Goal: Task Accomplishment & Management: Manage account settings

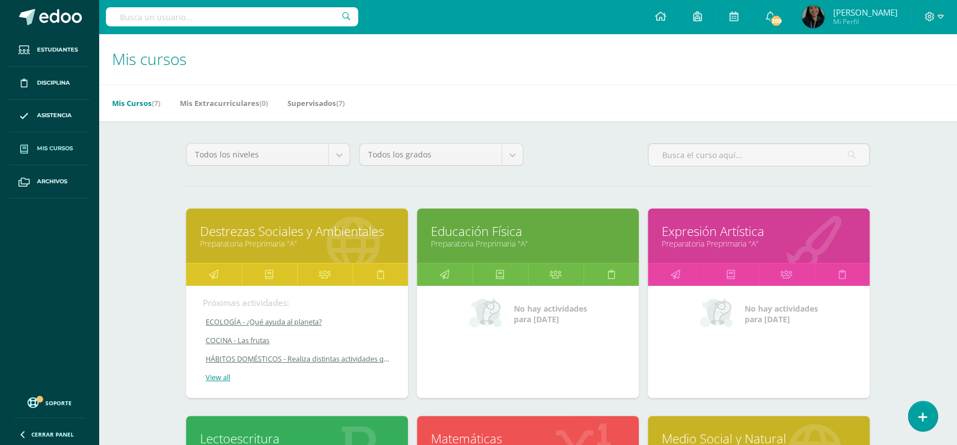
click at [462, 222] on link "Educación Física" at bounding box center [528, 230] width 194 height 17
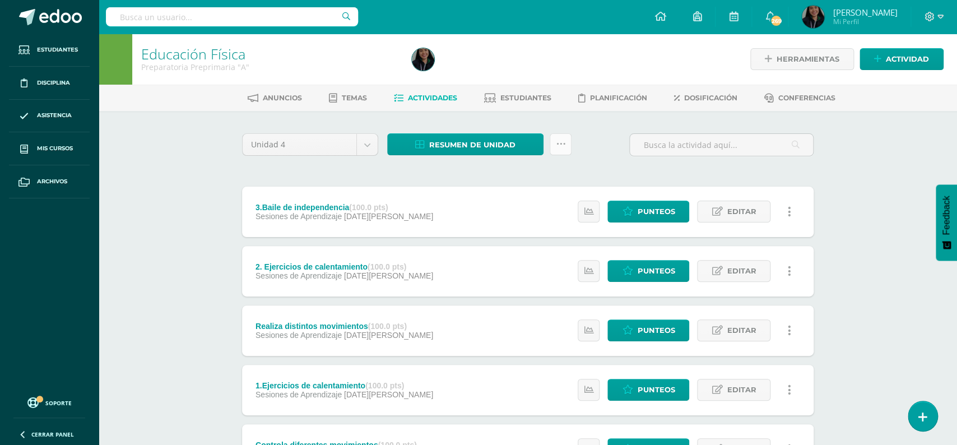
click at [560, 155] on link at bounding box center [560, 144] width 22 height 22
click at [558, 148] on icon at bounding box center [561, 144] width 10 height 10
click at [549, 167] on link "Subir actividades en masa" at bounding box center [531, 179] width 123 height 27
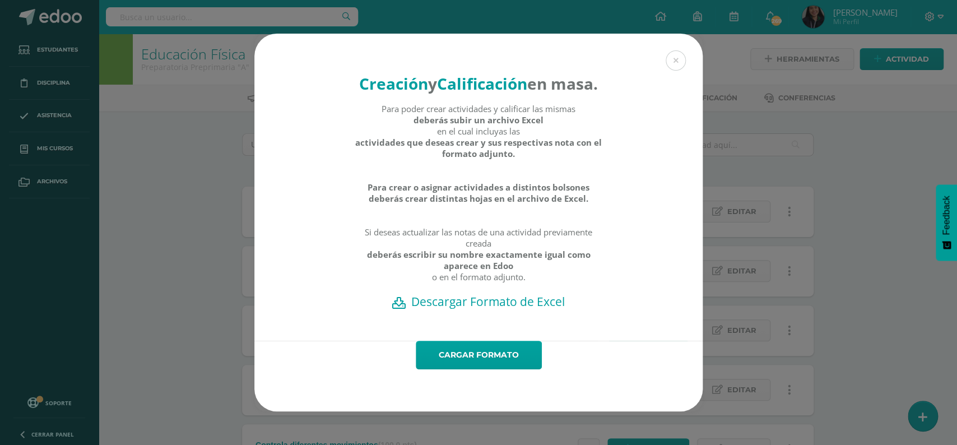
click at [473, 293] on h2 "Descargar Formato de Excel" at bounding box center [478, 301] width 409 height 16
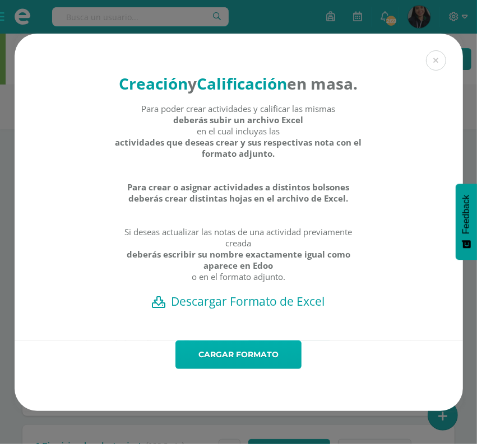
click at [277, 341] on link "Cargar formato" at bounding box center [238, 355] width 126 height 29
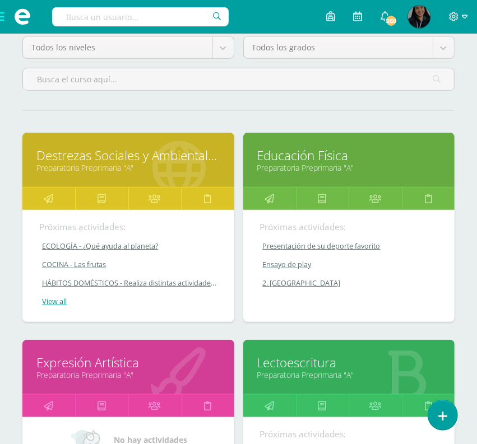
scroll to position [249, 0]
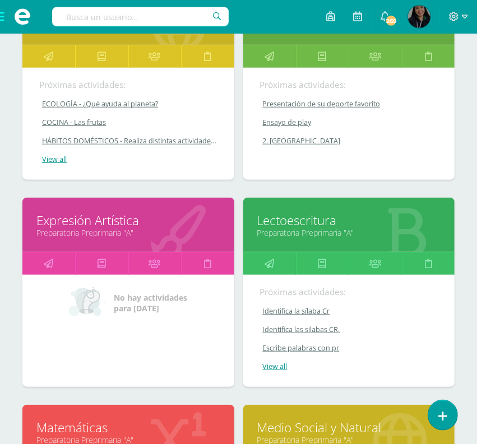
click at [62, 212] on link "Expresión Artística" at bounding box center [128, 220] width 184 height 17
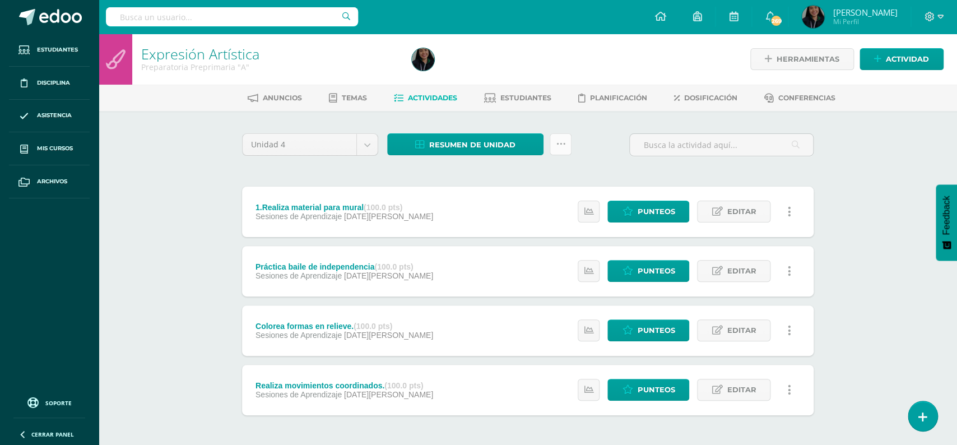
click at [551, 139] on link at bounding box center [560, 144] width 22 height 22
click at [551, 177] on link "Subir actividades en masa" at bounding box center [531, 179] width 123 height 27
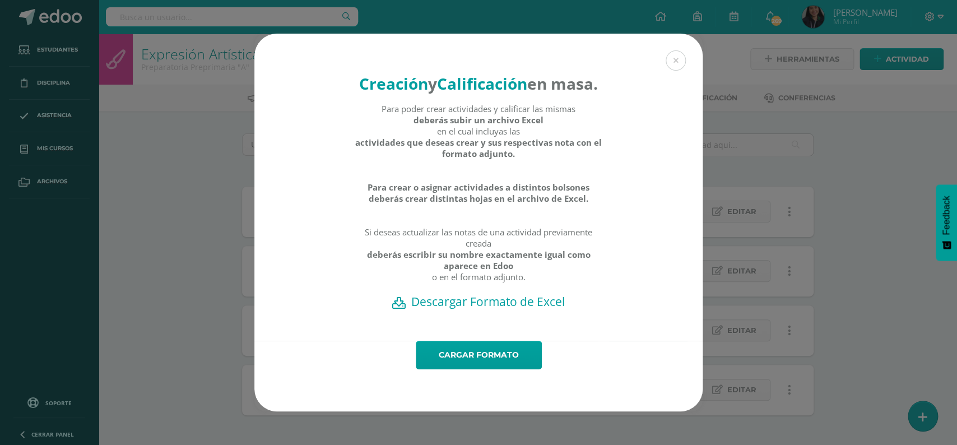
click at [481, 293] on h2 "Descargar Formato de Excel" at bounding box center [478, 301] width 409 height 16
click at [720, 29] on div "Creación y Calificación en masa. Para poder crear actividades y calificar las m…" at bounding box center [478, 222] width 957 height 445
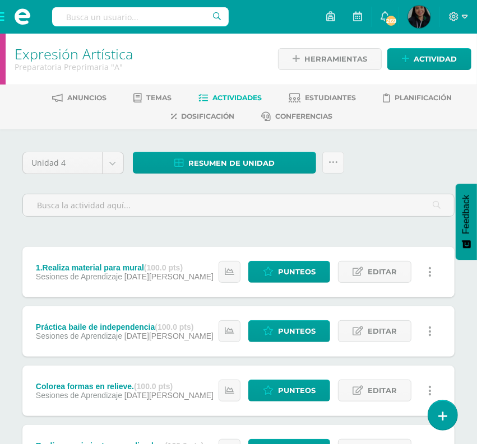
click at [347, 168] on div "Resumen de unidad Descargar como HTML Descargar como PDF Descargar como XLS" at bounding box center [238, 167] width 221 height 31
click at [335, 162] on icon at bounding box center [333, 163] width 10 height 10
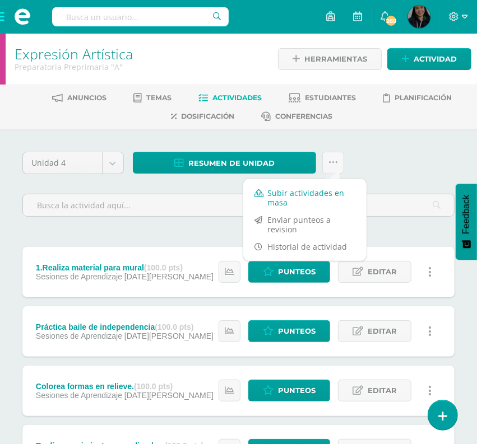
click at [314, 198] on link "Subir actividades en masa" at bounding box center [304, 197] width 123 height 27
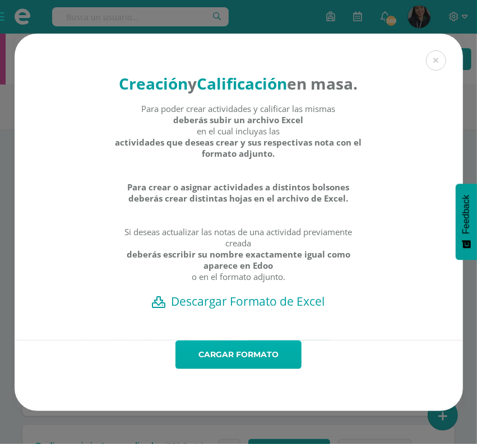
click at [268, 341] on link "Cargar formato" at bounding box center [238, 355] width 126 height 29
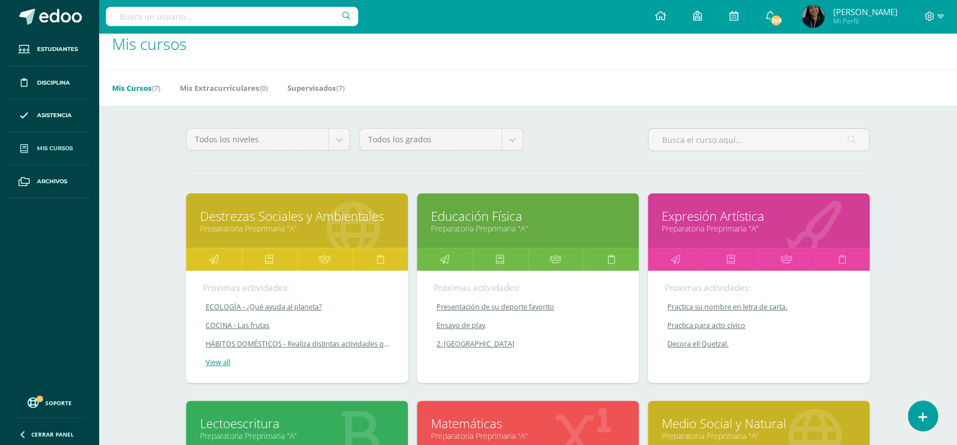
scroll to position [95, 0]
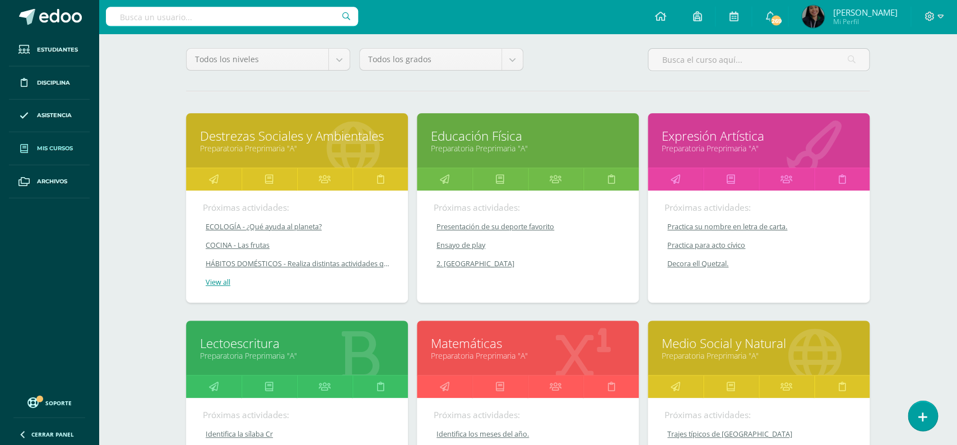
click at [303, 127] on link "Destrezas Sociales y Ambientales" at bounding box center [297, 135] width 194 height 17
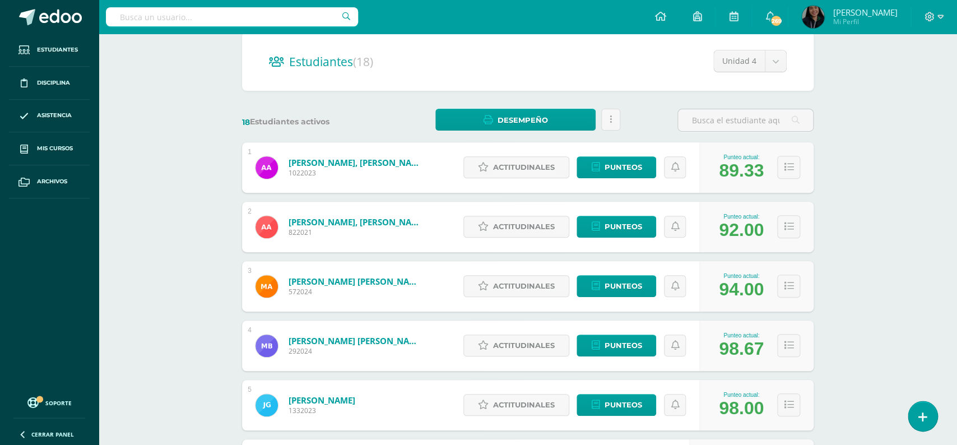
scroll to position [121, 0]
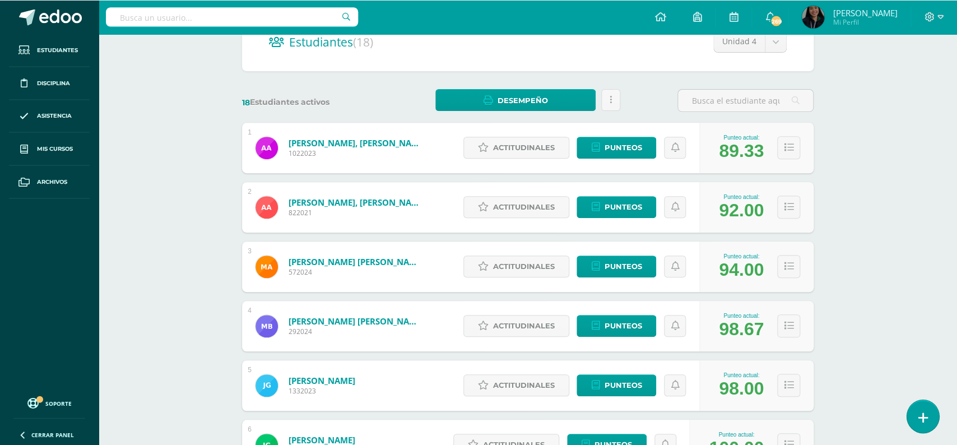
click at [920, 407] on link at bounding box center [922, 415] width 32 height 32
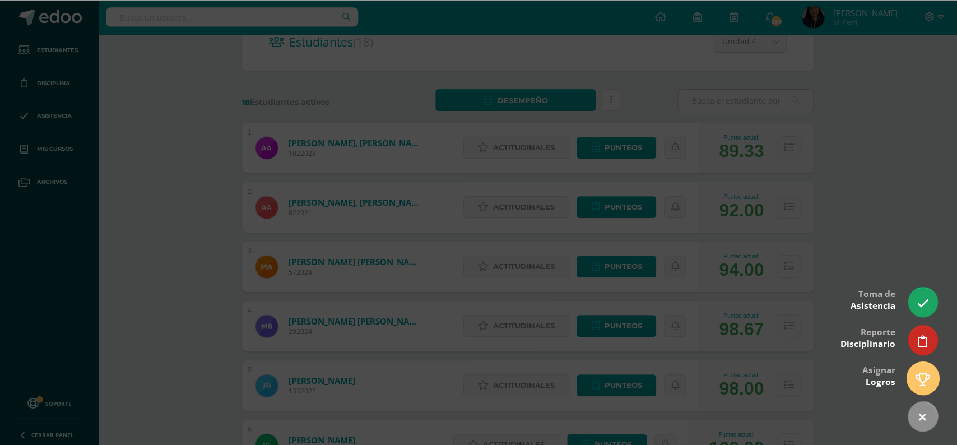
click at [929, 380] on icon at bounding box center [922, 378] width 15 height 13
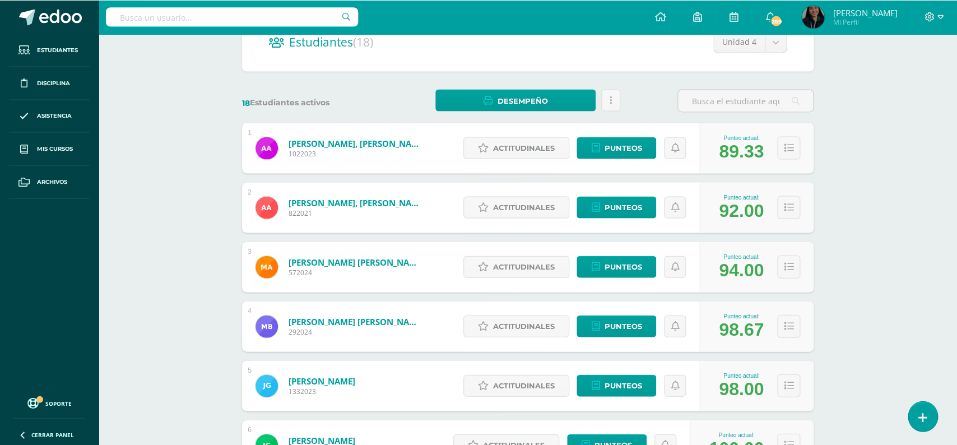
scroll to position [120, 0]
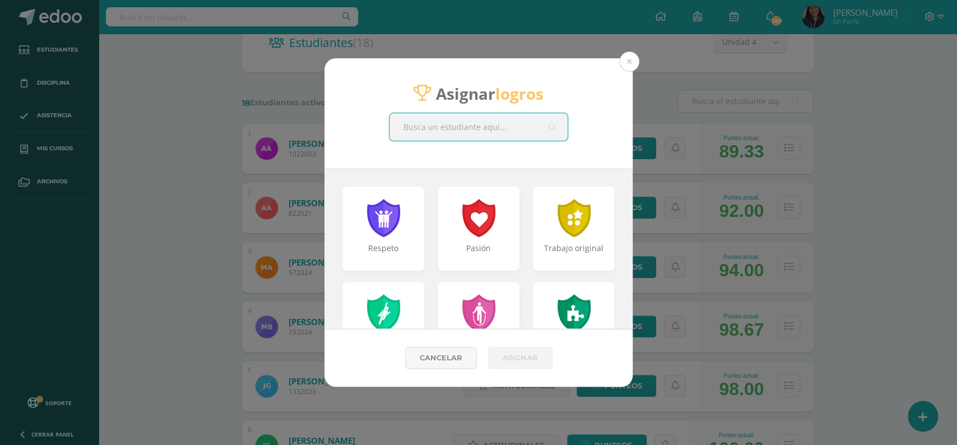
click at [517, 125] on input "text" at bounding box center [478, 126] width 178 height 27
type input "alessa"
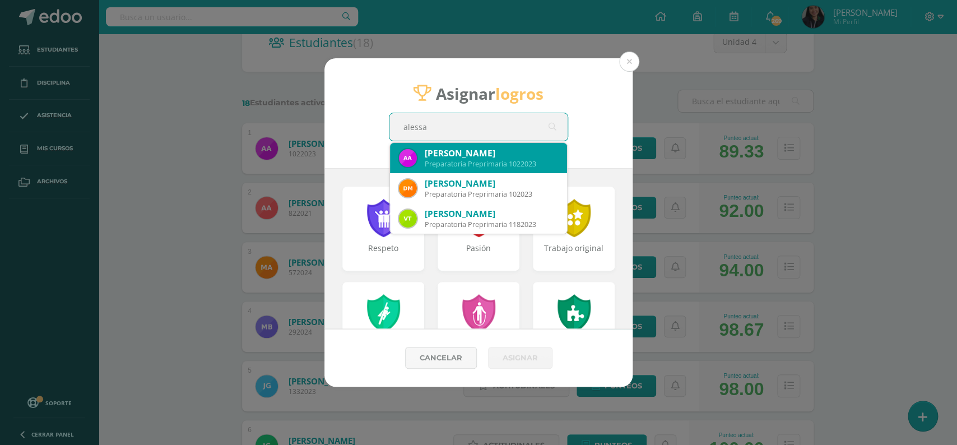
click at [474, 160] on div "Preparatoria Preprimaria 1022023" at bounding box center [491, 164] width 133 height 10
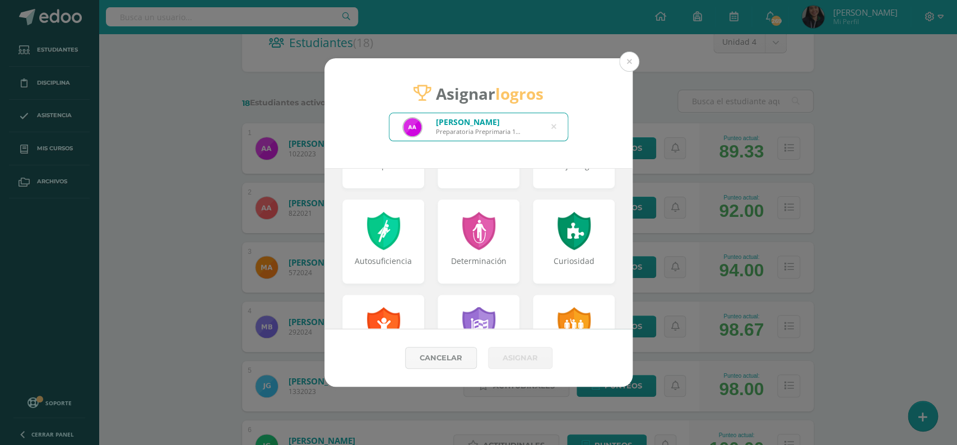
scroll to position [108, 0]
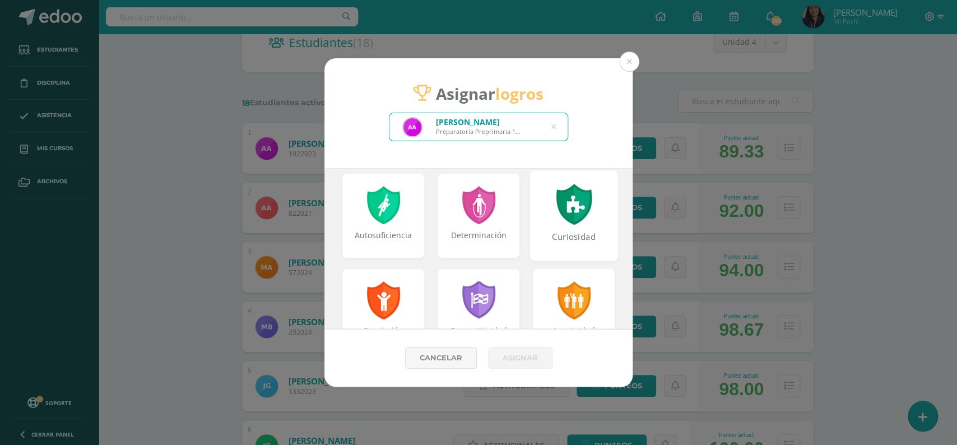
click at [579, 207] on div at bounding box center [573, 204] width 39 height 41
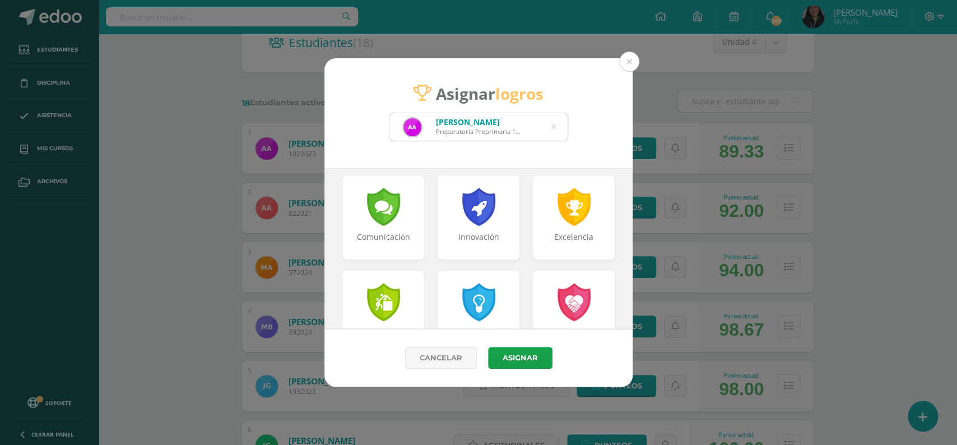
scroll to position [304, 0]
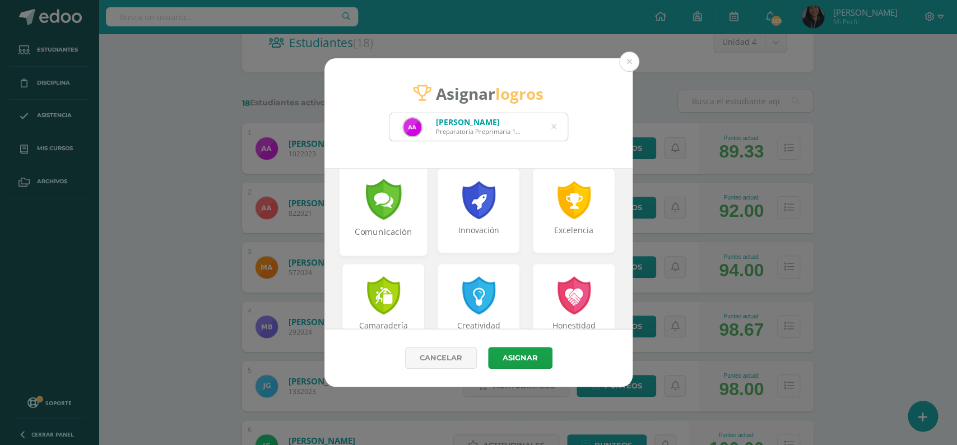
click at [395, 230] on div "Comunicación" at bounding box center [384, 238] width 86 height 24
click at [502, 295] on div "Creatividad" at bounding box center [479, 306] width 88 height 90
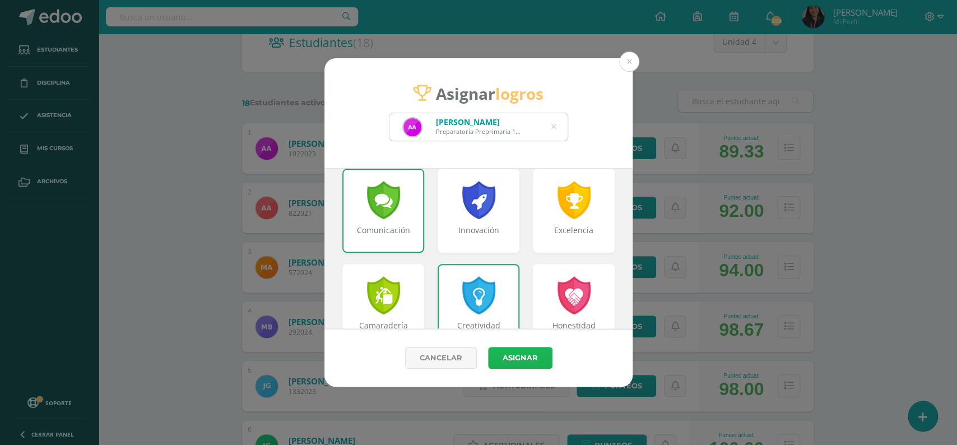
click at [523, 363] on button "Asignar" at bounding box center [520, 358] width 64 height 22
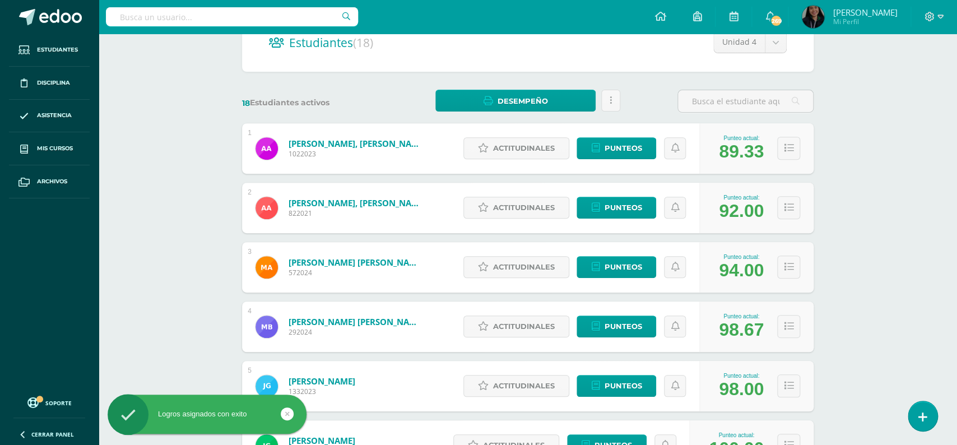
click at [919, 414] on icon at bounding box center [922, 417] width 9 height 12
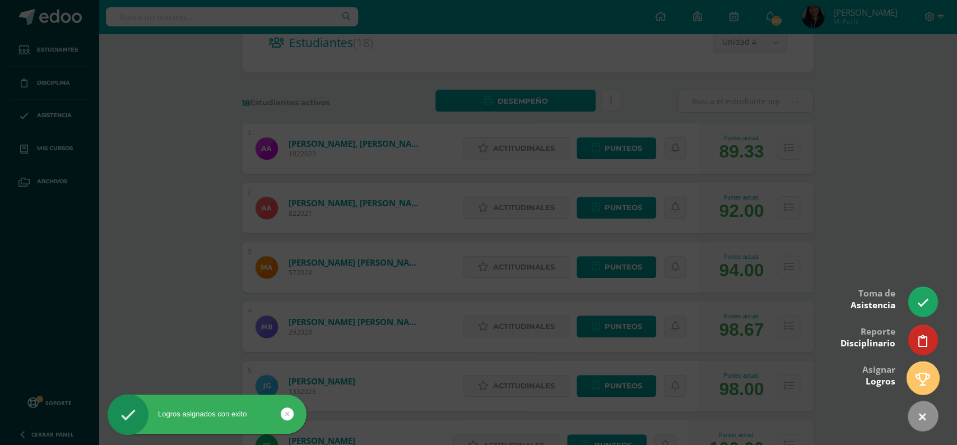
click at [917, 367] on link at bounding box center [922, 377] width 32 height 32
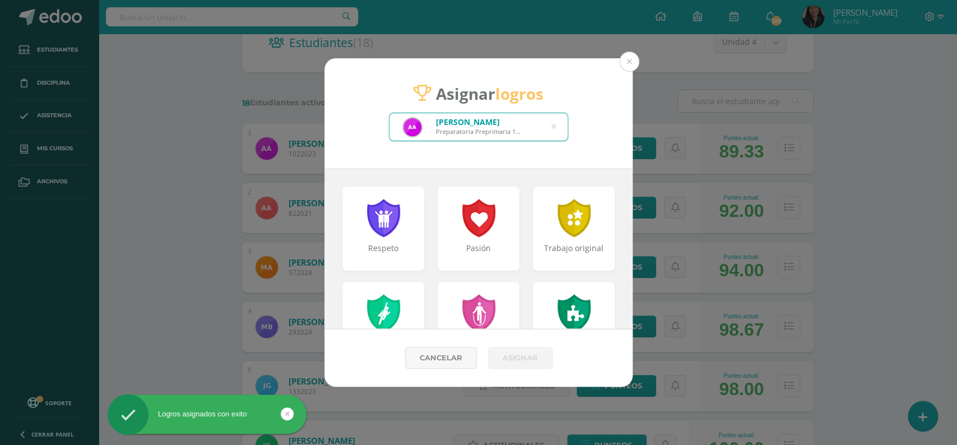
click at [552, 128] on icon at bounding box center [553, 127] width 5 height 29
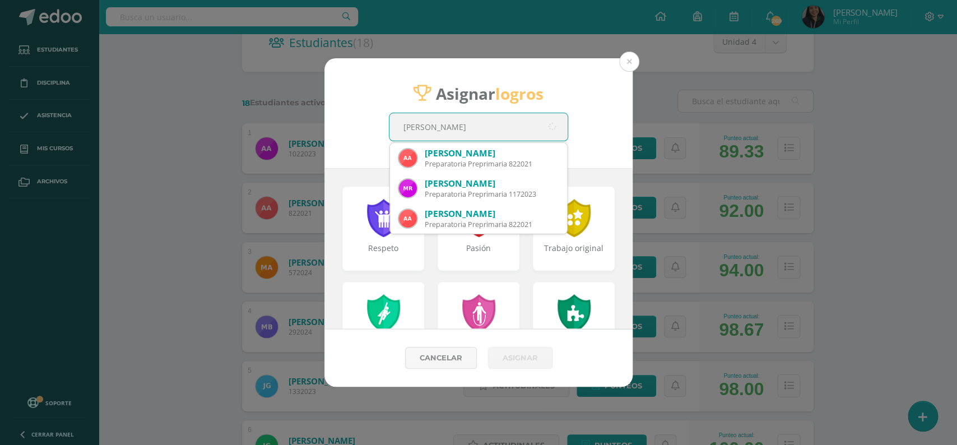
type input "[PERSON_NAME]"
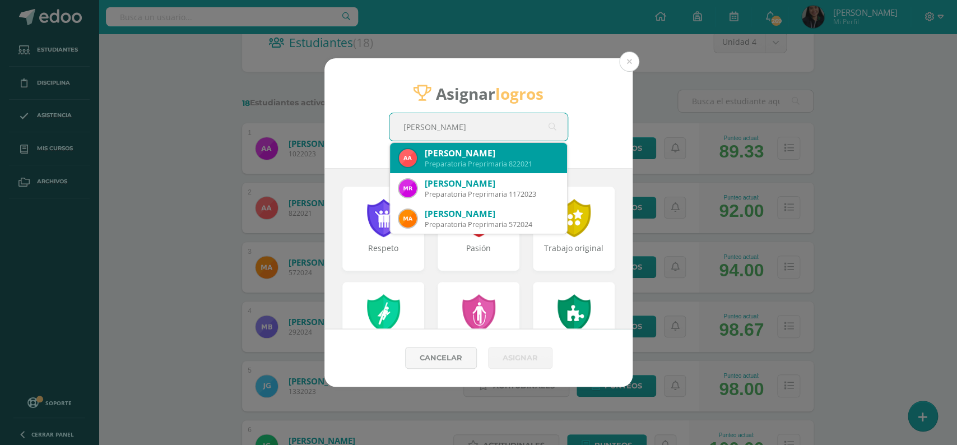
click at [509, 159] on div "[PERSON_NAME]" at bounding box center [491, 153] width 133 height 12
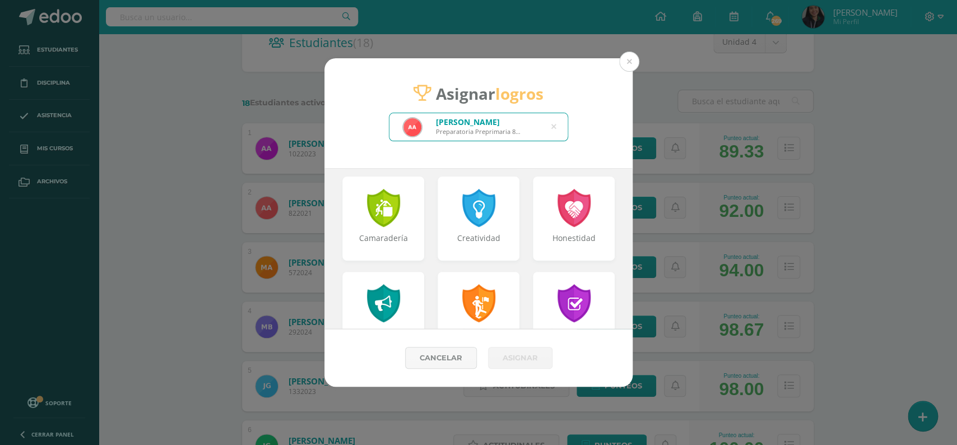
scroll to position [388, 0]
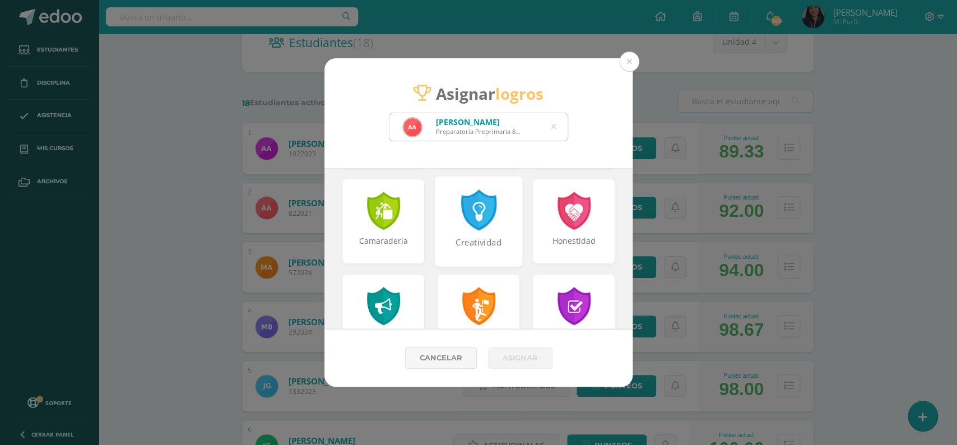
click at [459, 209] on div "Creatividad" at bounding box center [479, 221] width 88 height 90
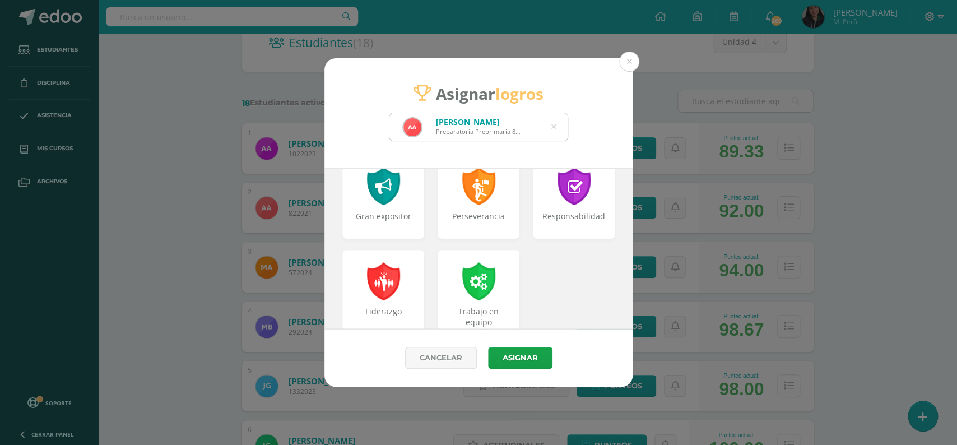
scroll to position [515, 0]
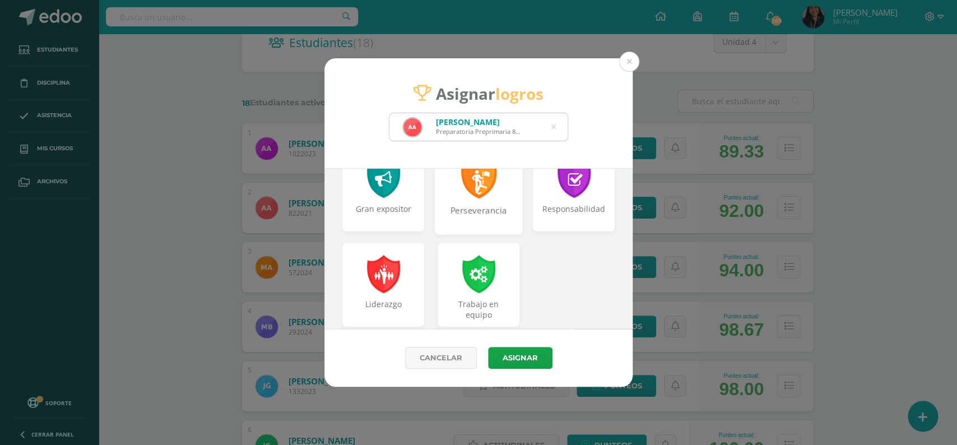
click at [456, 205] on div "Perseverancia" at bounding box center [479, 216] width 86 height 24
click at [377, 203] on div "Gran expositor" at bounding box center [383, 189] width 88 height 90
click at [487, 220] on div "Perseverancia" at bounding box center [479, 214] width 80 height 22
click at [493, 261] on div at bounding box center [478, 273] width 39 height 41
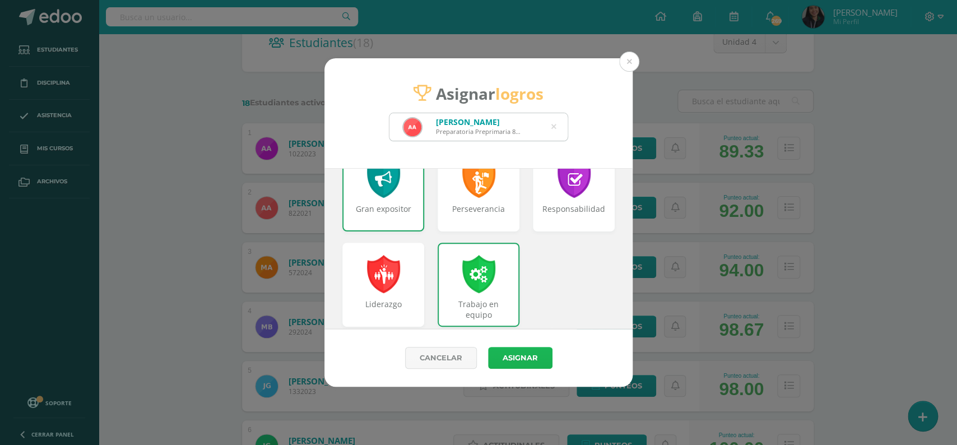
click at [521, 355] on button "Asignar" at bounding box center [520, 358] width 64 height 22
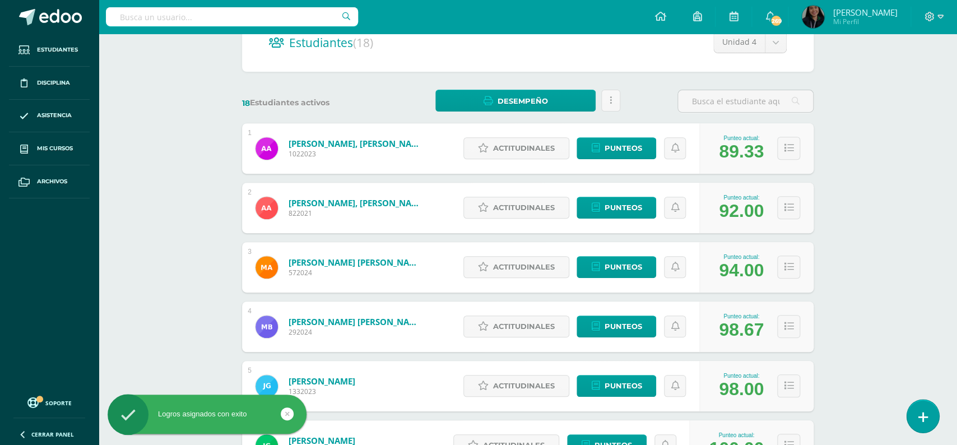
click at [929, 413] on link at bounding box center [922, 415] width 32 height 32
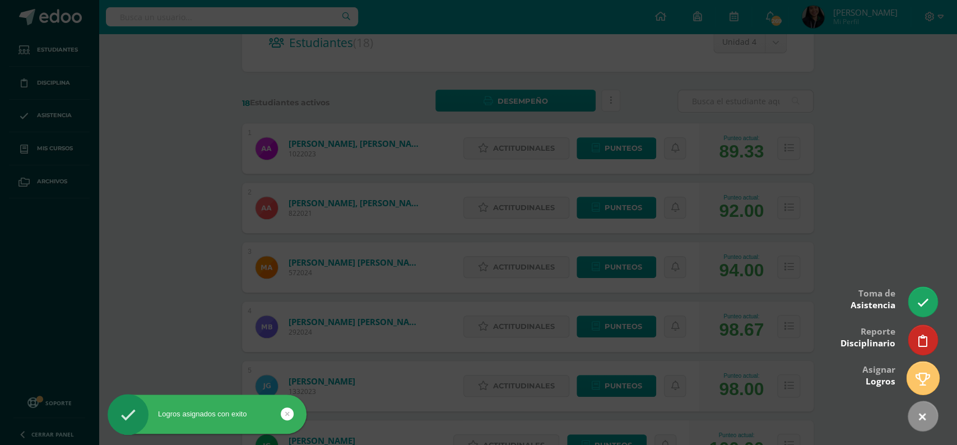
click at [926, 381] on icon at bounding box center [922, 378] width 15 height 13
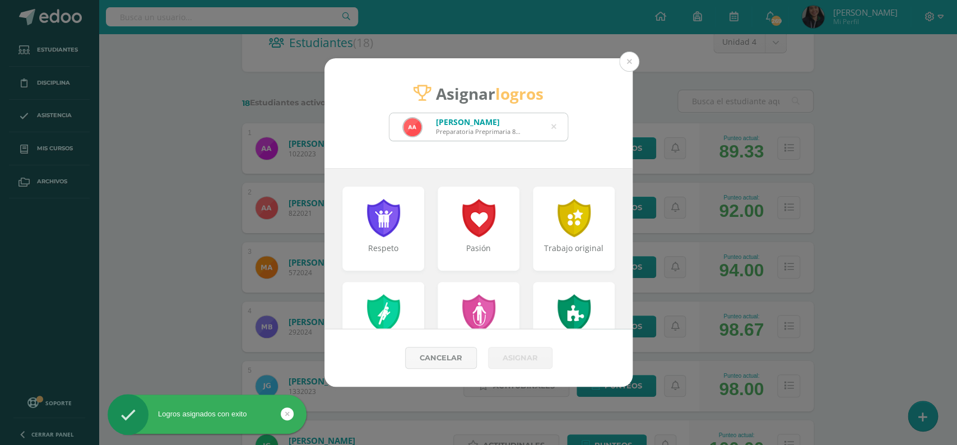
click at [555, 128] on icon at bounding box center [553, 127] width 5 height 29
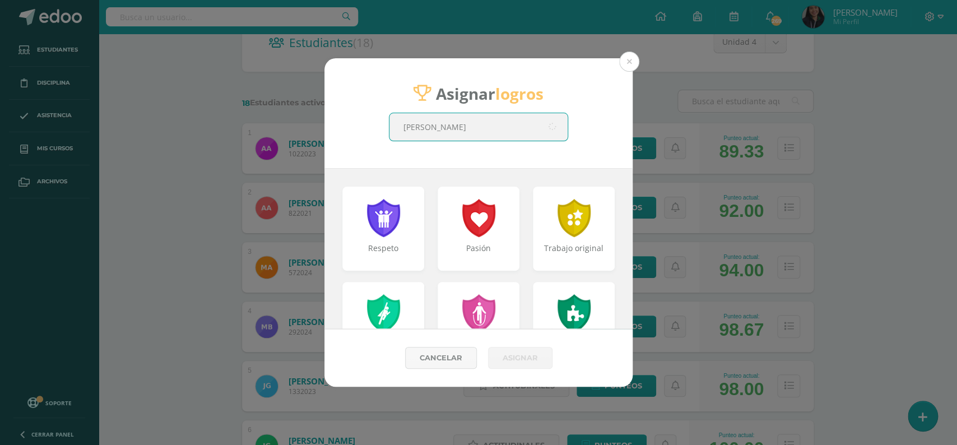
type input "mariana"
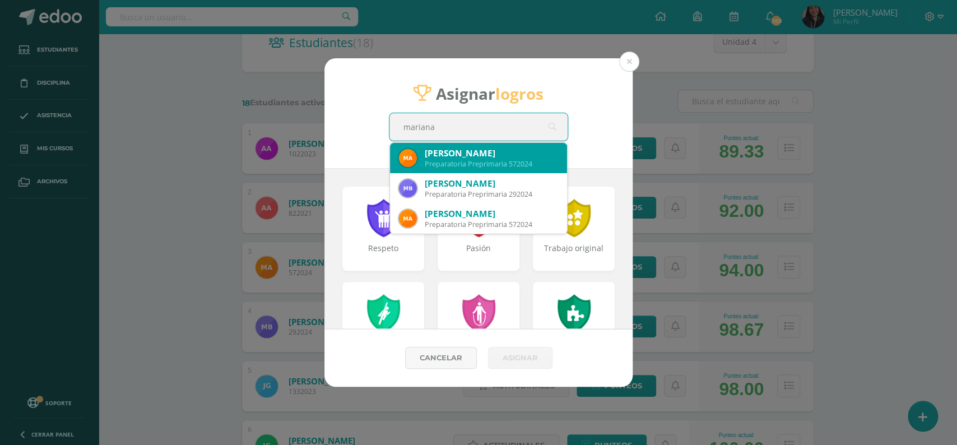
click at [506, 151] on div "[PERSON_NAME]" at bounding box center [491, 153] width 133 height 12
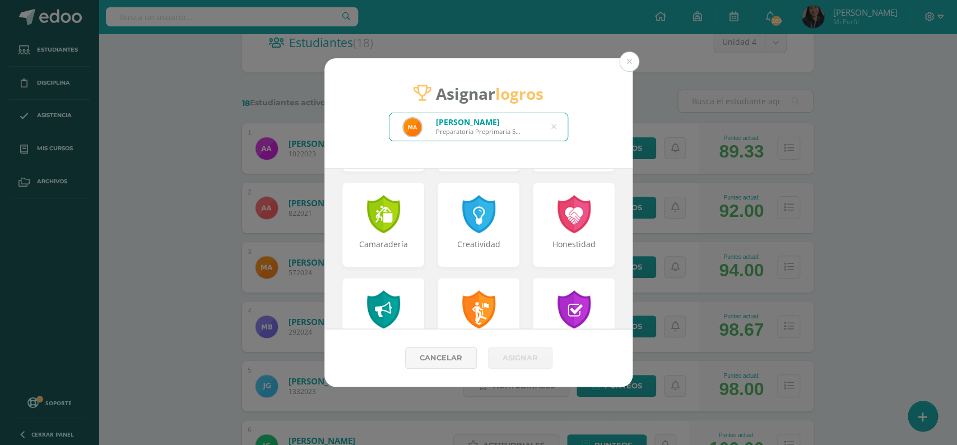
scroll to position [391, 0]
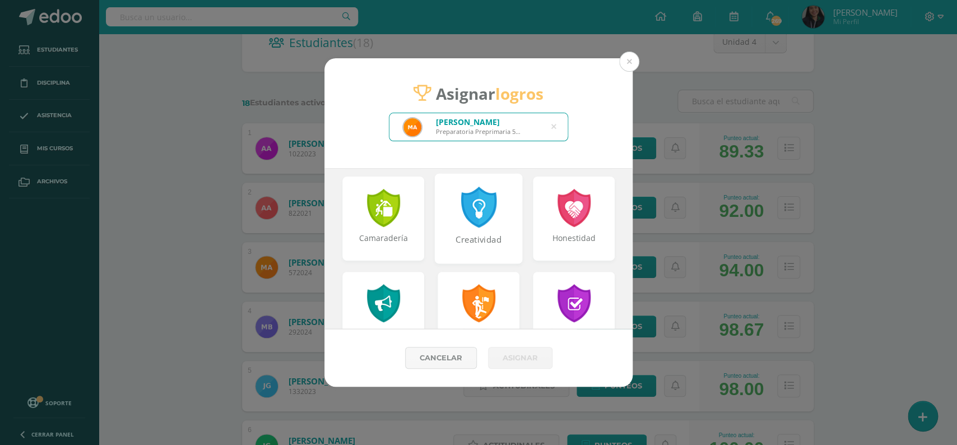
click at [482, 238] on div "Creatividad" at bounding box center [479, 246] width 86 height 24
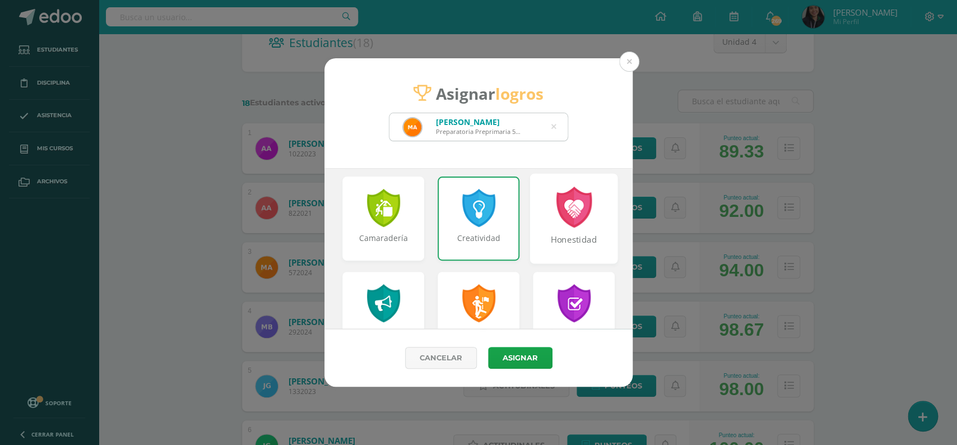
click at [558, 237] on div "Honestidad" at bounding box center [574, 246] width 86 height 24
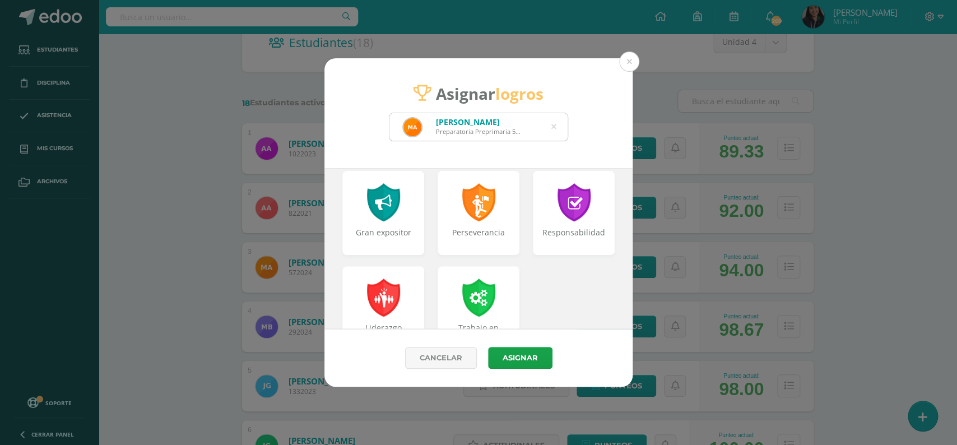
scroll to position [533, 0]
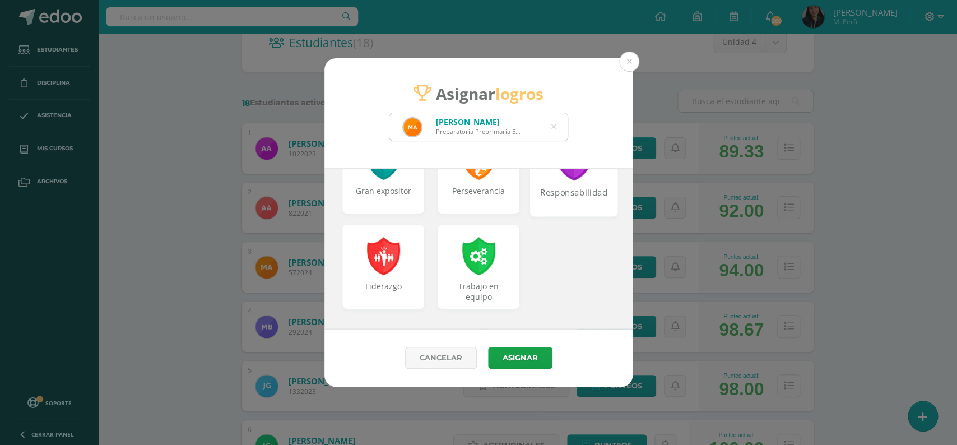
click at [572, 197] on div "Responsabilidad" at bounding box center [574, 198] width 86 height 24
click at [517, 353] on button "Asignar" at bounding box center [520, 358] width 64 height 22
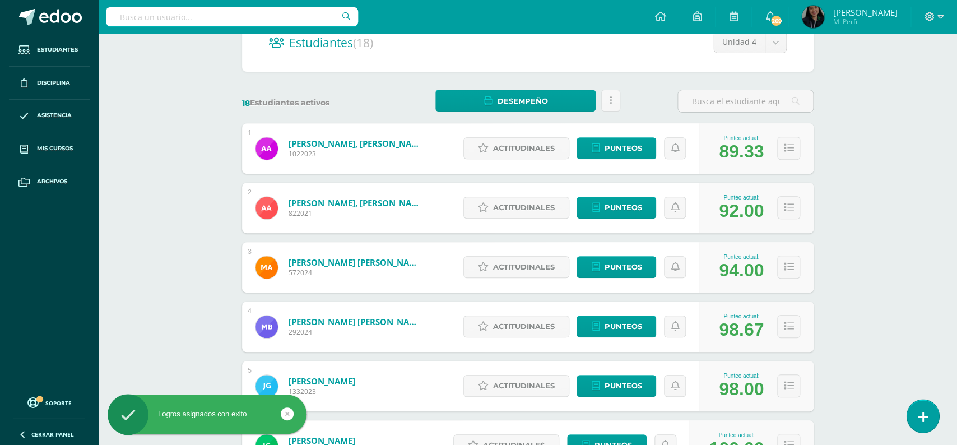
click at [921, 408] on link at bounding box center [922, 415] width 32 height 32
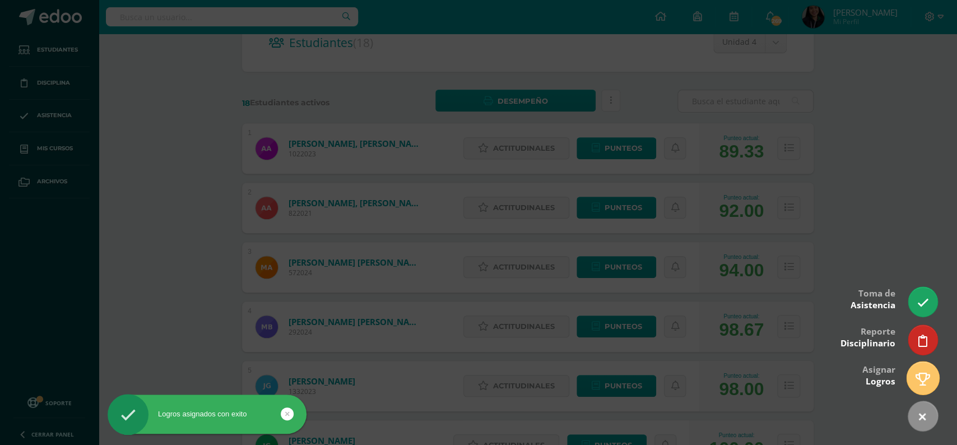
click at [922, 380] on icon at bounding box center [922, 378] width 15 height 13
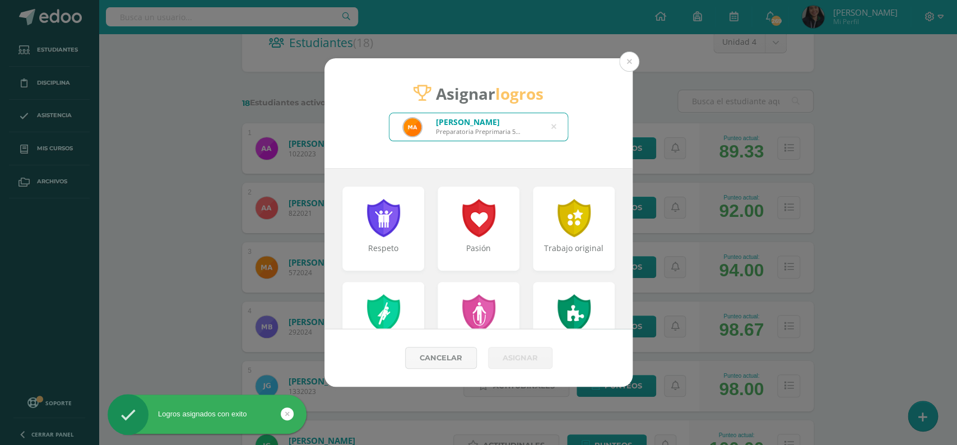
click at [553, 125] on icon at bounding box center [553, 127] width 5 height 29
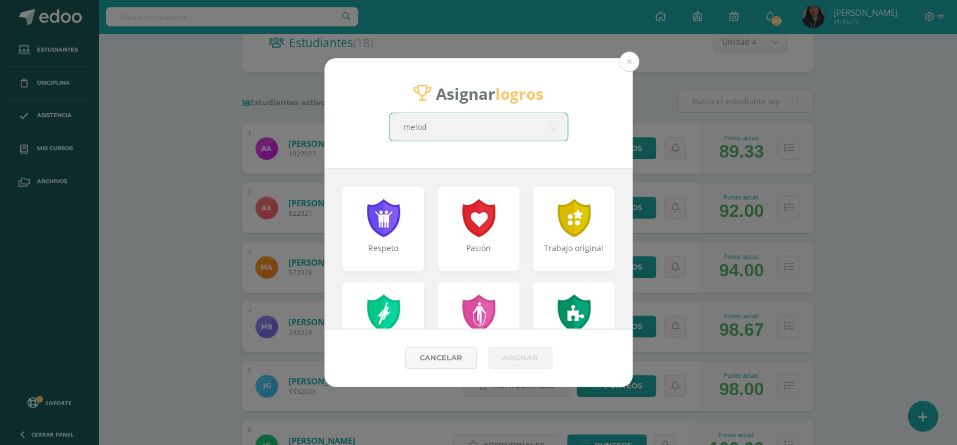
type input "[PERSON_NAME]"
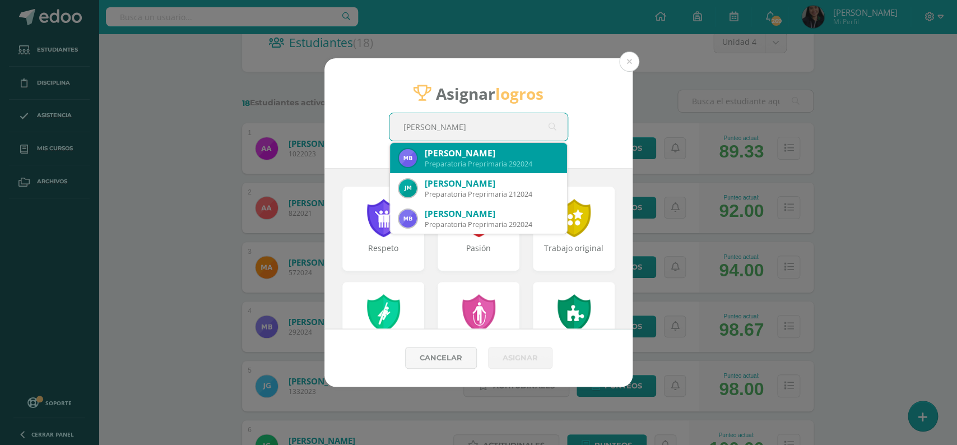
click at [524, 167] on div "Preparatoria Preprimaria 292024" at bounding box center [491, 164] width 133 height 10
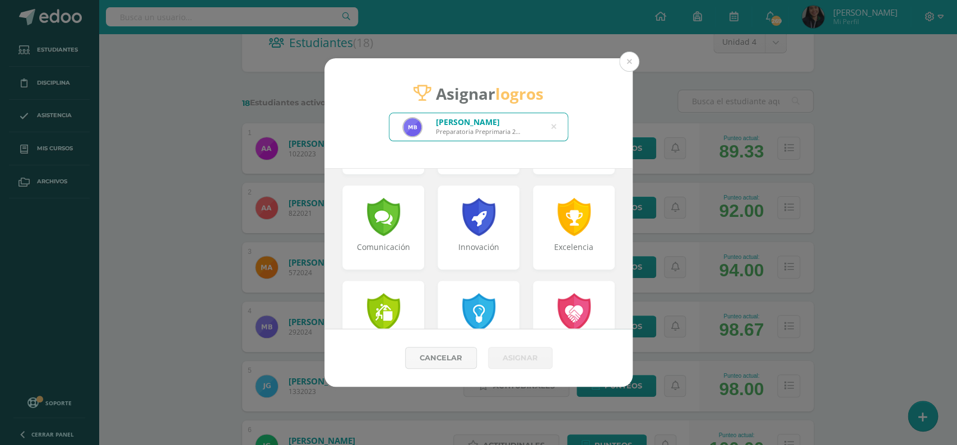
scroll to position [290, 0]
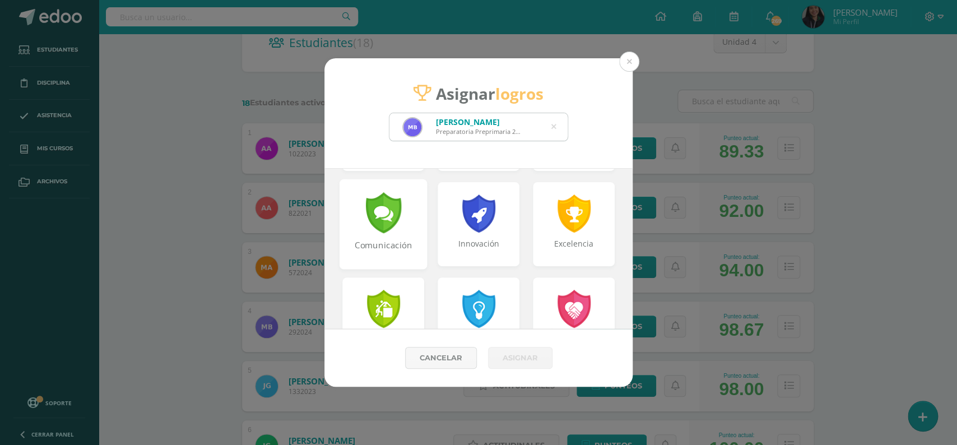
click at [397, 218] on div at bounding box center [383, 212] width 39 height 41
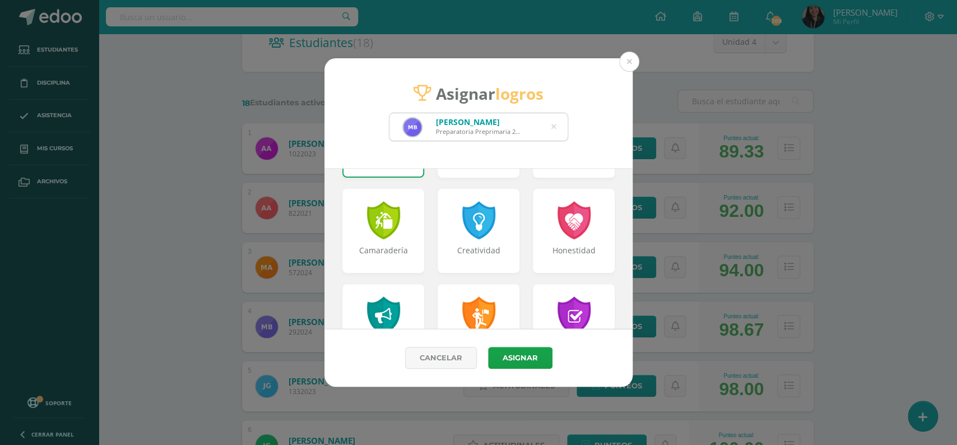
scroll to position [450, 0]
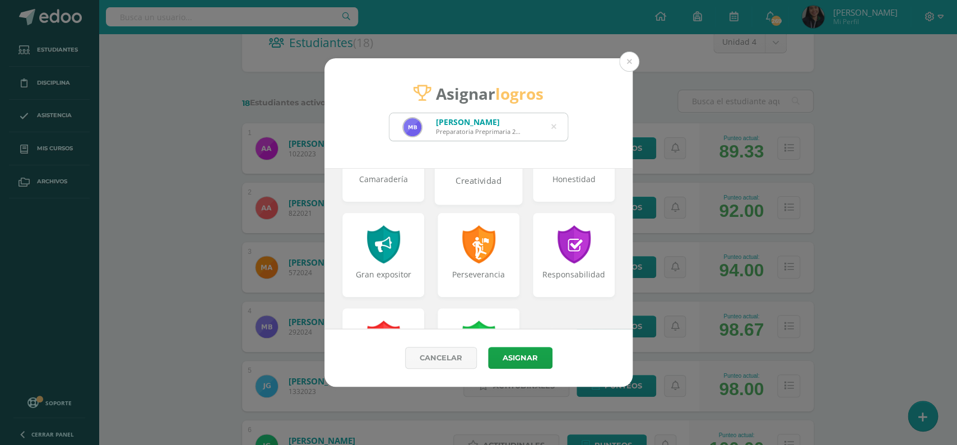
click at [479, 171] on div "Creatividad" at bounding box center [479, 160] width 88 height 90
click at [407, 260] on div "Gran expositor" at bounding box center [383, 255] width 88 height 90
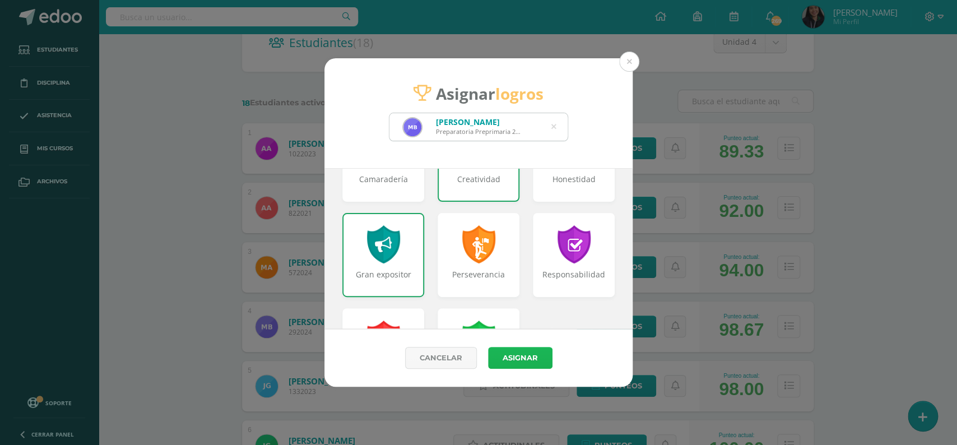
click at [514, 362] on button "Asignar" at bounding box center [520, 358] width 64 height 22
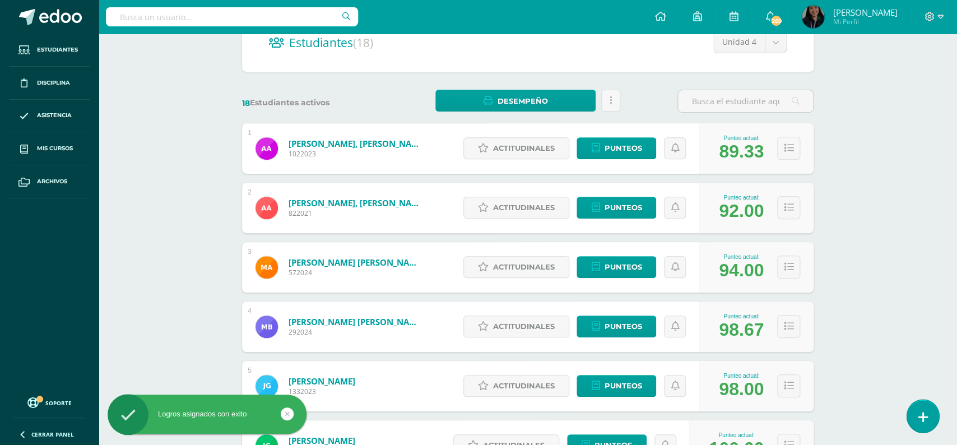
click at [924, 417] on icon at bounding box center [922, 417] width 10 height 13
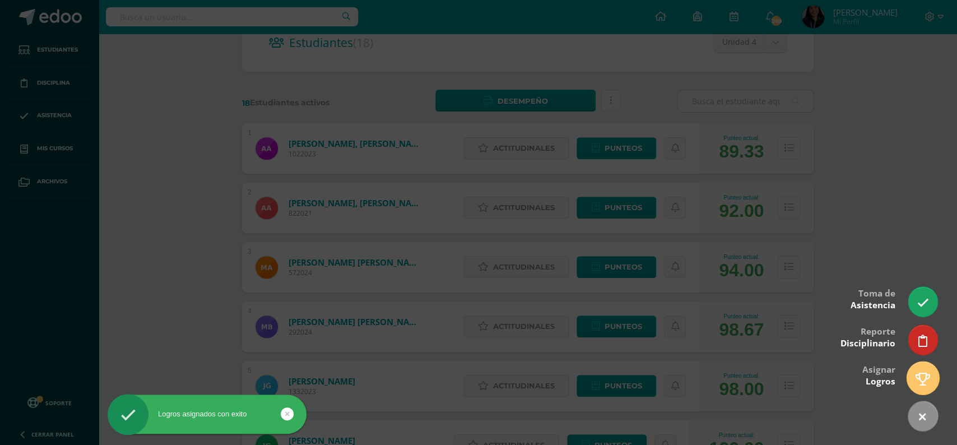
click at [920, 376] on icon at bounding box center [922, 378] width 15 height 13
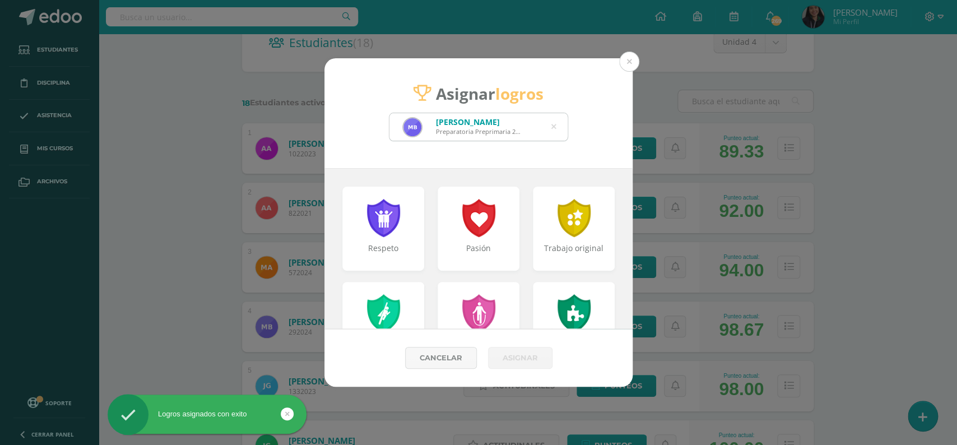
click at [554, 128] on icon at bounding box center [553, 127] width 5 height 29
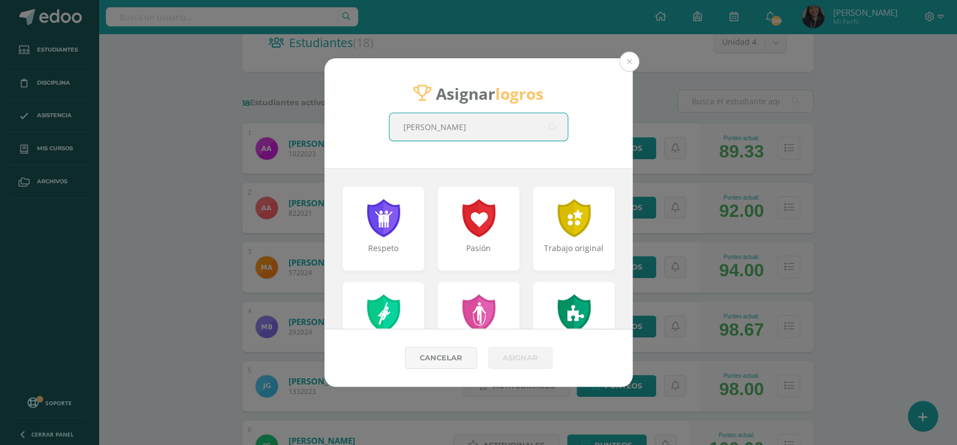
type input "[PERSON_NAME]"
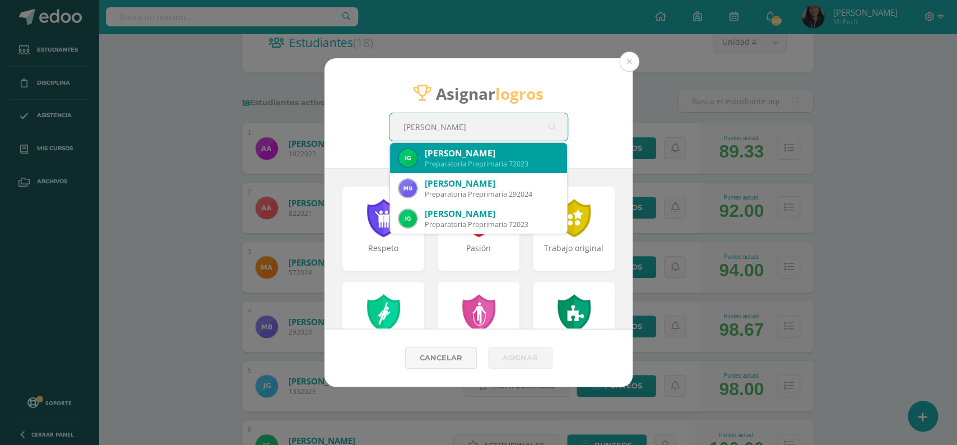
click at [517, 167] on div "Preparatoria Preprimaria 72023" at bounding box center [491, 164] width 133 height 10
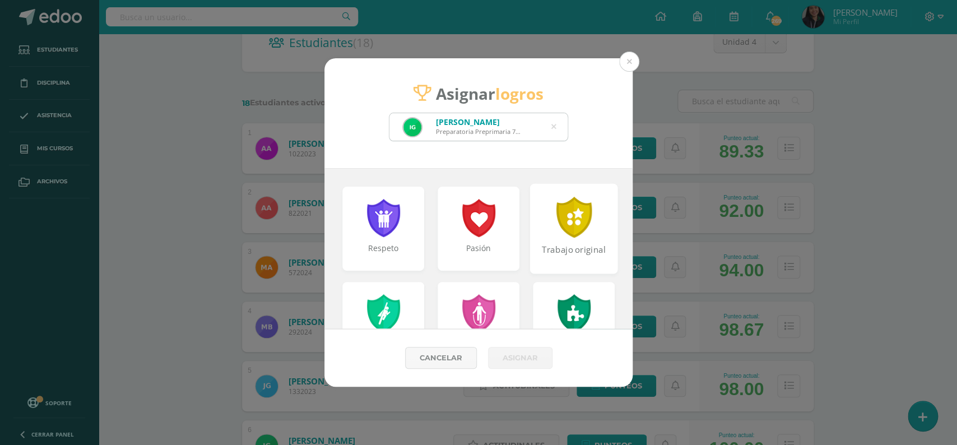
click at [582, 229] on div at bounding box center [573, 217] width 39 height 41
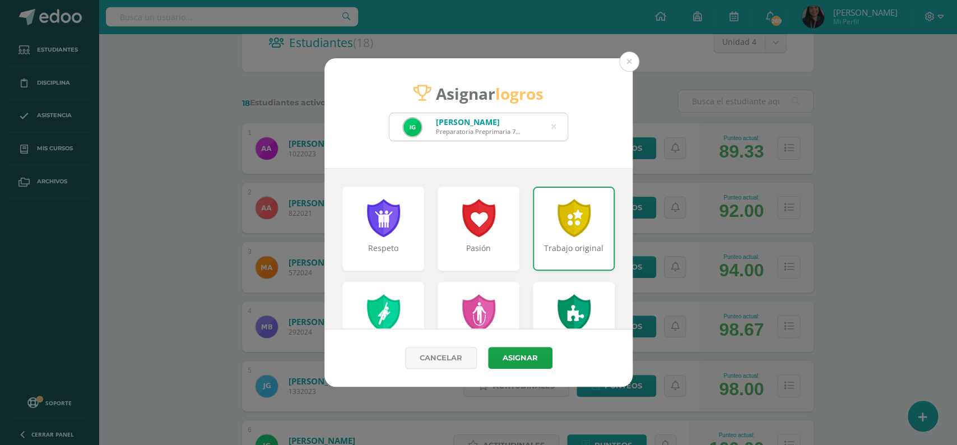
scroll to position [336, 0]
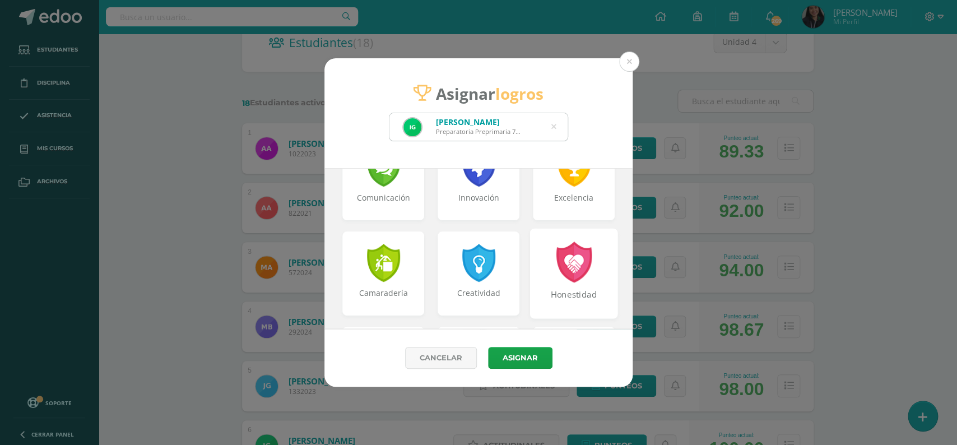
click at [588, 263] on div at bounding box center [573, 261] width 39 height 41
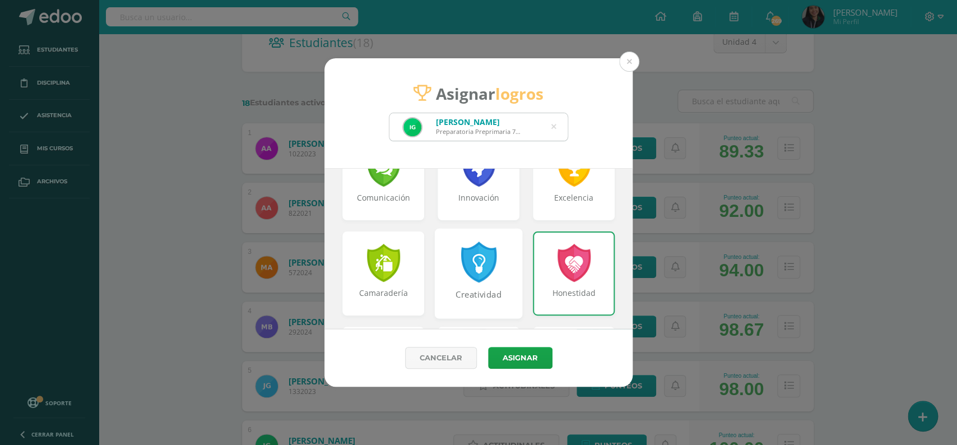
click at [469, 273] on div at bounding box center [478, 261] width 39 height 41
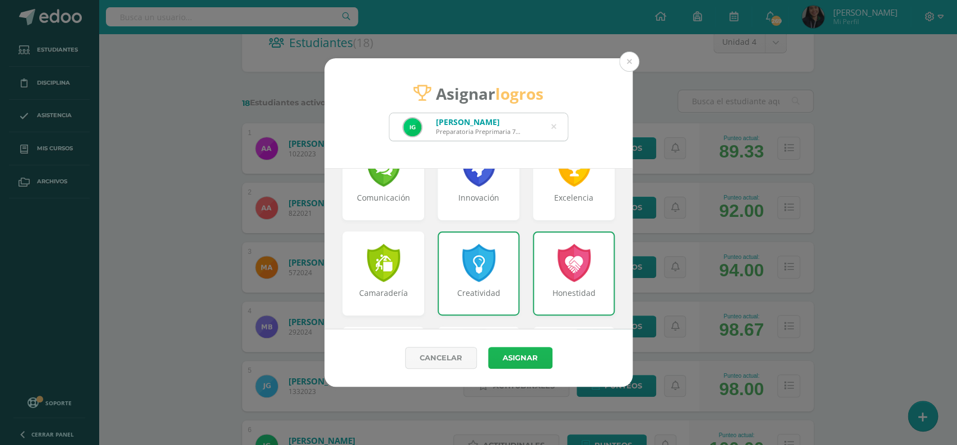
click at [515, 363] on button "Asignar" at bounding box center [520, 358] width 64 height 22
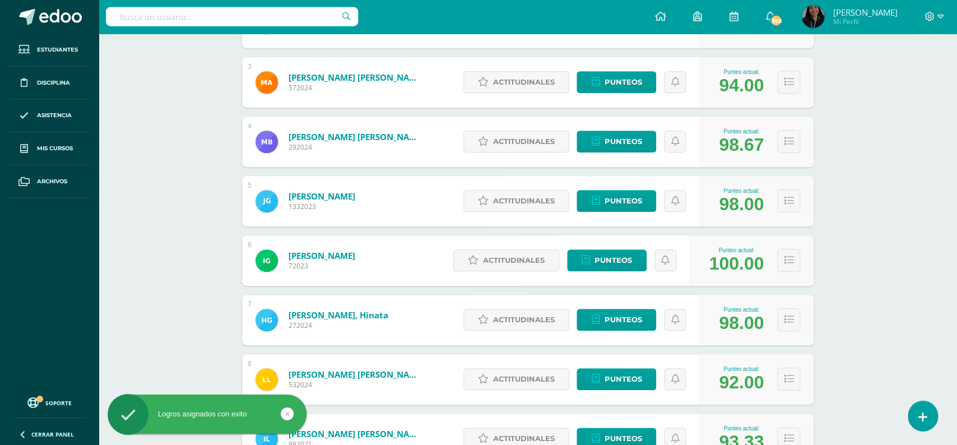
scroll to position [355, 0]
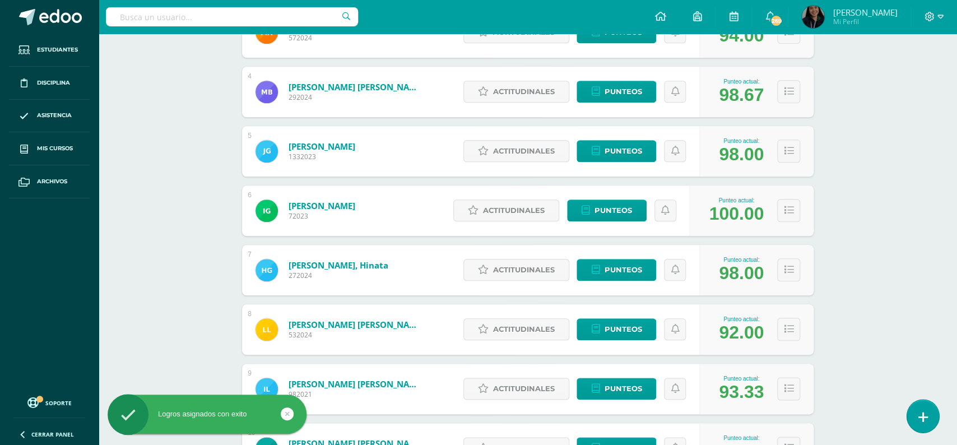
click at [920, 406] on link at bounding box center [922, 415] width 32 height 32
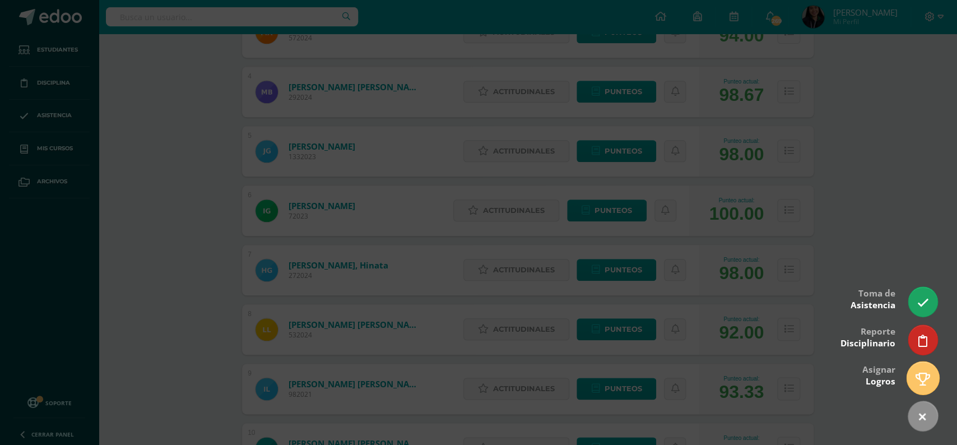
click at [921, 377] on icon at bounding box center [922, 378] width 15 height 13
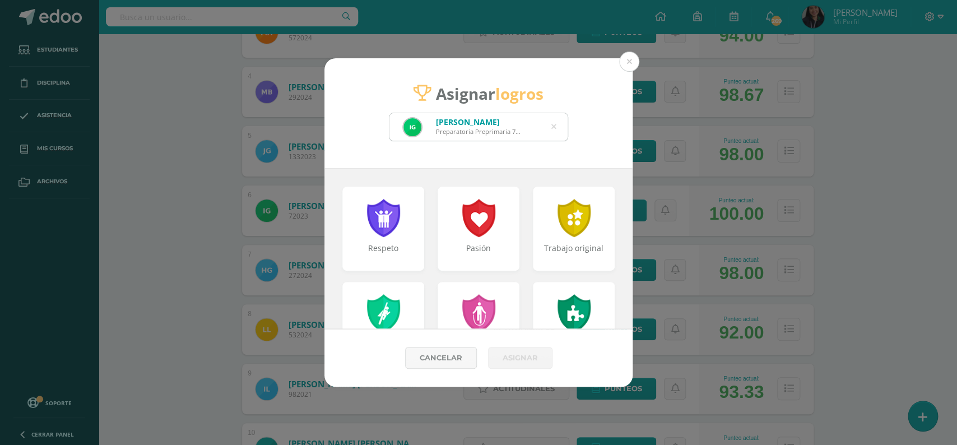
click at [549, 128] on div "[PERSON_NAME] Preparatoria Preprimaria 72023" at bounding box center [478, 126] width 178 height 27
click at [556, 125] on div "[PERSON_NAME] Preparatoria Preprimaria 72023" at bounding box center [478, 126] width 178 height 27
click at [552, 126] on icon at bounding box center [553, 127] width 5 height 29
type input "aitana"
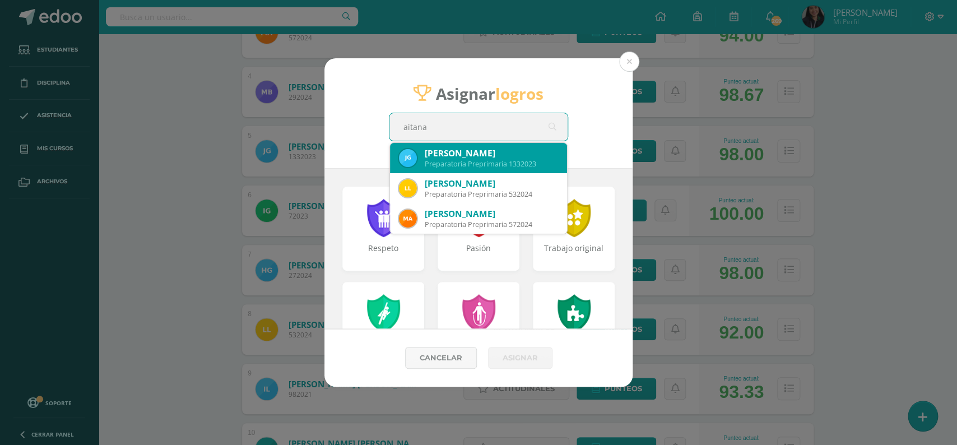
click at [453, 160] on div "Preparatoria Preprimaria 1332023" at bounding box center [491, 164] width 133 height 10
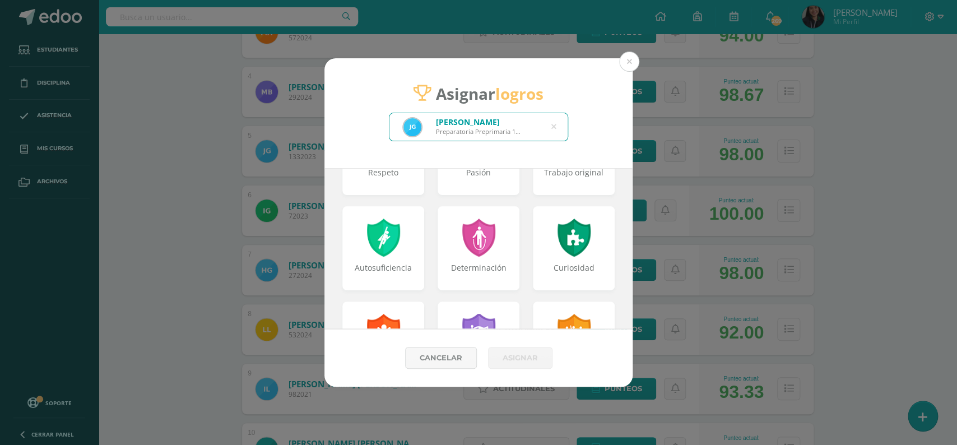
scroll to position [99, 0]
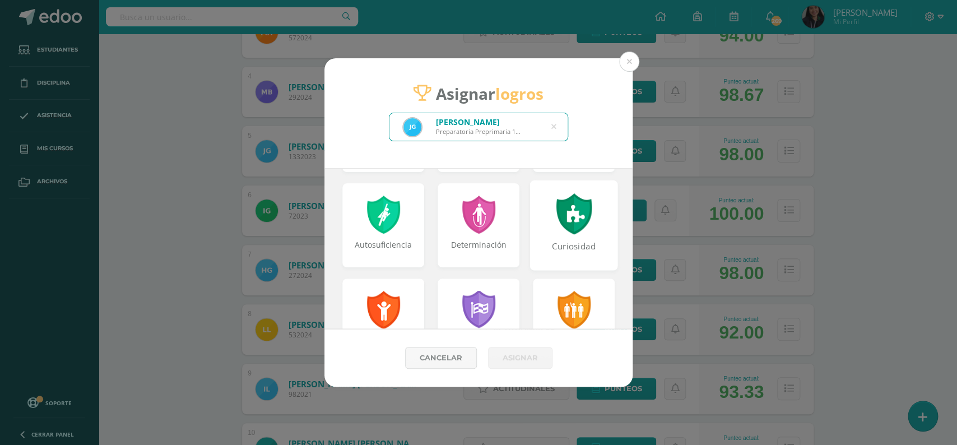
click at [571, 230] on div at bounding box center [573, 213] width 39 height 41
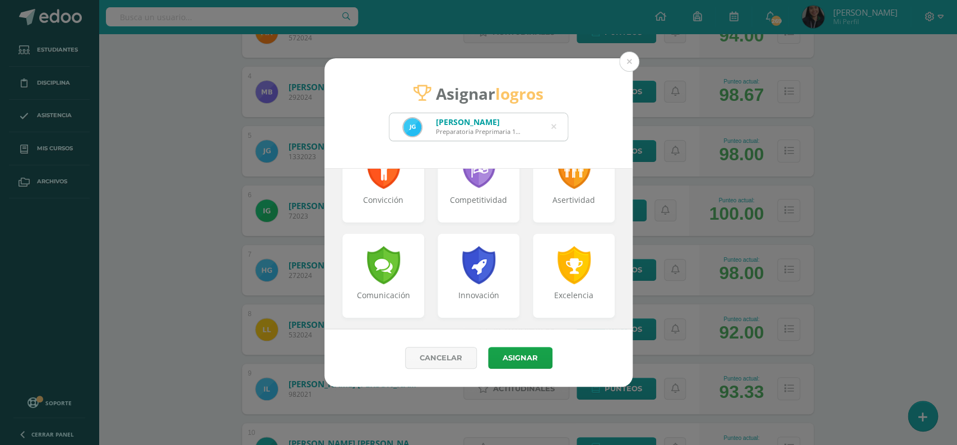
scroll to position [239, 0]
click at [593, 217] on div "Asertividad" at bounding box center [574, 207] width 86 height 24
click at [501, 197] on div "Competitividad" at bounding box center [479, 207] width 86 height 24
click at [512, 355] on button "Asignar" at bounding box center [520, 358] width 64 height 22
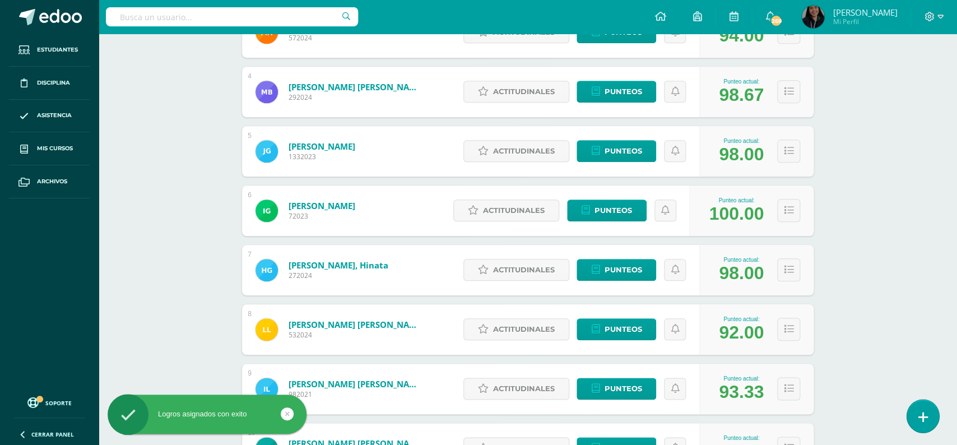
click at [927, 419] on link at bounding box center [922, 415] width 32 height 32
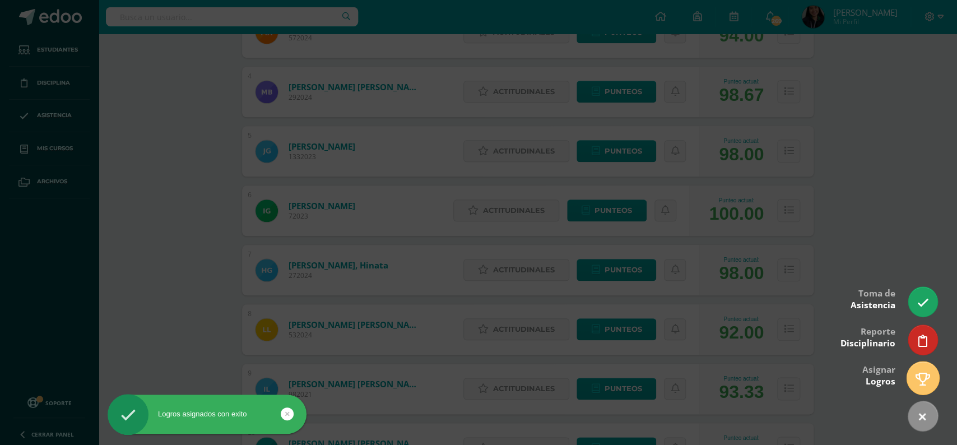
click at [923, 377] on icon at bounding box center [922, 378] width 15 height 13
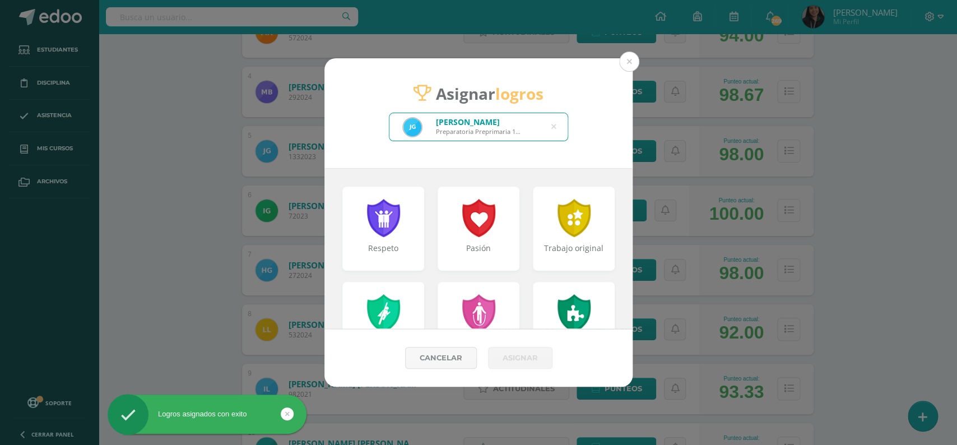
click at [552, 126] on icon at bounding box center [553, 127] width 5 height 29
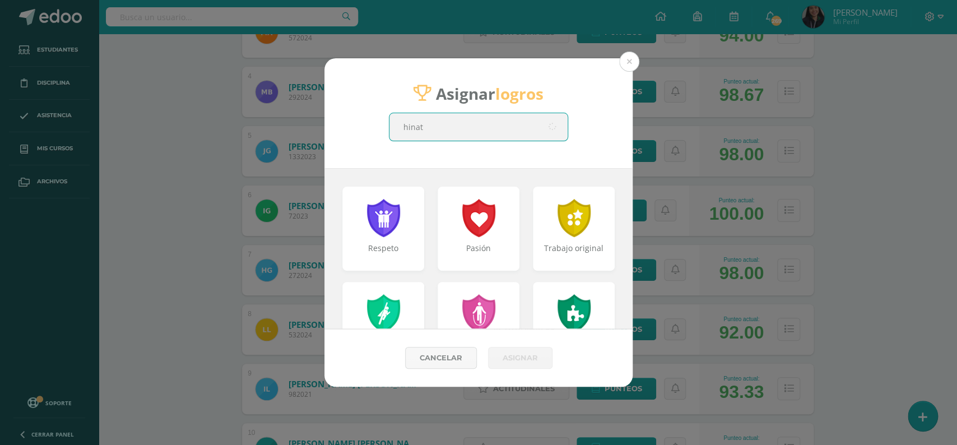
type input "hinata"
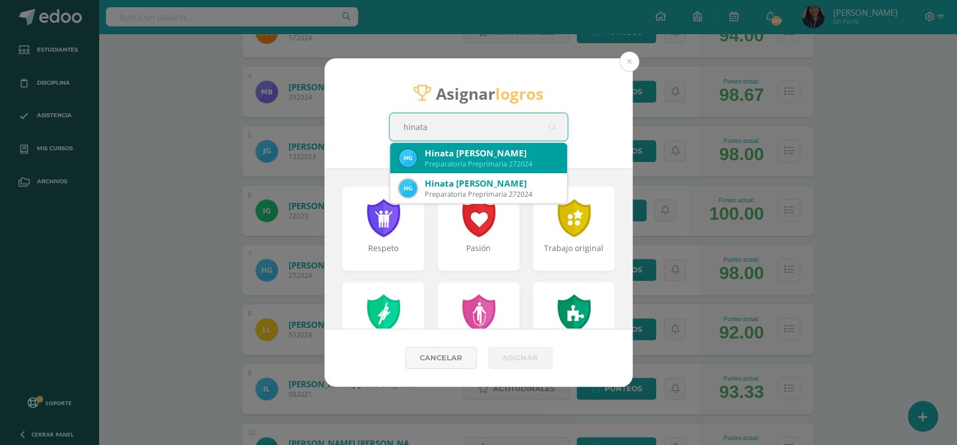
click at [451, 169] on div "Preparatoria Preprimaria 272024" at bounding box center [491, 164] width 133 height 10
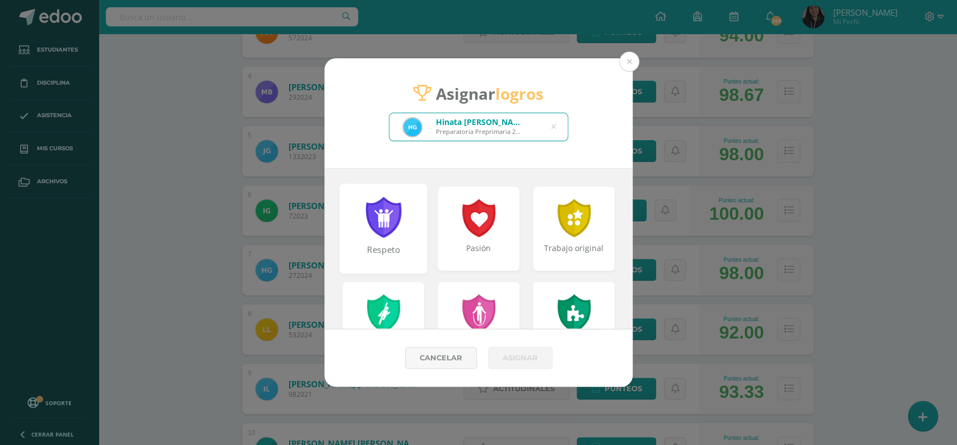
click at [388, 259] on div "Respeto" at bounding box center [384, 256] width 86 height 24
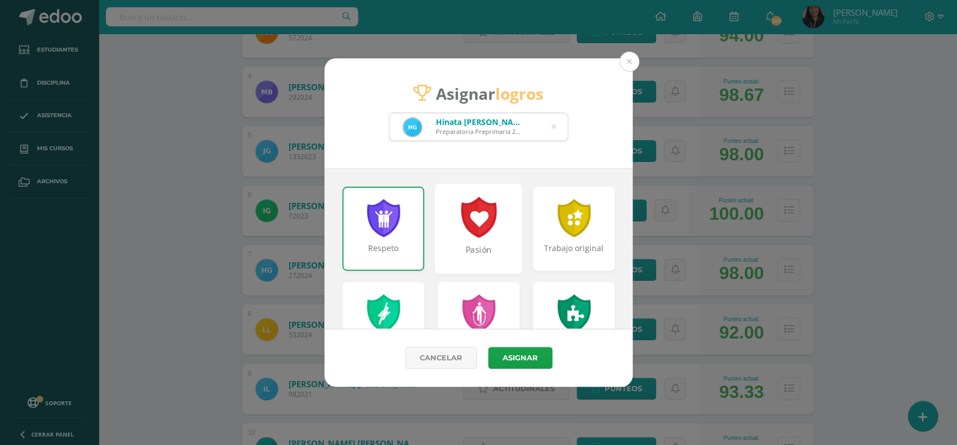
click at [498, 243] on div "Pasión" at bounding box center [479, 229] width 88 height 90
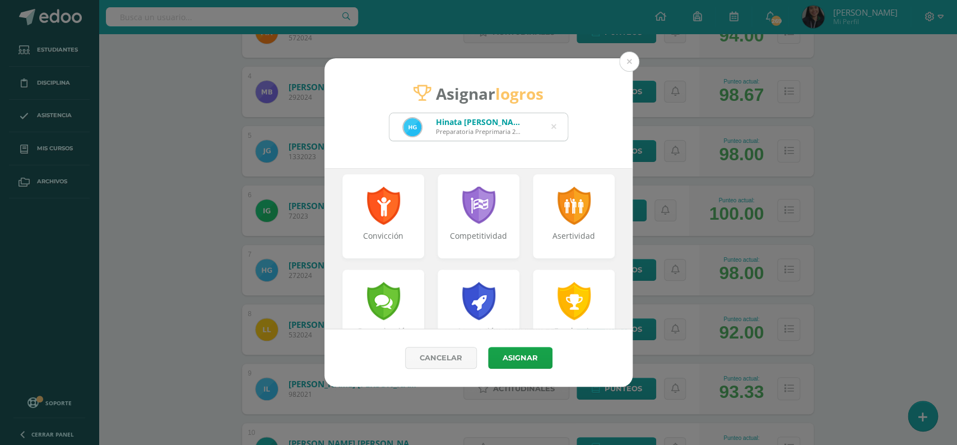
scroll to position [0, 0]
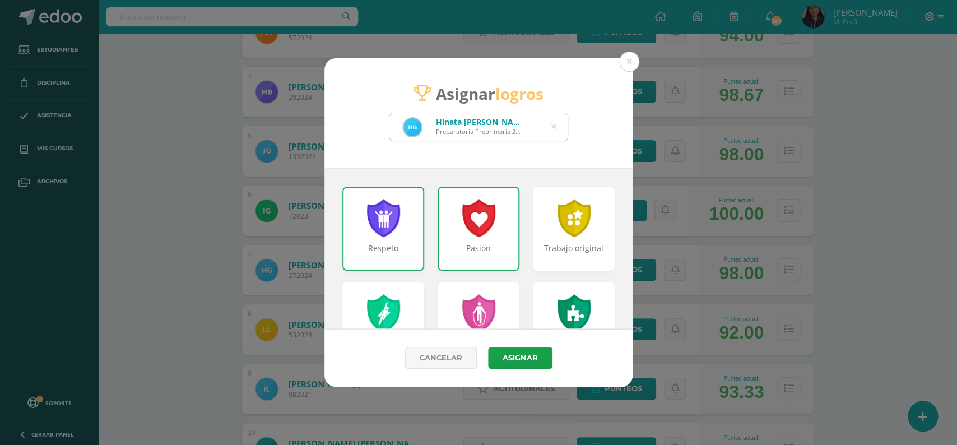
click at [489, 240] on div "Pasión" at bounding box center [478, 228] width 82 height 84
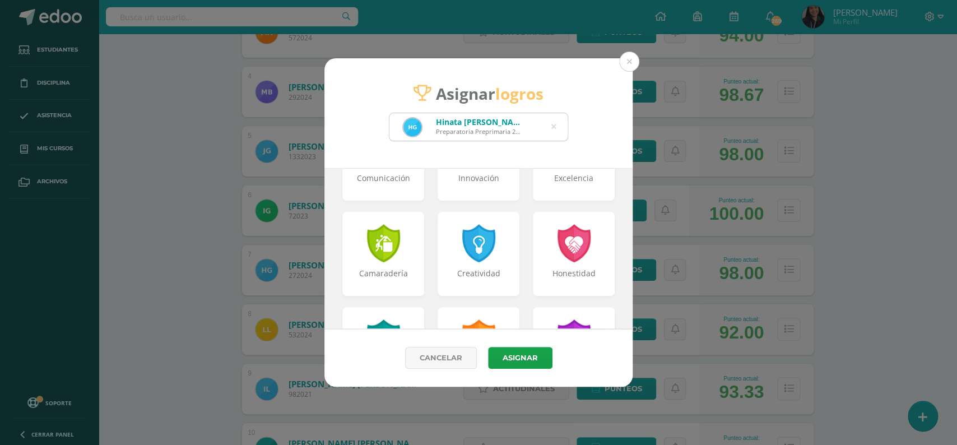
scroll to position [385, 0]
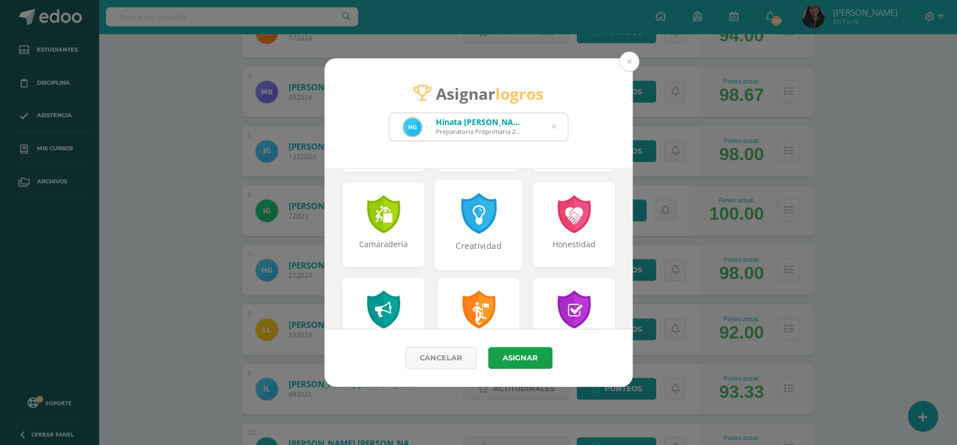
click at [486, 236] on div "Creatividad" at bounding box center [479, 225] width 88 height 90
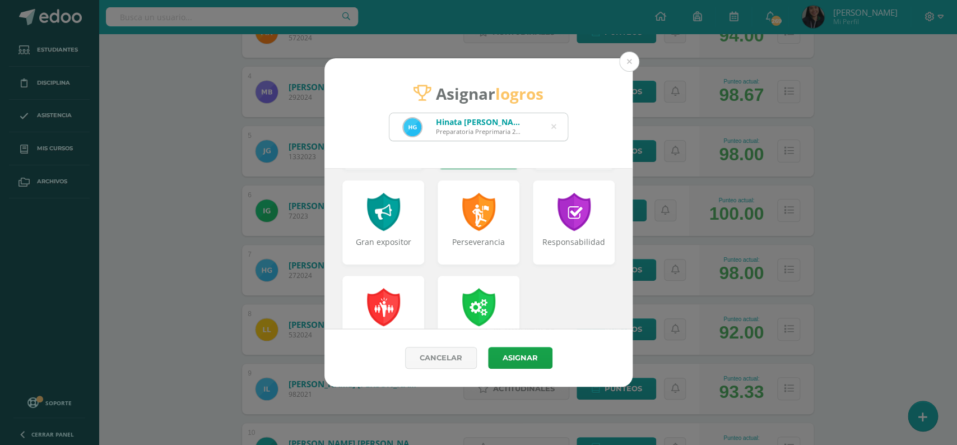
scroll to position [486, 0]
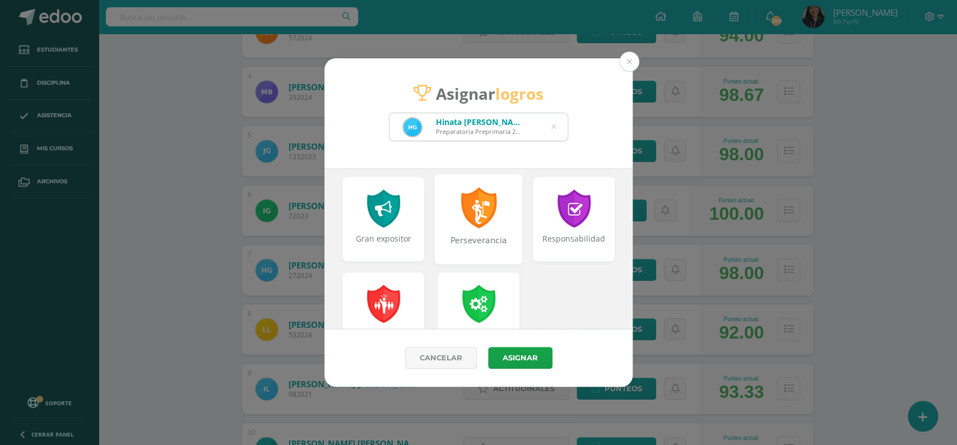
click at [486, 242] on div "Perseverancia" at bounding box center [479, 246] width 86 height 24
click at [484, 239] on div "Perseverancia" at bounding box center [479, 244] width 80 height 22
click at [481, 282] on div "Trabajo en equipo" at bounding box center [479, 314] width 88 height 90
click at [521, 361] on button "Asignar" at bounding box center [520, 358] width 64 height 22
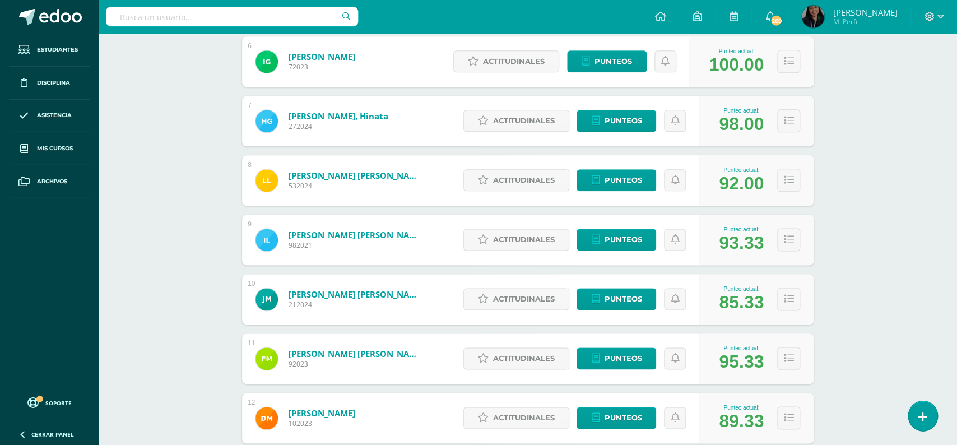
scroll to position [506, 0]
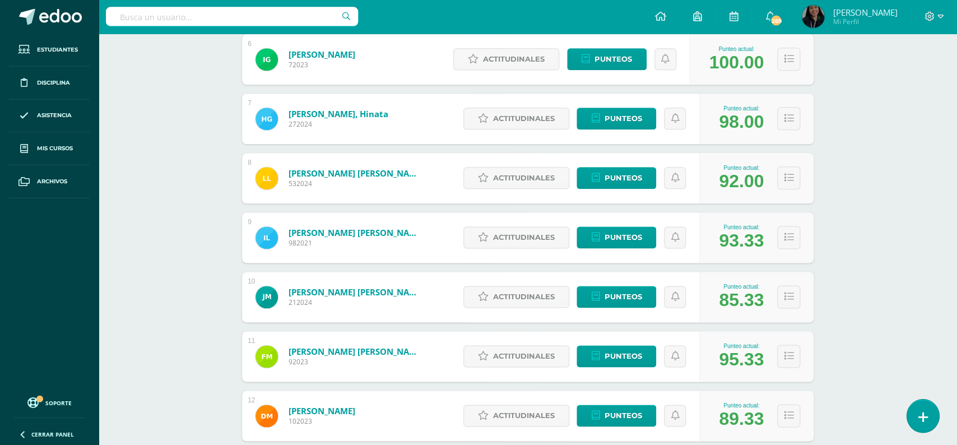
click at [926, 428] on link at bounding box center [922, 415] width 32 height 32
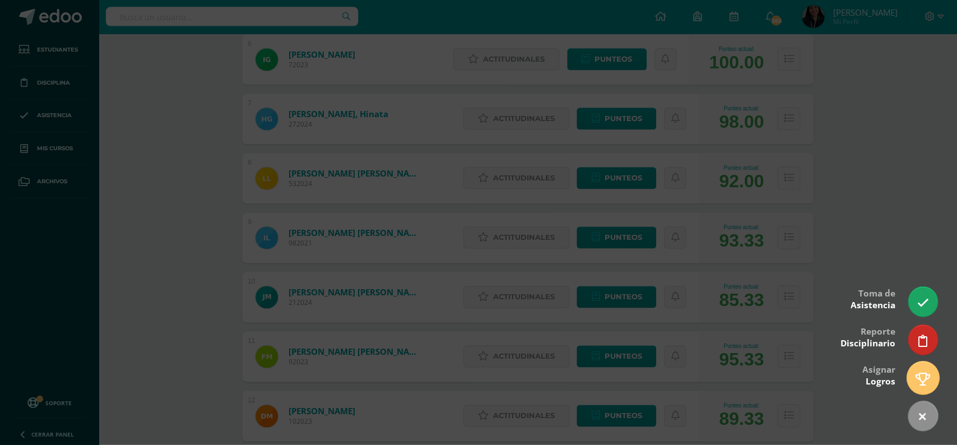
click at [923, 372] on icon at bounding box center [922, 378] width 15 height 13
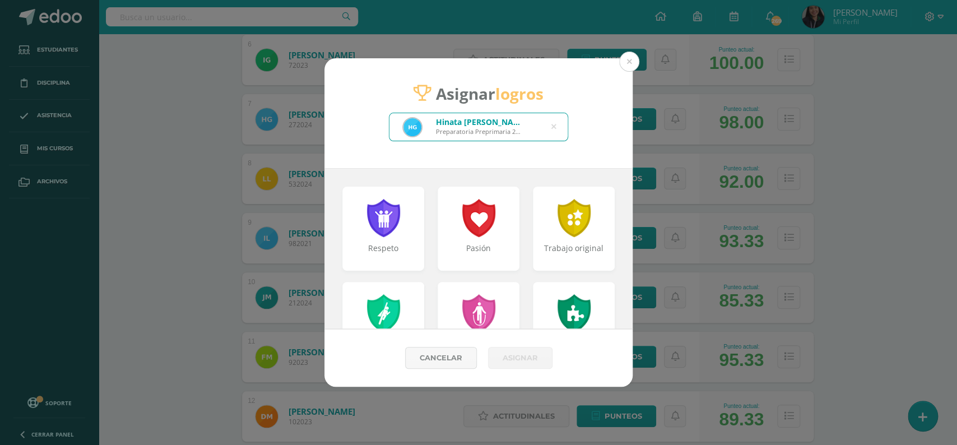
click at [552, 129] on icon at bounding box center [553, 127] width 5 height 29
type input "[PERSON_NAME]"
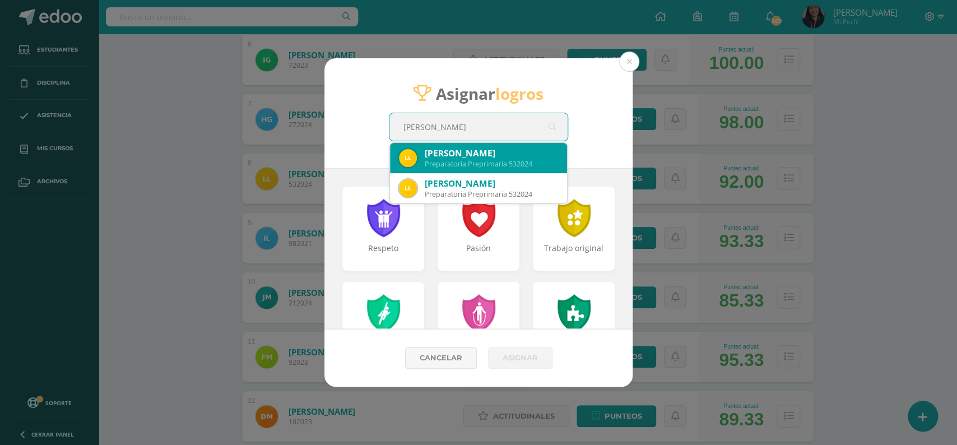
click at [489, 167] on div "Preparatoria Preprimaria 532024" at bounding box center [491, 164] width 133 height 10
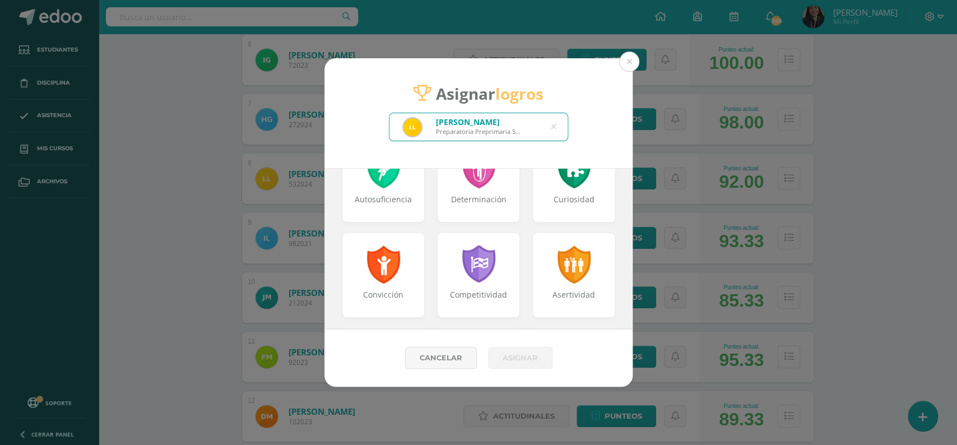
scroll to position [170, 0]
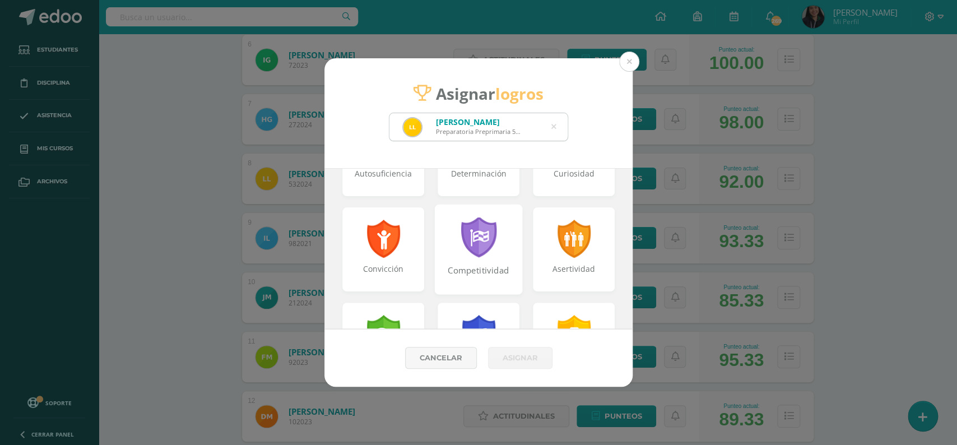
click at [483, 249] on div at bounding box center [478, 237] width 39 height 41
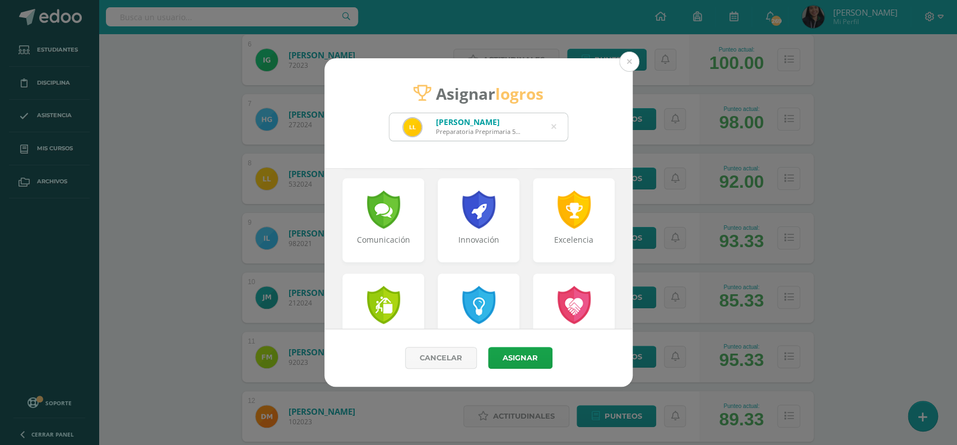
scroll to position [290, 0]
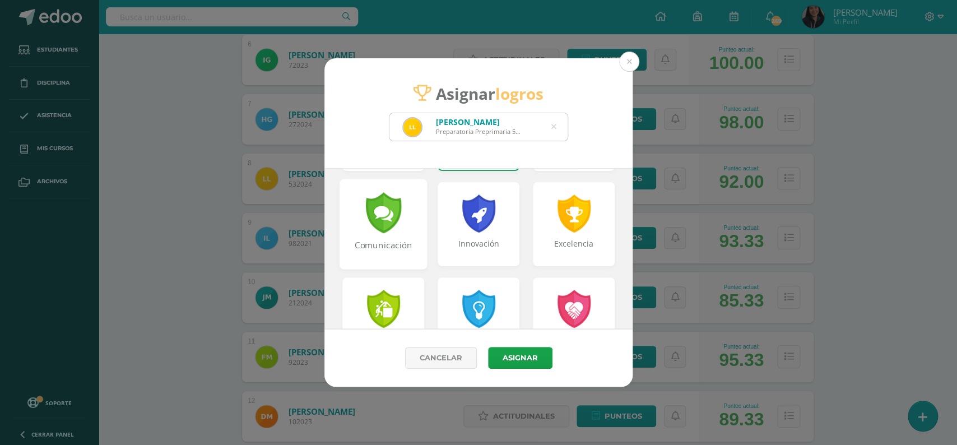
click at [394, 236] on div "Comunicación" at bounding box center [383, 224] width 88 height 90
click at [493, 302] on div at bounding box center [478, 307] width 39 height 41
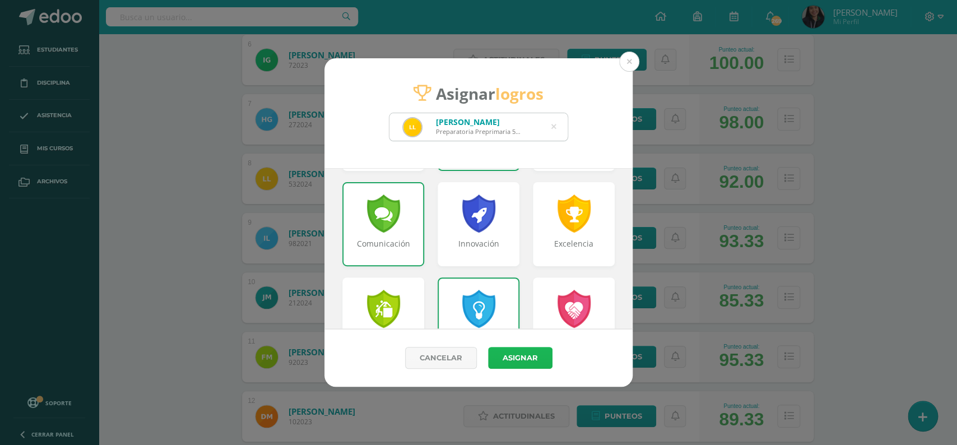
click at [533, 357] on button "Asignar" at bounding box center [520, 358] width 64 height 22
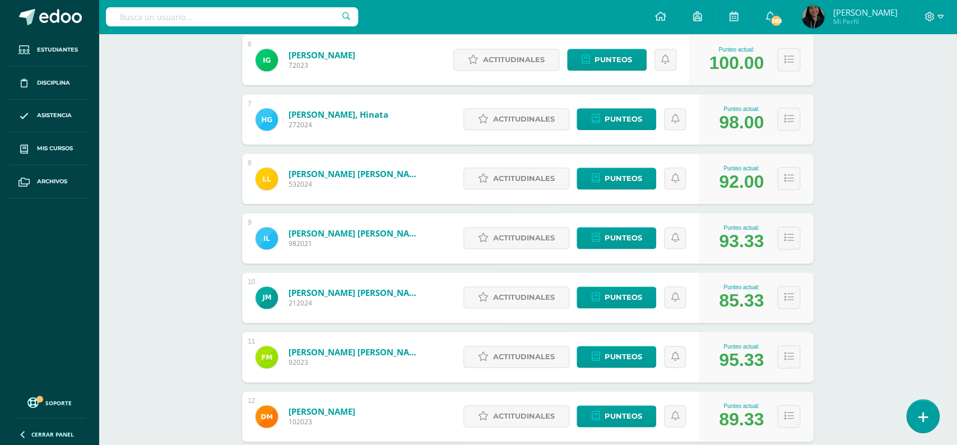
click at [921, 415] on icon at bounding box center [922, 417] width 10 height 13
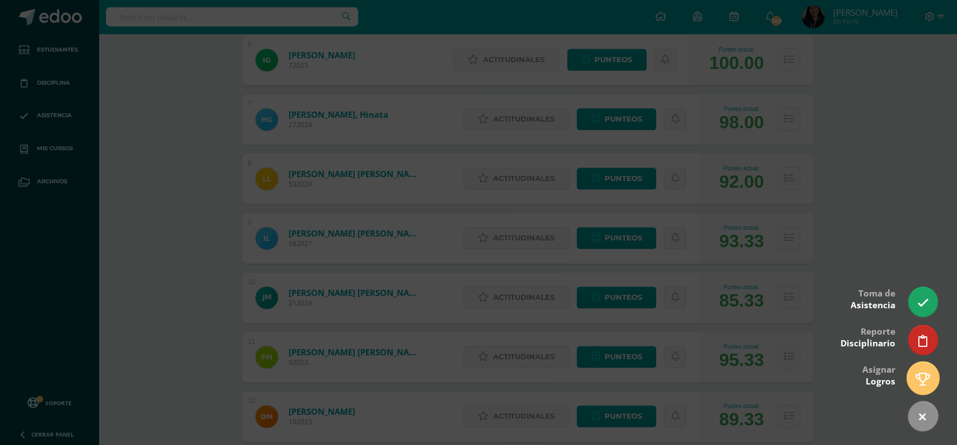
click at [915, 381] on icon at bounding box center [922, 378] width 15 height 13
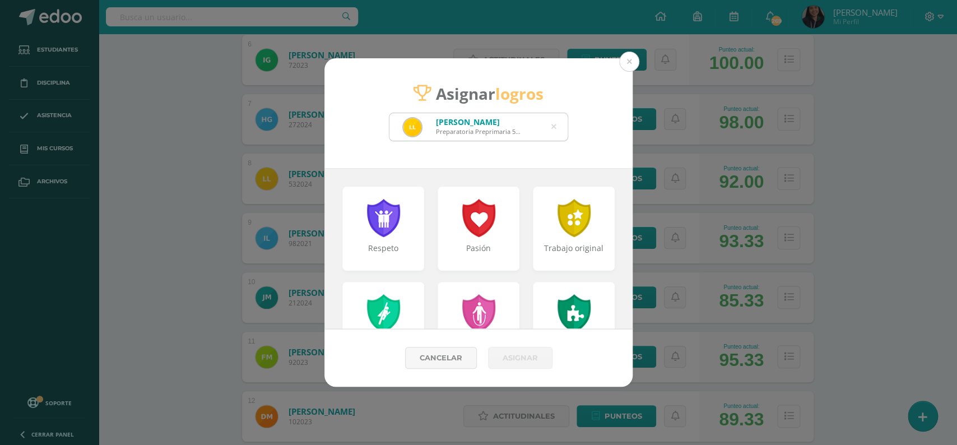
click at [552, 128] on icon at bounding box center [553, 127] width 5 height 29
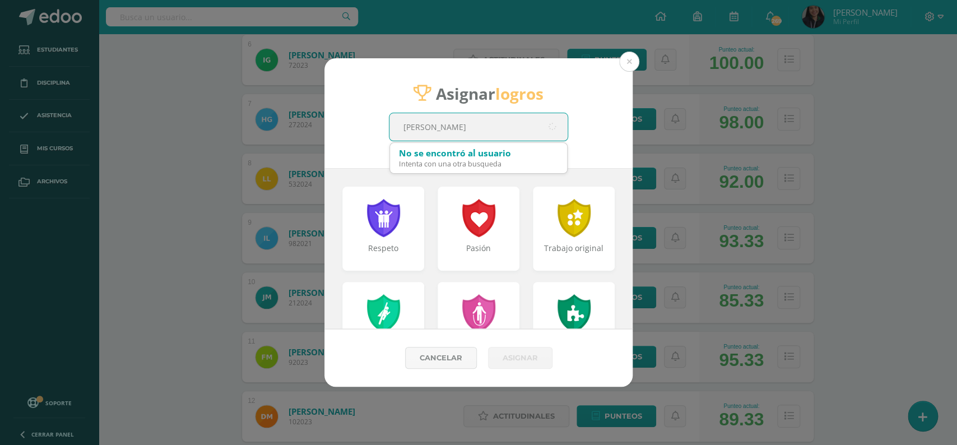
type input "[PERSON_NAME]"
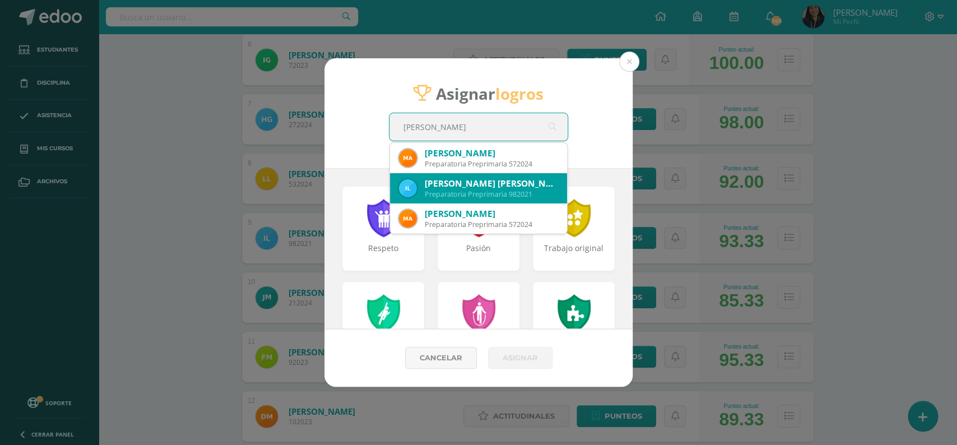
click at [495, 178] on div "[PERSON_NAME] [PERSON_NAME]" at bounding box center [491, 184] width 133 height 12
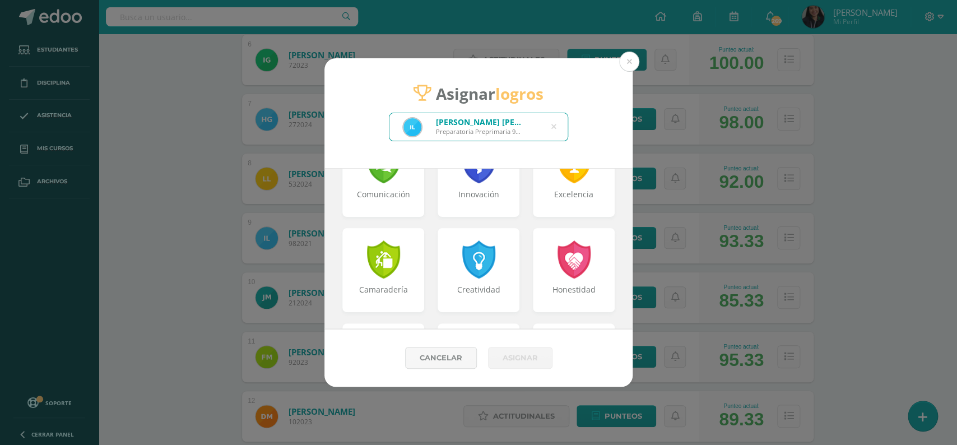
scroll to position [342, 0]
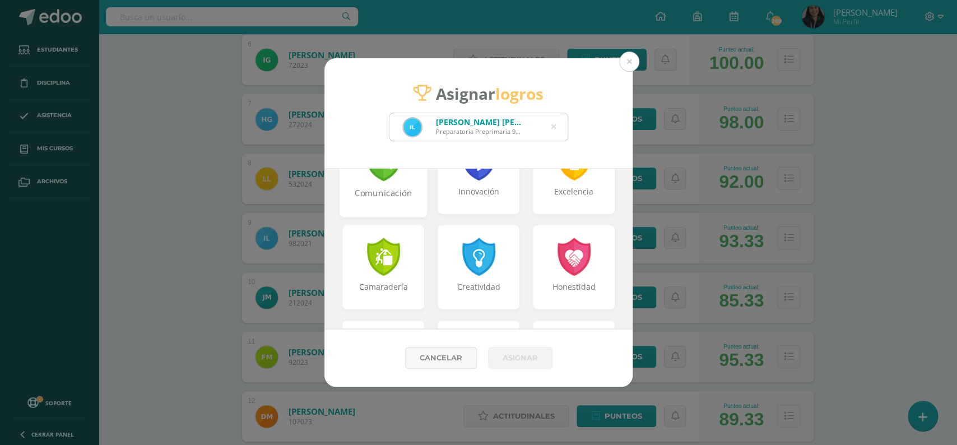
click at [397, 194] on div "Comunicación" at bounding box center [384, 199] width 86 height 24
click at [490, 265] on div at bounding box center [478, 255] width 39 height 41
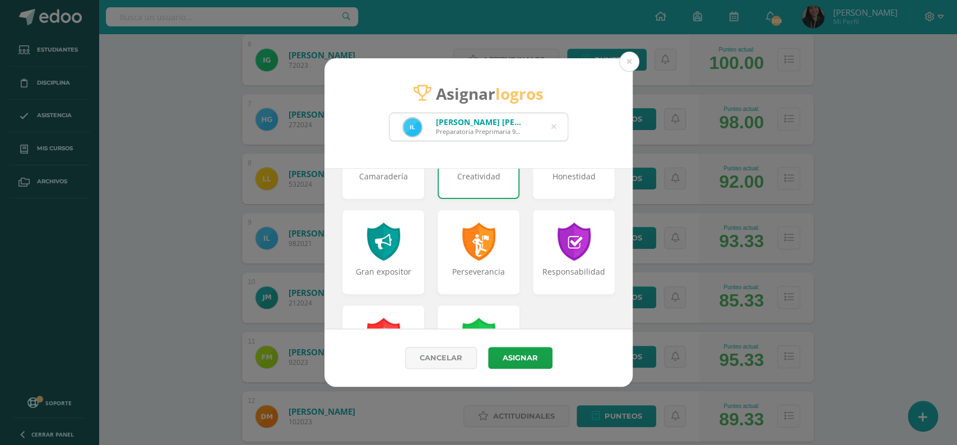
scroll to position [456, 0]
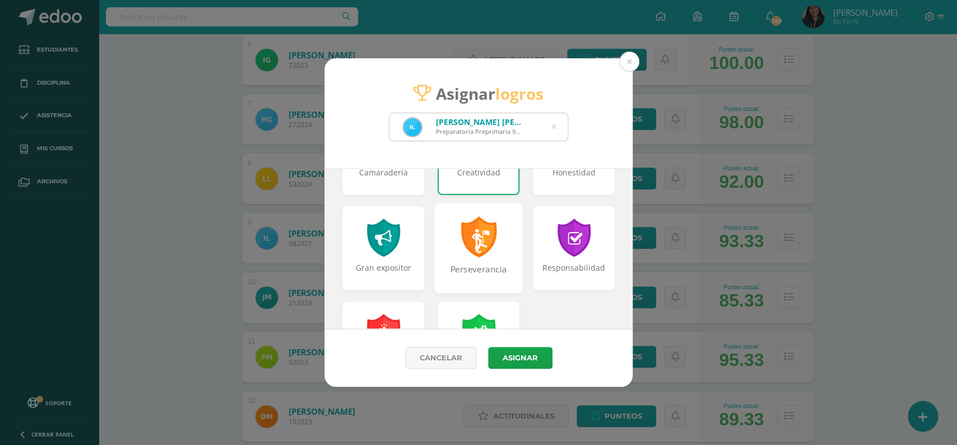
click at [488, 268] on div "Perseverancia" at bounding box center [479, 275] width 86 height 24
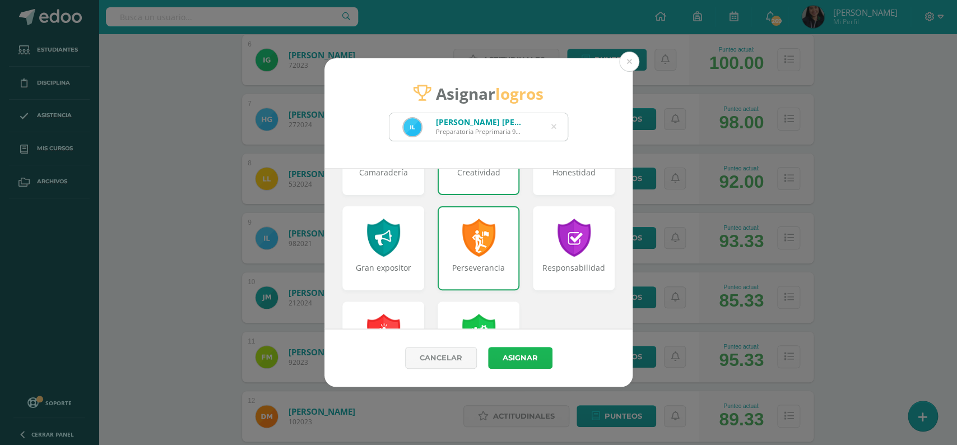
click at [537, 357] on button "Asignar" at bounding box center [520, 358] width 64 height 22
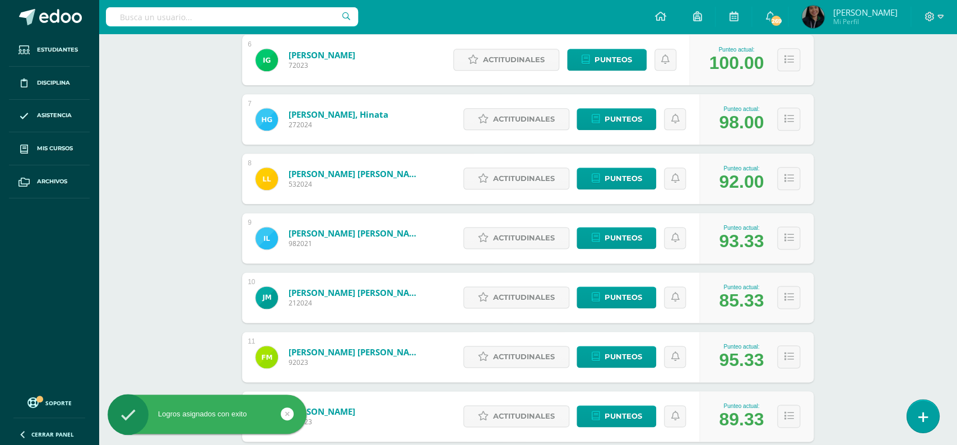
click at [924, 408] on link at bounding box center [922, 415] width 32 height 32
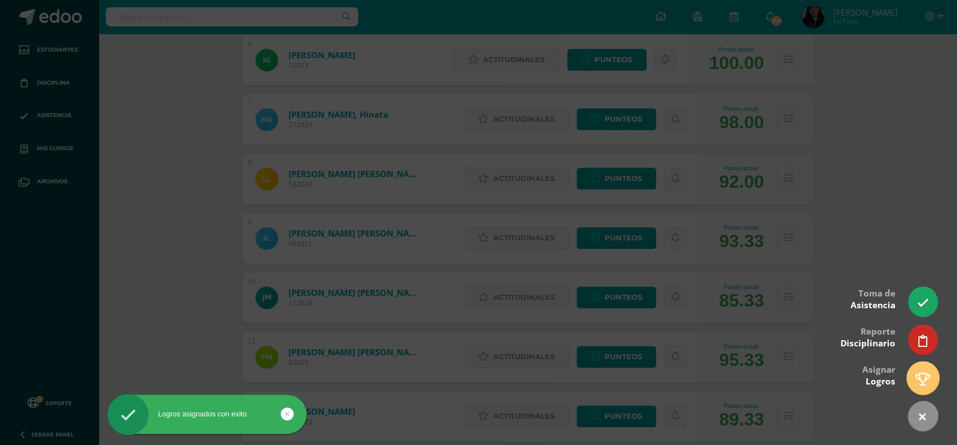
click at [922, 381] on icon at bounding box center [922, 378] width 15 height 13
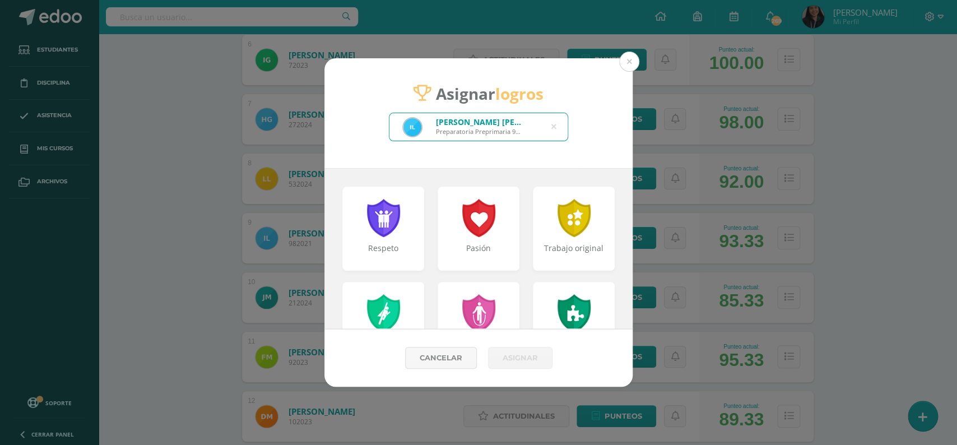
click at [554, 125] on icon at bounding box center [553, 127] width 5 height 29
type input "[PERSON_NAME]"
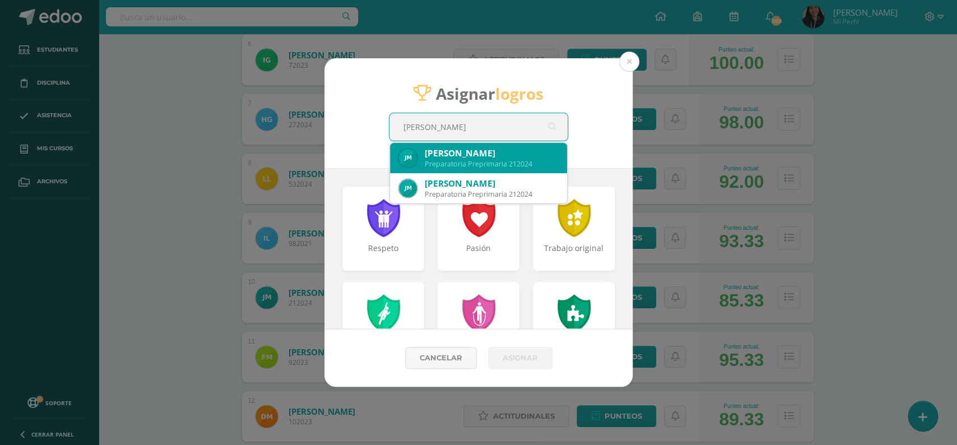
click at [520, 162] on div "Preparatoria Preprimaria 212024" at bounding box center [491, 164] width 133 height 10
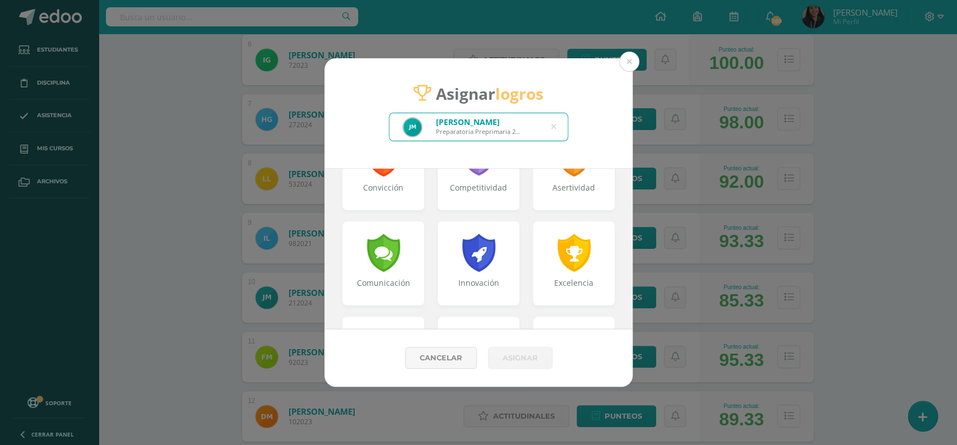
scroll to position [199, 0]
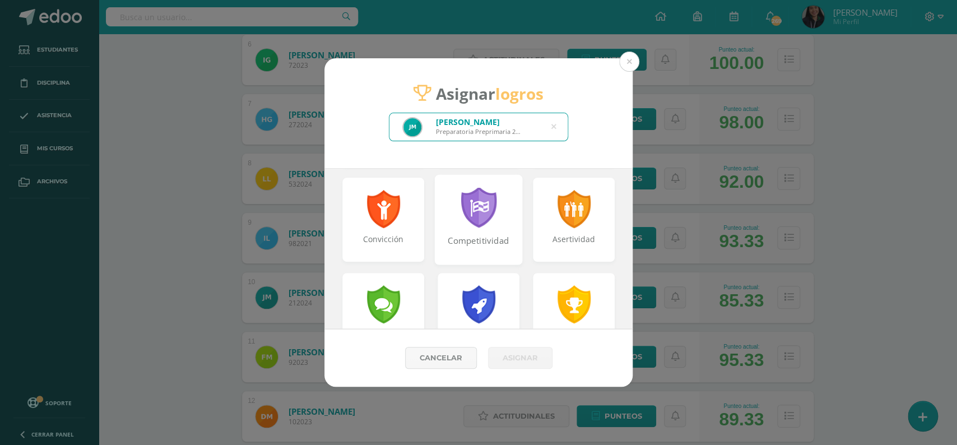
click at [476, 204] on div at bounding box center [478, 208] width 39 height 41
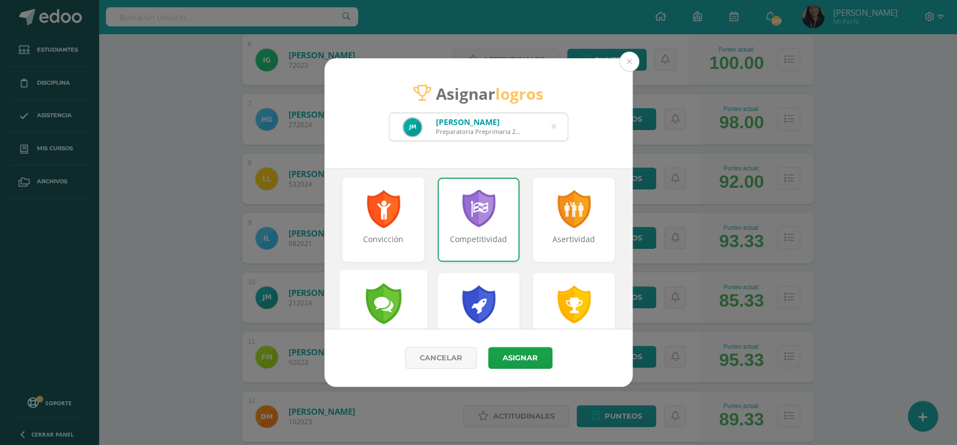
click at [386, 282] on div "Comunicación" at bounding box center [383, 315] width 88 height 90
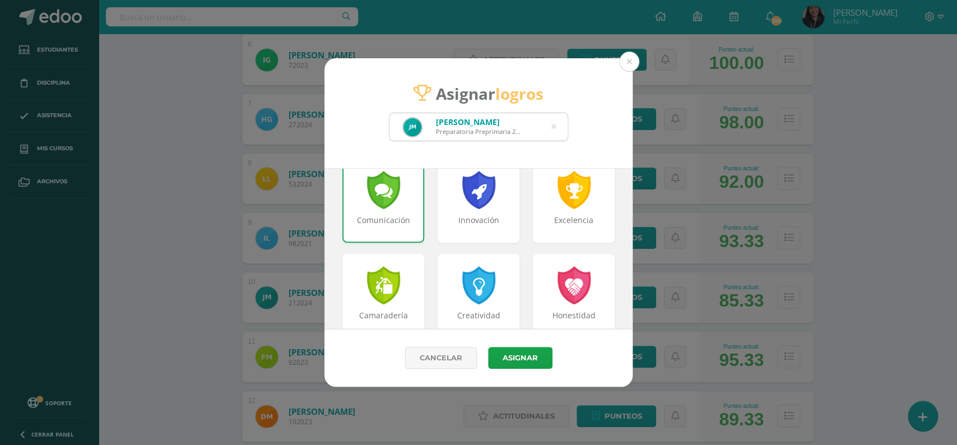
scroll to position [395, 0]
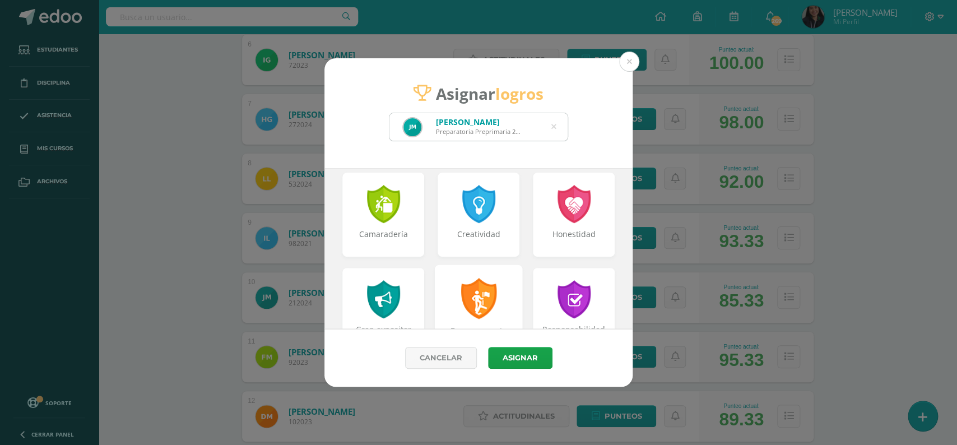
click at [482, 302] on div at bounding box center [478, 298] width 39 height 41
click at [511, 358] on button "Asignar" at bounding box center [520, 358] width 64 height 22
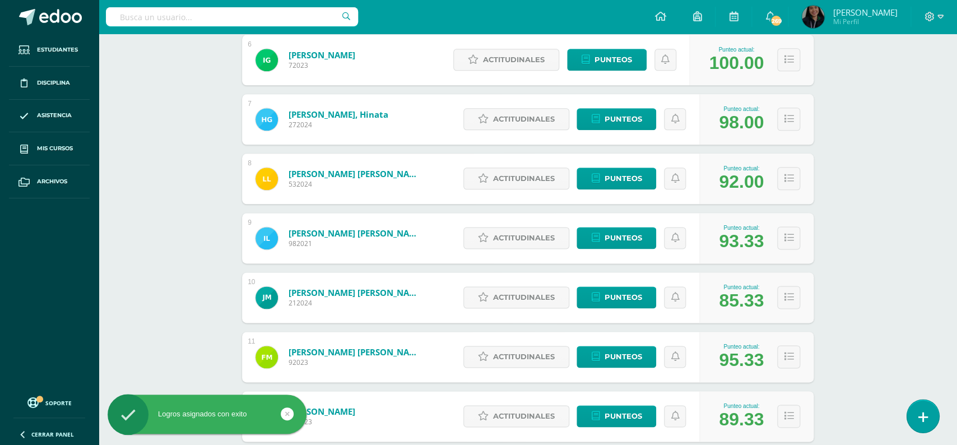
click at [924, 413] on icon at bounding box center [922, 417] width 10 height 13
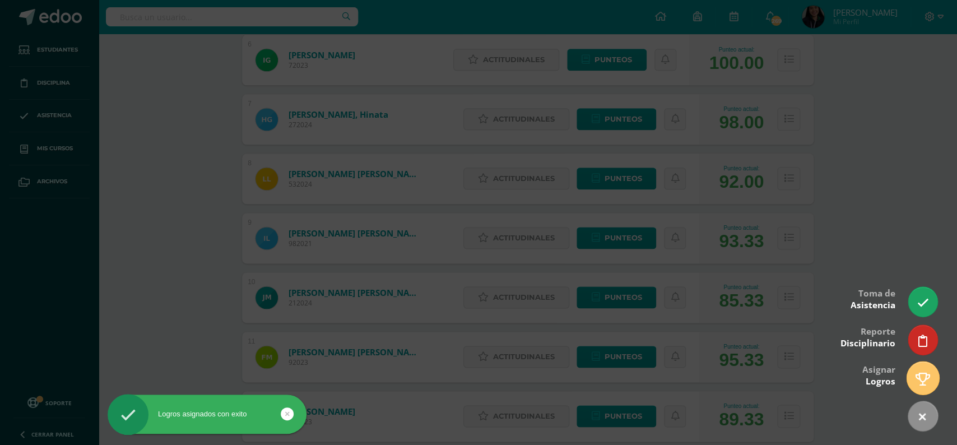
click at [918, 371] on link at bounding box center [922, 377] width 32 height 32
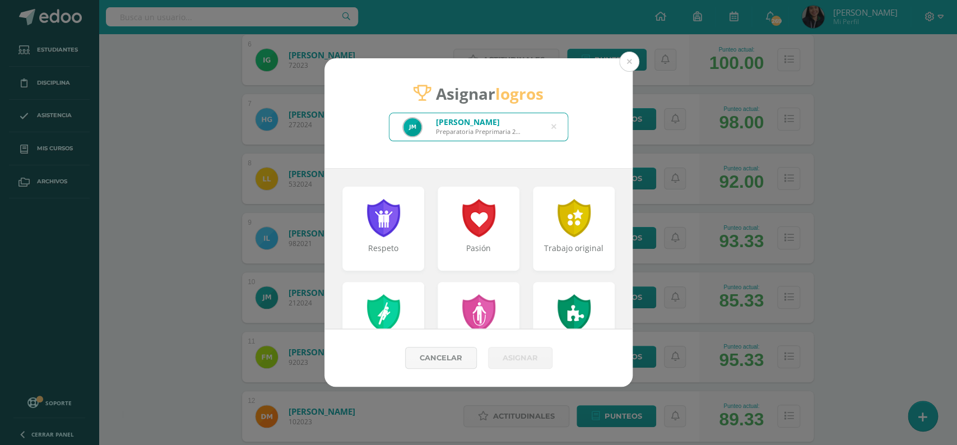
click at [554, 129] on icon at bounding box center [553, 127] width 5 height 29
type input "[PERSON_NAME]"
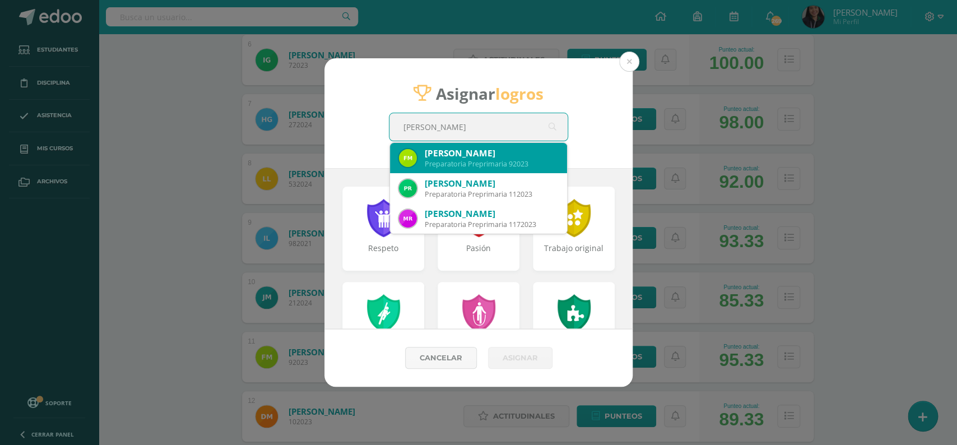
click at [506, 160] on div "Preparatoria Preprimaria 92023" at bounding box center [491, 164] width 133 height 10
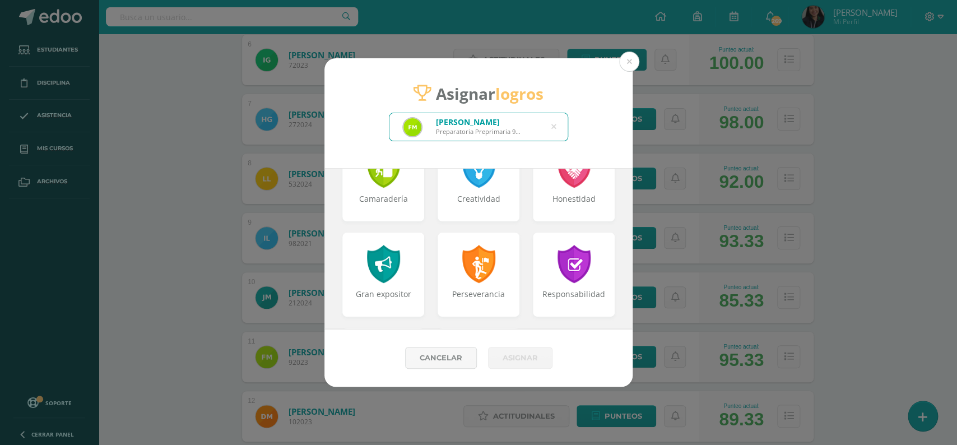
scroll to position [427, 0]
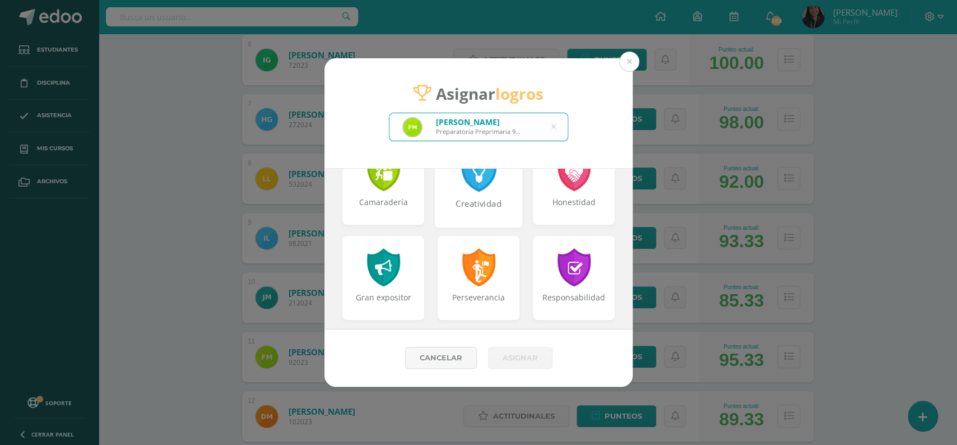
click at [487, 193] on div "Creatividad" at bounding box center [479, 183] width 88 height 90
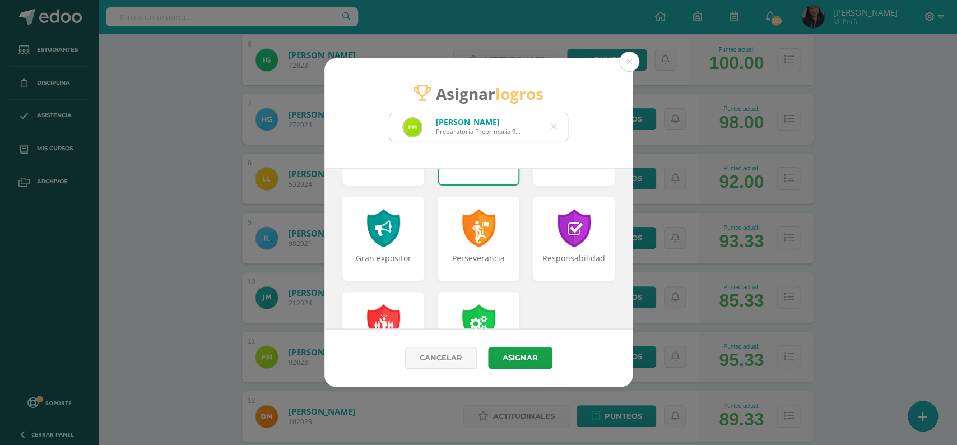
scroll to position [482, 0]
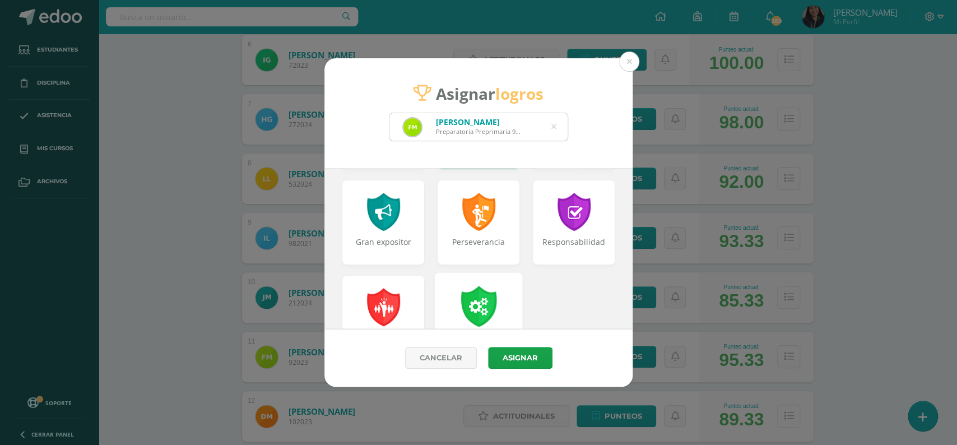
click at [501, 311] on div "Trabajo en equipo" at bounding box center [479, 318] width 88 height 90
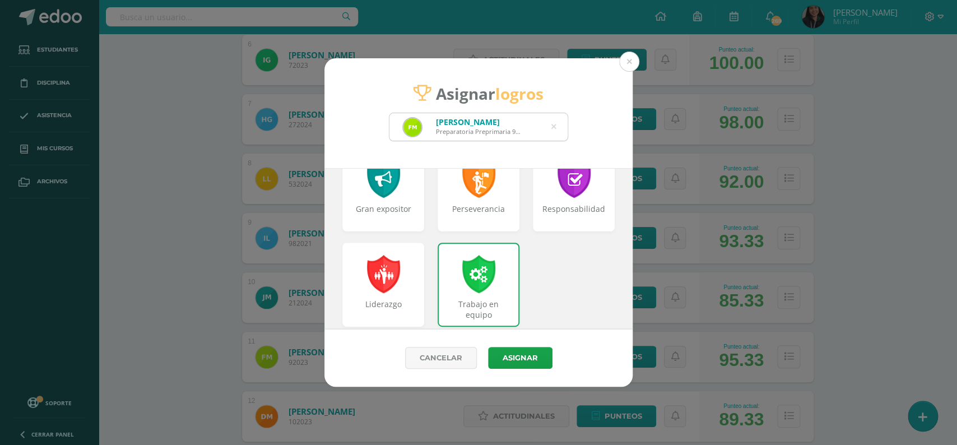
scroll to position [511, 0]
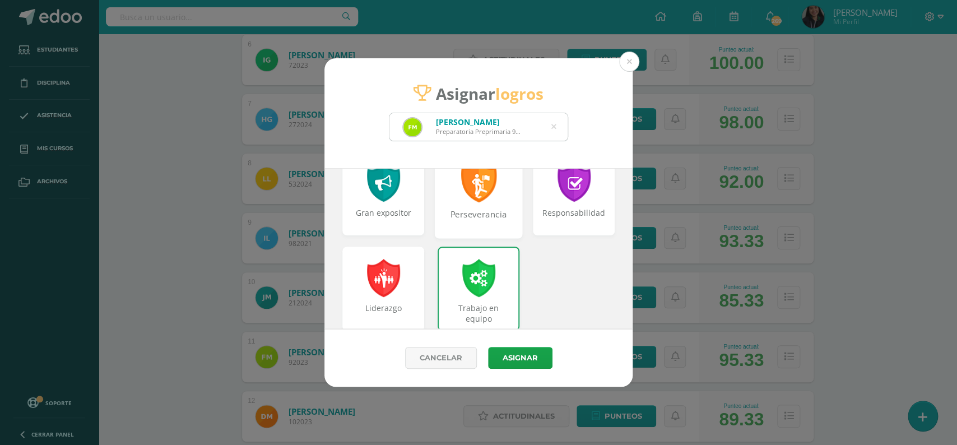
click at [482, 218] on div "Perseverancia" at bounding box center [479, 220] width 86 height 24
click at [509, 353] on button "Asignar" at bounding box center [520, 358] width 64 height 22
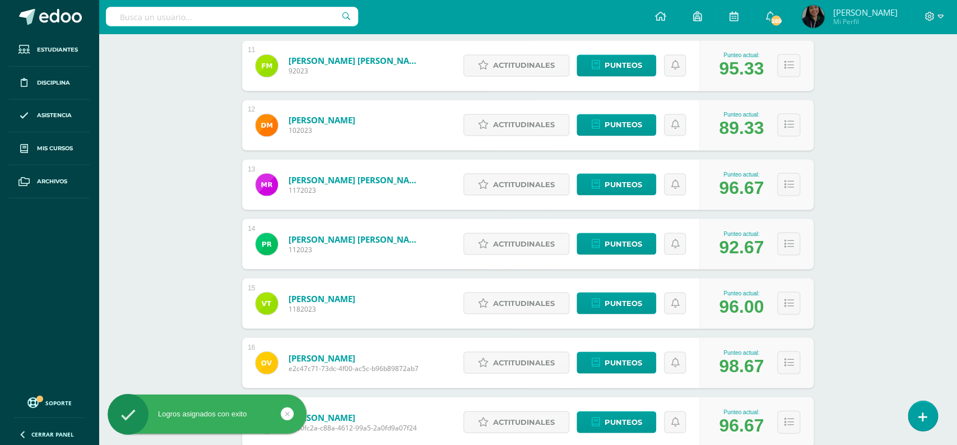
scroll to position [800, 0]
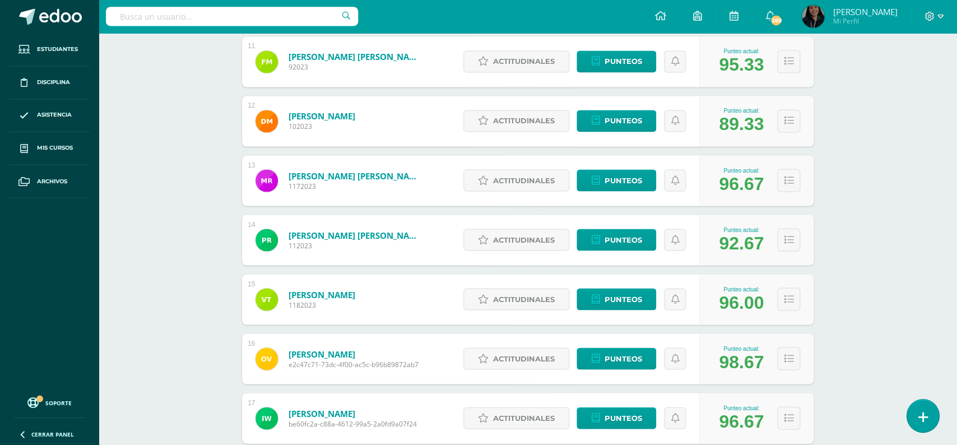
click at [919, 422] on icon at bounding box center [922, 417] width 10 height 13
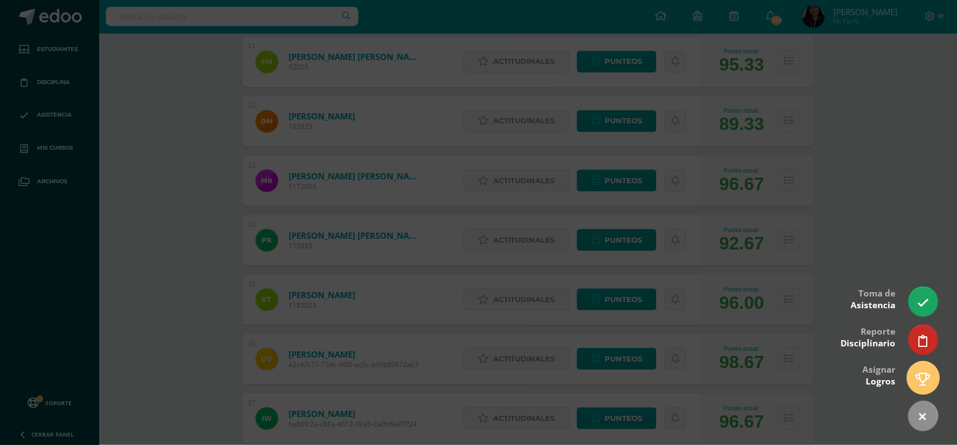
click at [920, 385] on icon at bounding box center [922, 378] width 15 height 13
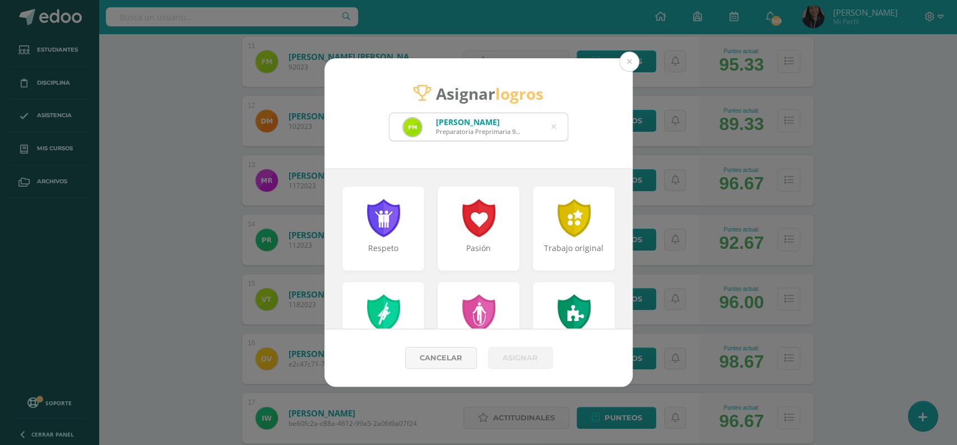
click at [556, 126] on div "[PERSON_NAME] Preparatoria Preprimaria 92023" at bounding box center [478, 126] width 178 height 27
click at [554, 126] on icon at bounding box center [553, 127] width 5 height 29
type input "dasha"
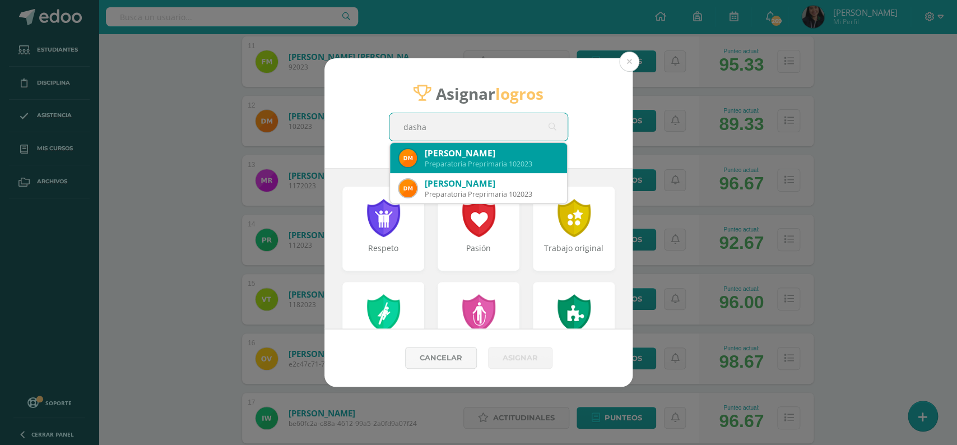
click at [507, 161] on div "Preparatoria Preprimaria 102023" at bounding box center [491, 164] width 133 height 10
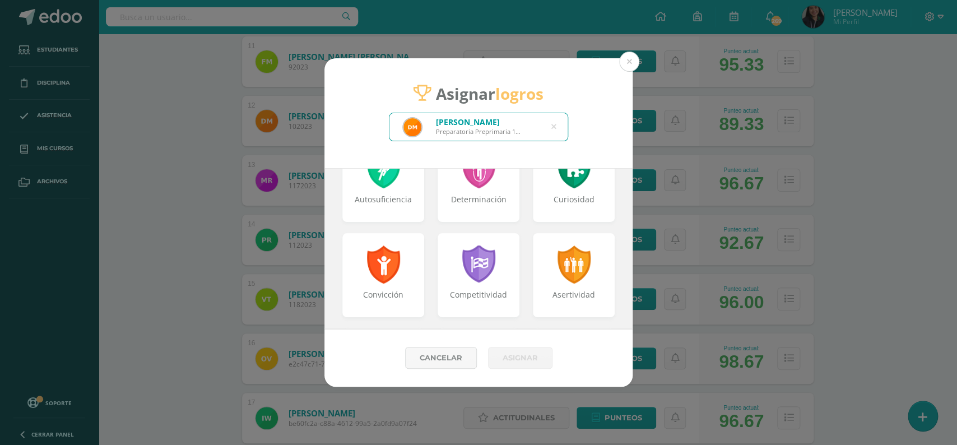
scroll to position [157, 0]
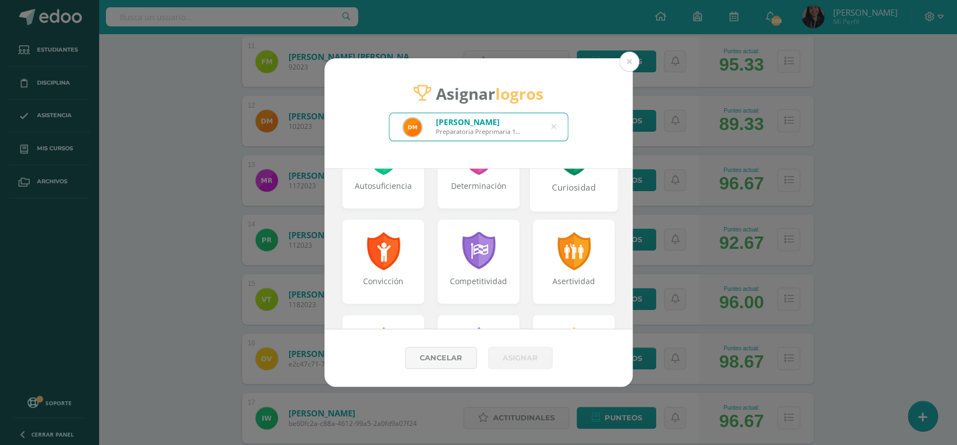
click at [590, 179] on div "Curiosidad" at bounding box center [574, 167] width 88 height 90
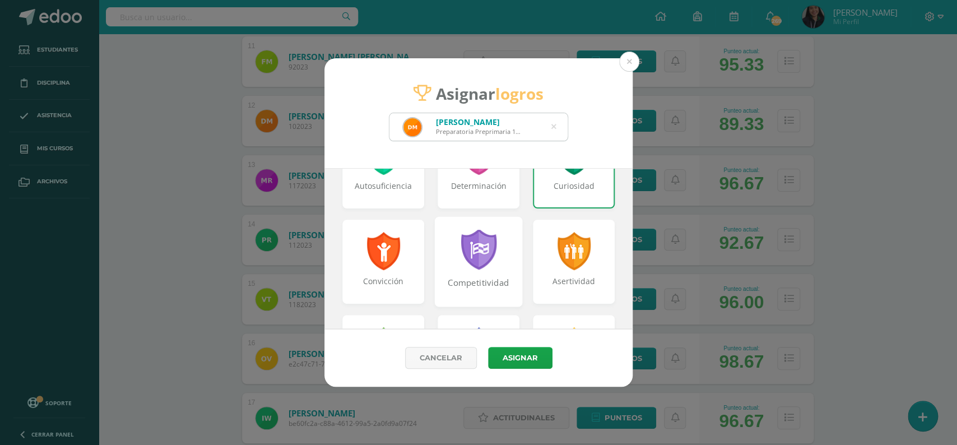
click at [507, 248] on div "Competitividad" at bounding box center [479, 262] width 88 height 90
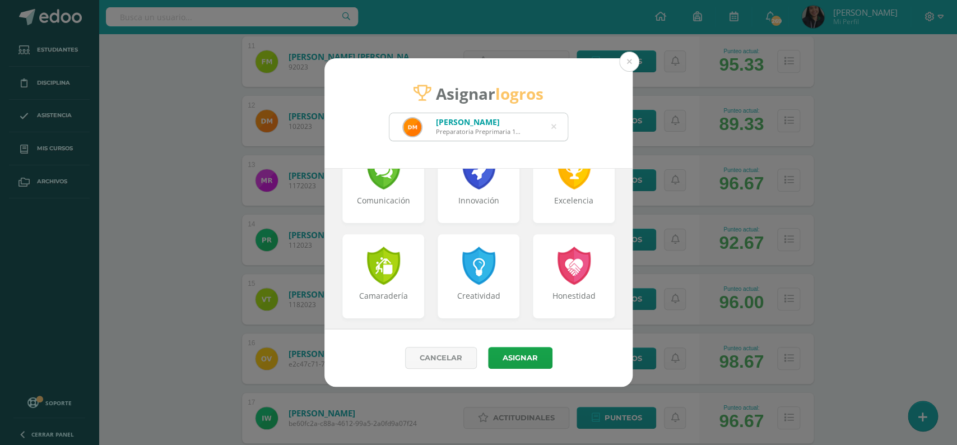
scroll to position [336, 0]
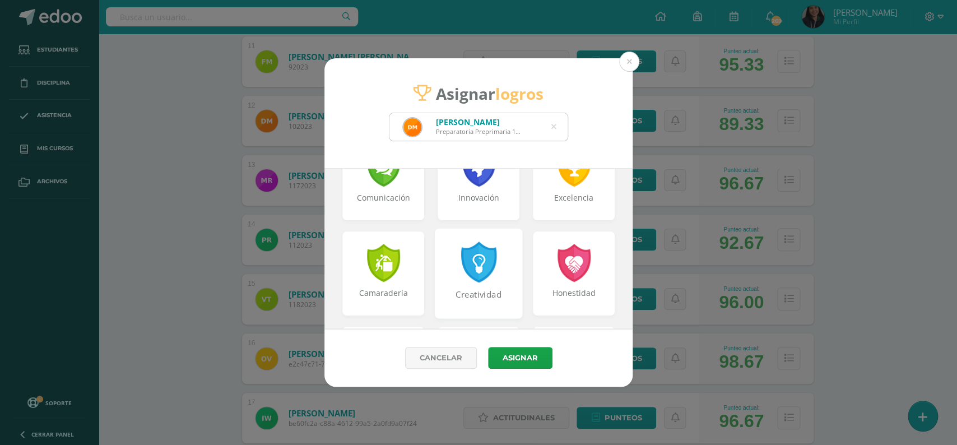
click at [465, 272] on div at bounding box center [478, 261] width 39 height 41
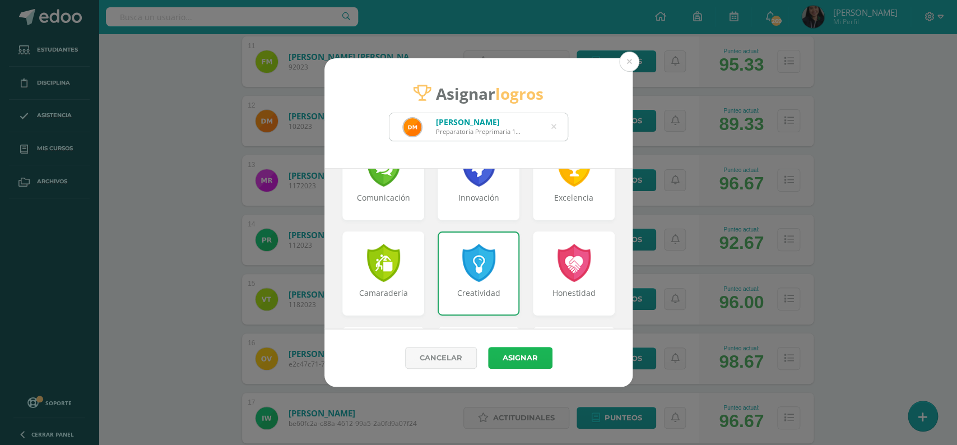
click at [514, 361] on button "Asignar" at bounding box center [520, 358] width 64 height 22
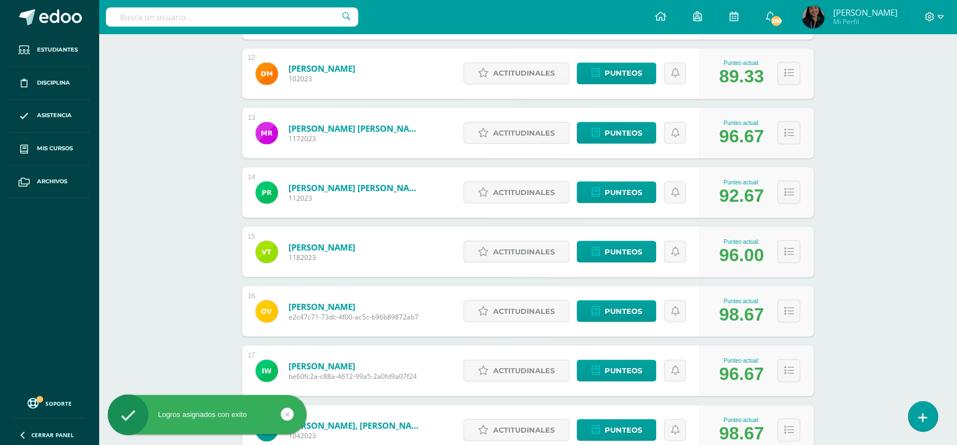
scroll to position [863, 0]
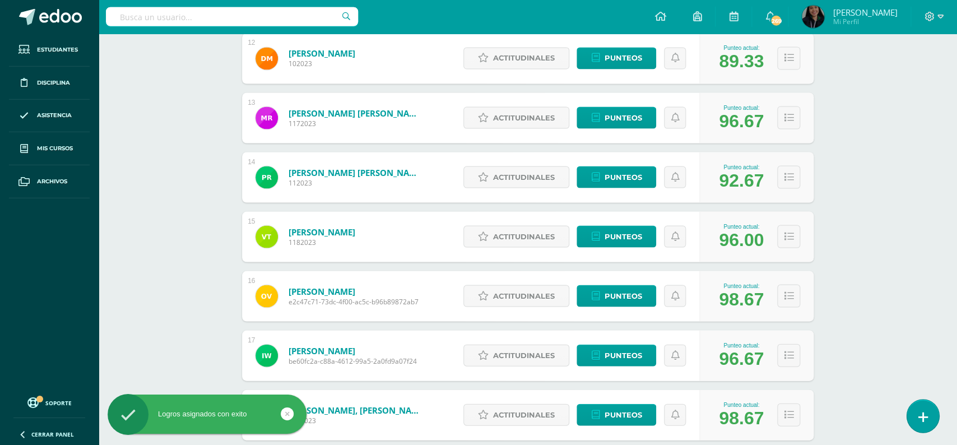
click at [916, 414] on link at bounding box center [922, 415] width 32 height 32
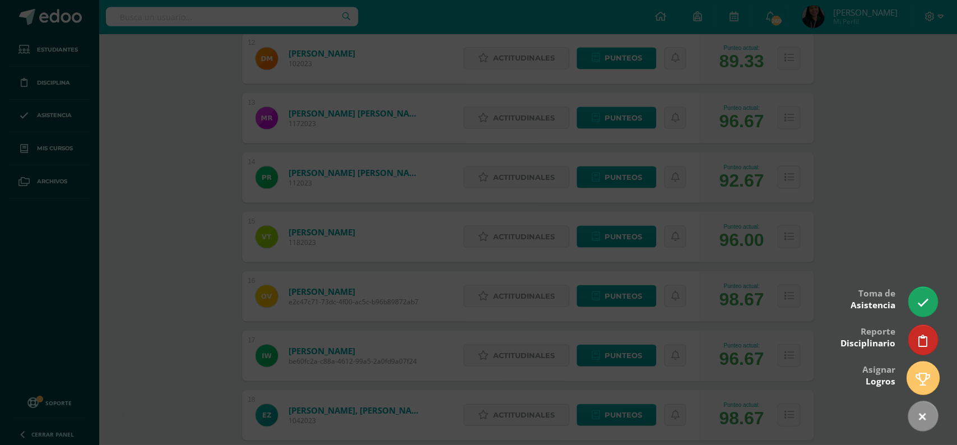
click at [915, 382] on link at bounding box center [922, 377] width 32 height 32
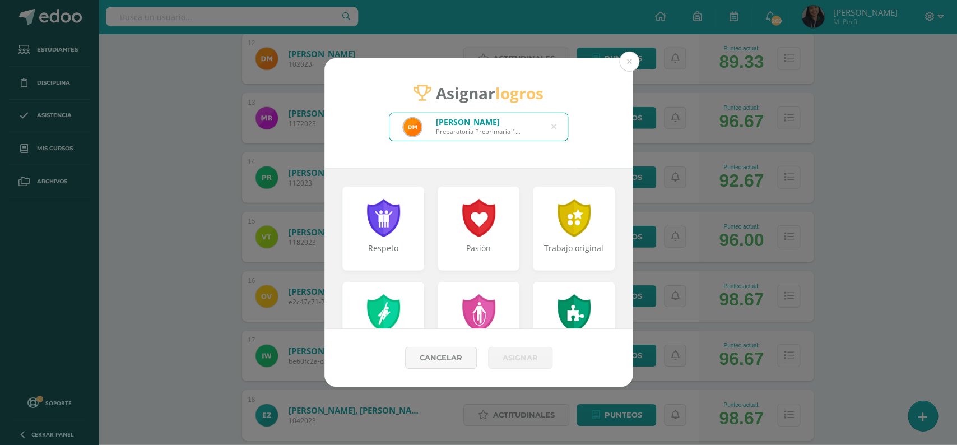
scroll to position [864, 0]
click at [554, 126] on icon at bounding box center [553, 127] width 5 height 29
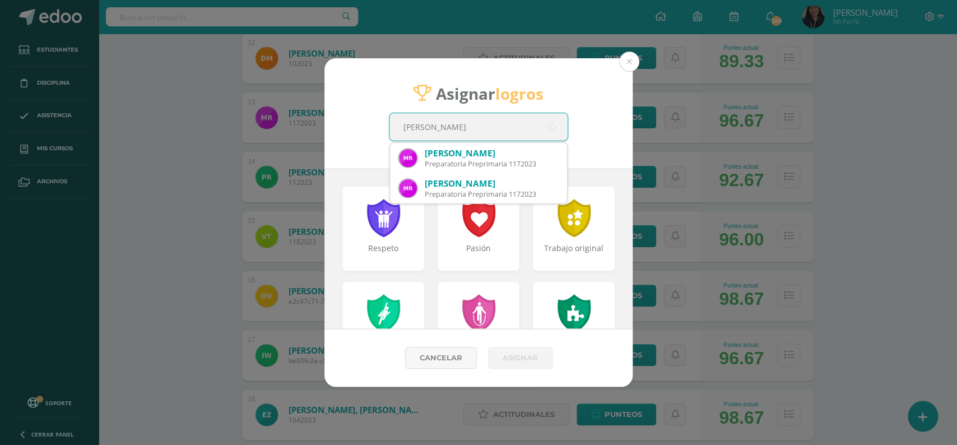
type input "[PERSON_NAME]"
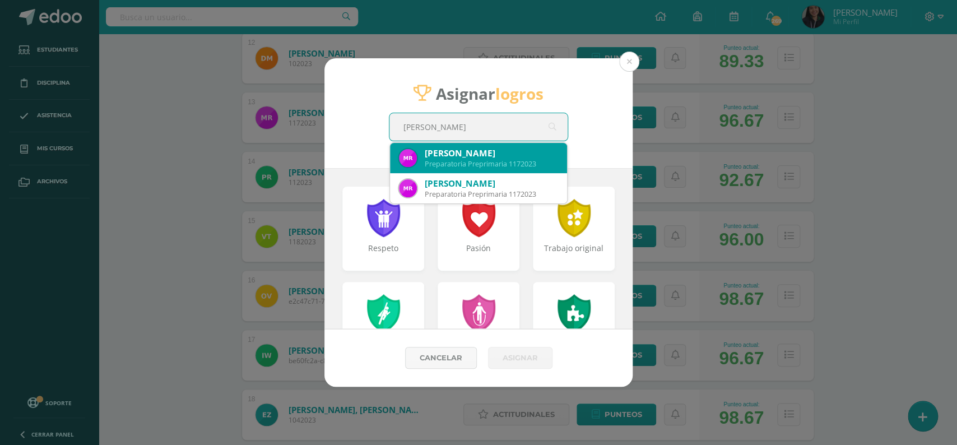
click at [537, 162] on div "Preparatoria Preprimaria 1172023" at bounding box center [491, 164] width 133 height 10
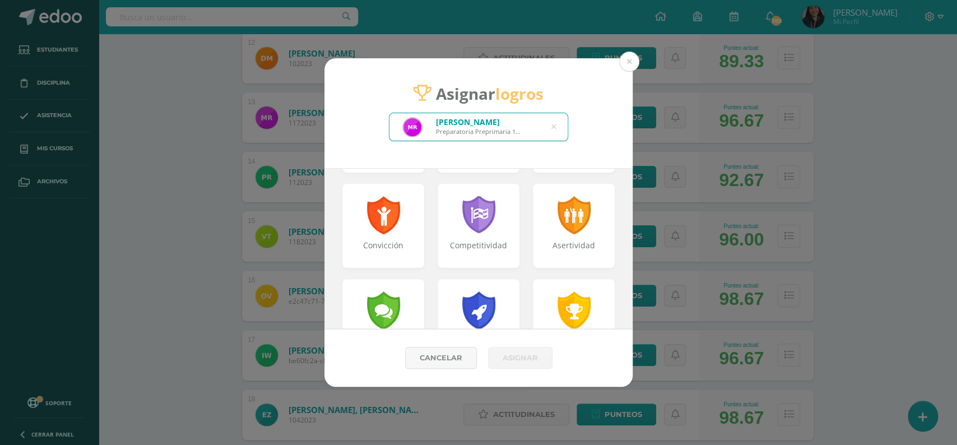
scroll to position [203, 0]
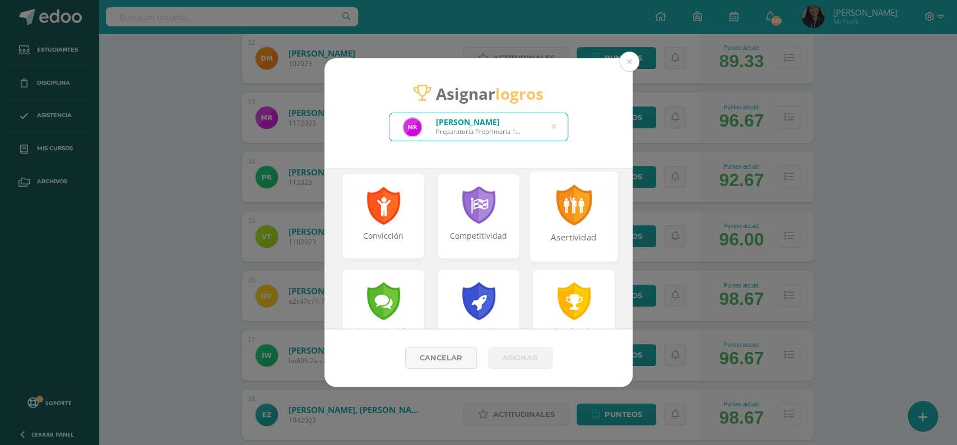
click at [586, 230] on div "Asertividad" at bounding box center [574, 216] width 88 height 90
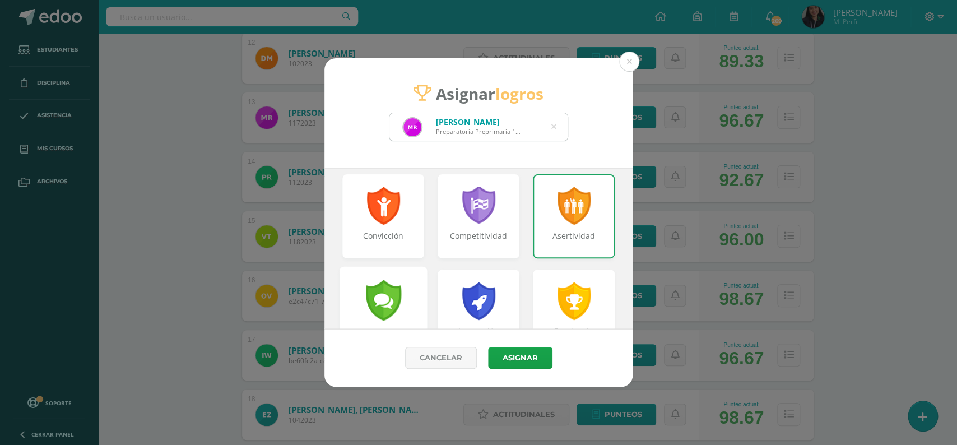
click at [377, 293] on div at bounding box center [383, 299] width 39 height 41
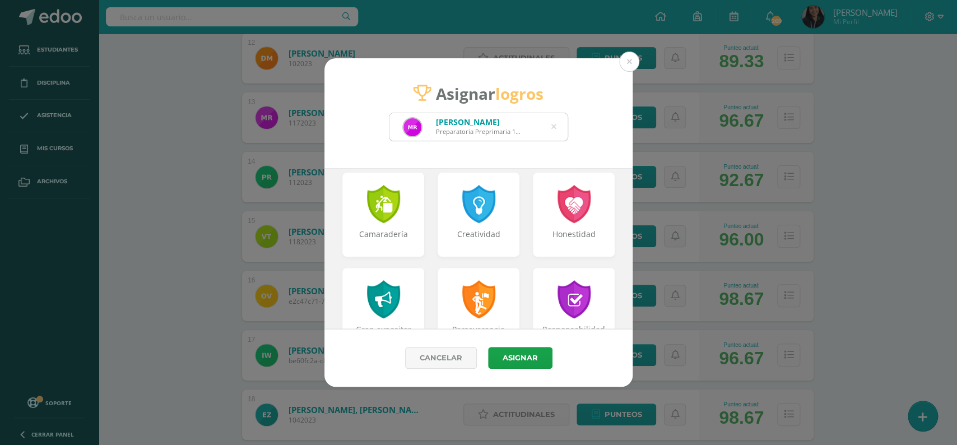
scroll to position [486, 0]
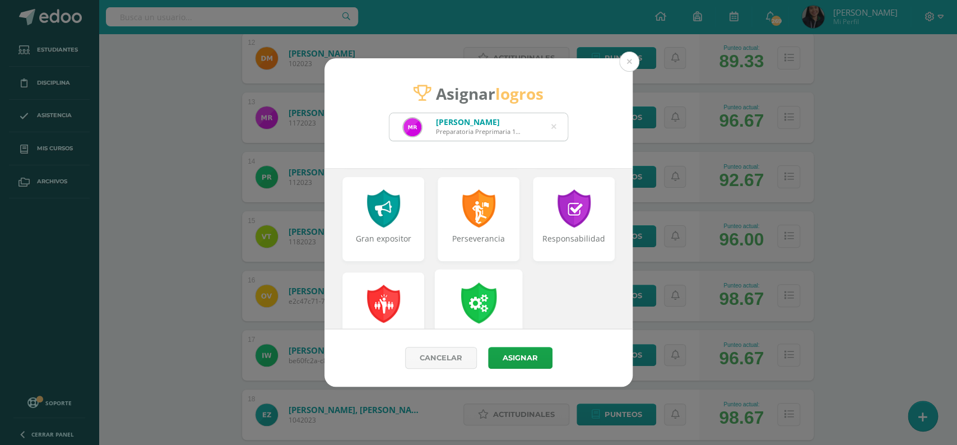
click at [488, 300] on div at bounding box center [478, 302] width 39 height 41
click at [527, 362] on button "Asignar" at bounding box center [520, 358] width 64 height 22
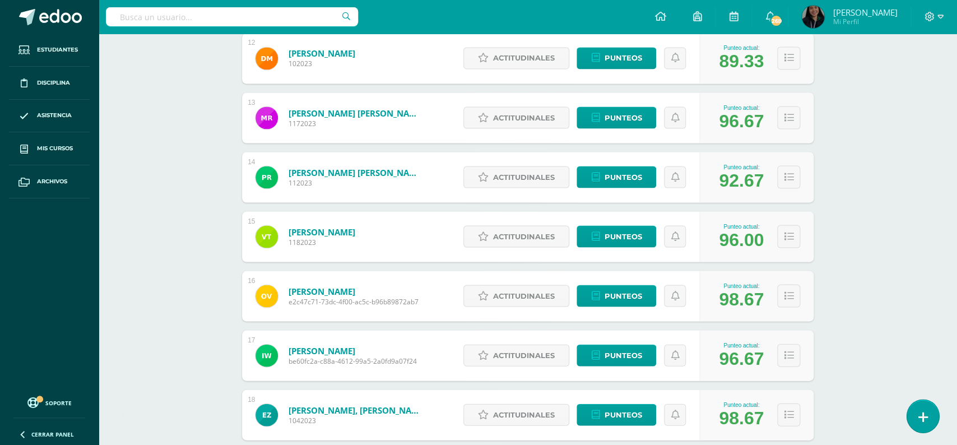
click at [916, 420] on link at bounding box center [922, 415] width 32 height 32
click at [916, 411] on link at bounding box center [922, 415] width 32 height 32
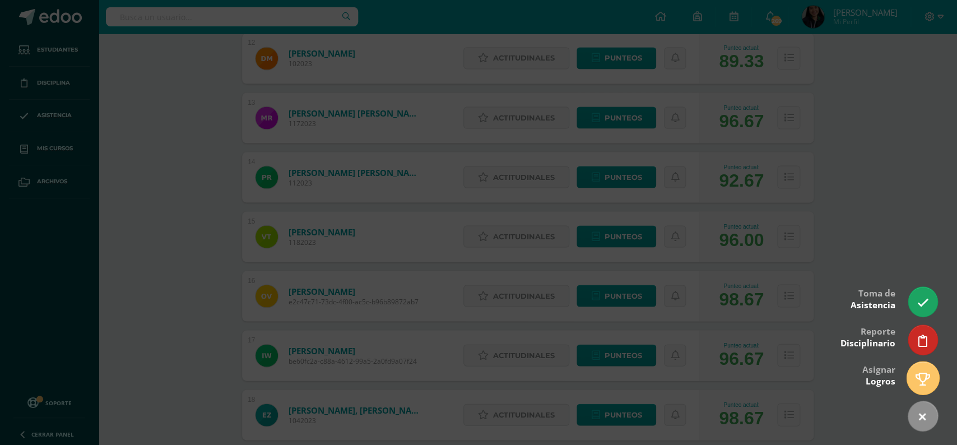
click at [917, 386] on link at bounding box center [922, 377] width 32 height 32
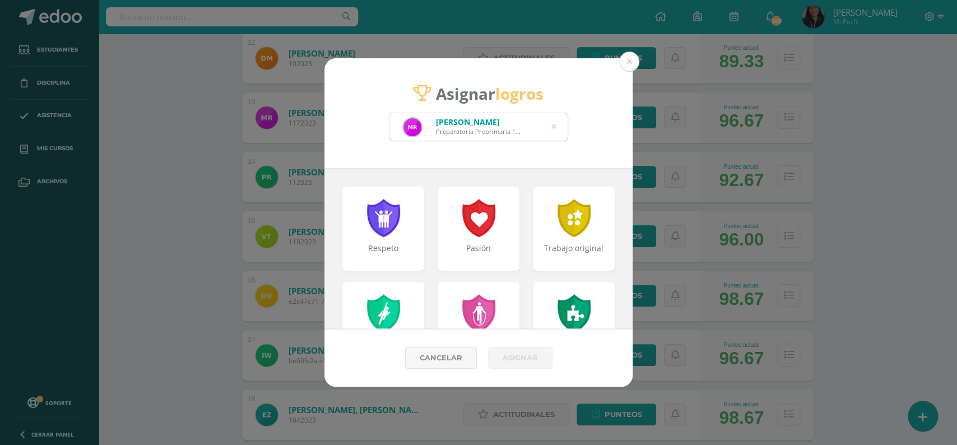
click at [552, 128] on icon at bounding box center [553, 127] width 5 height 29
type input "[PERSON_NAME]"
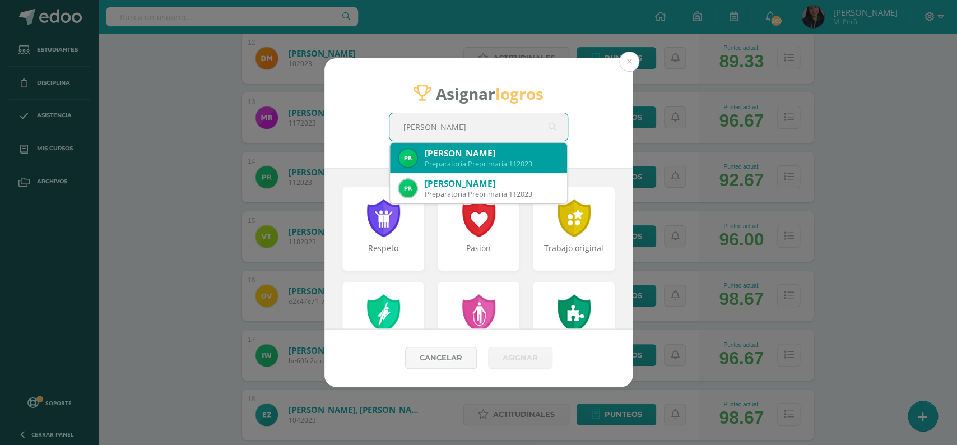
click at [453, 153] on div "[PERSON_NAME]" at bounding box center [491, 153] width 133 height 12
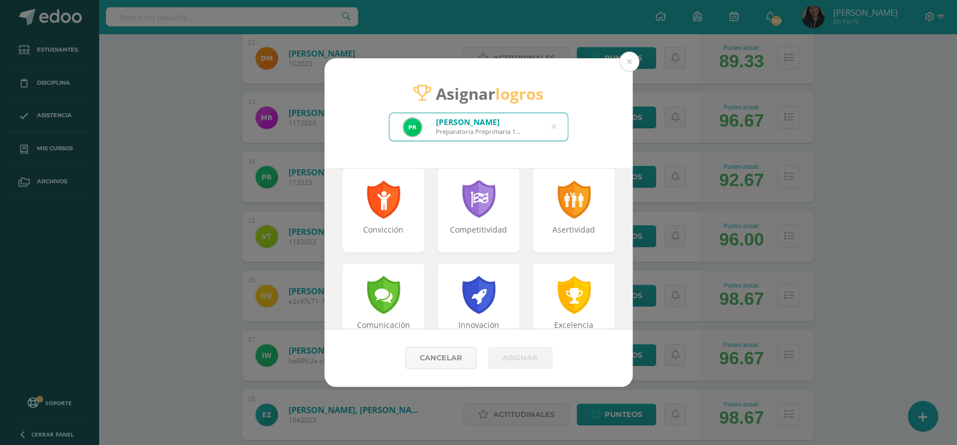
scroll to position [216, 0]
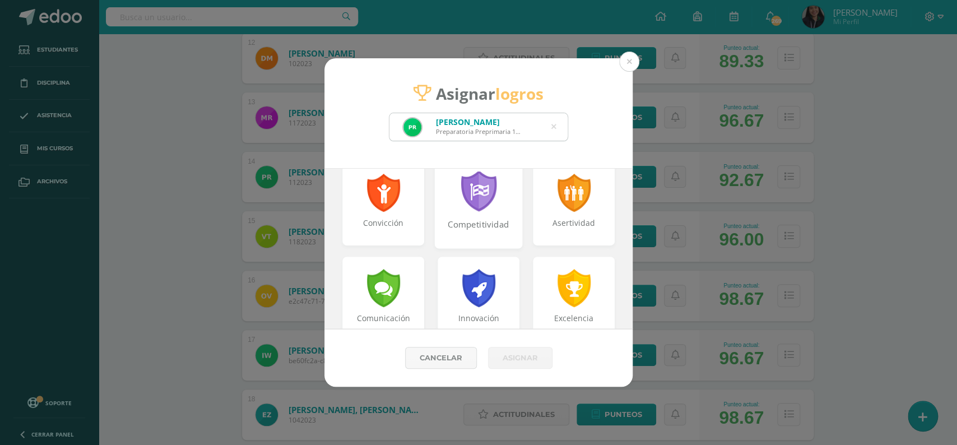
click at [487, 203] on div at bounding box center [478, 191] width 39 height 41
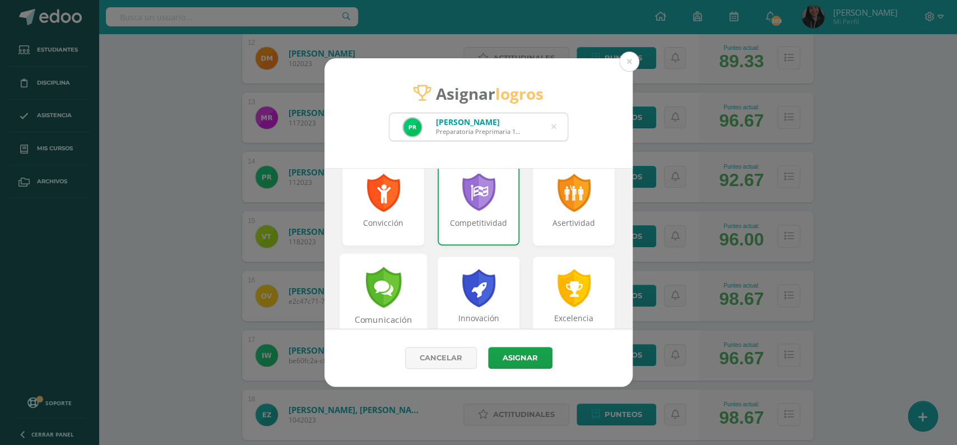
click at [394, 302] on div at bounding box center [383, 287] width 39 height 41
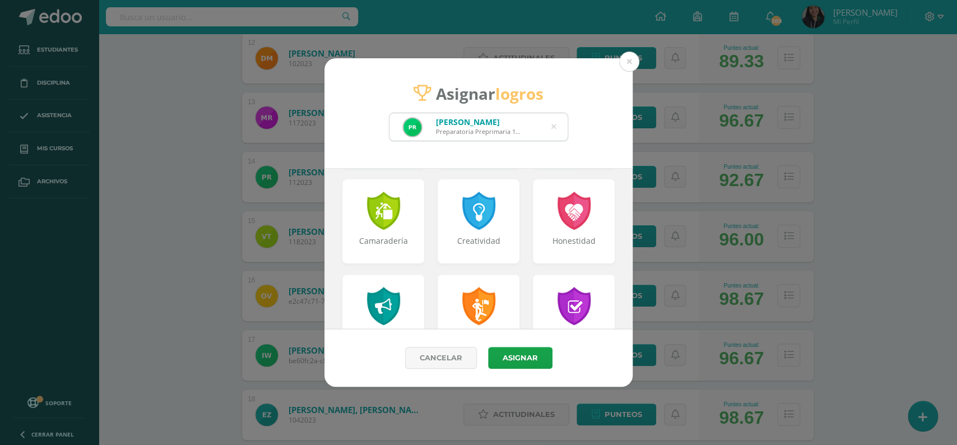
scroll to position [398, 0]
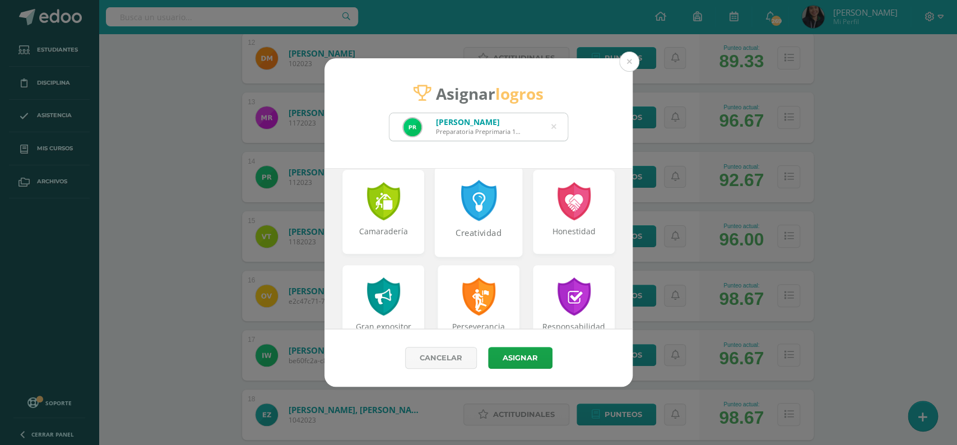
click at [475, 208] on div at bounding box center [478, 200] width 39 height 41
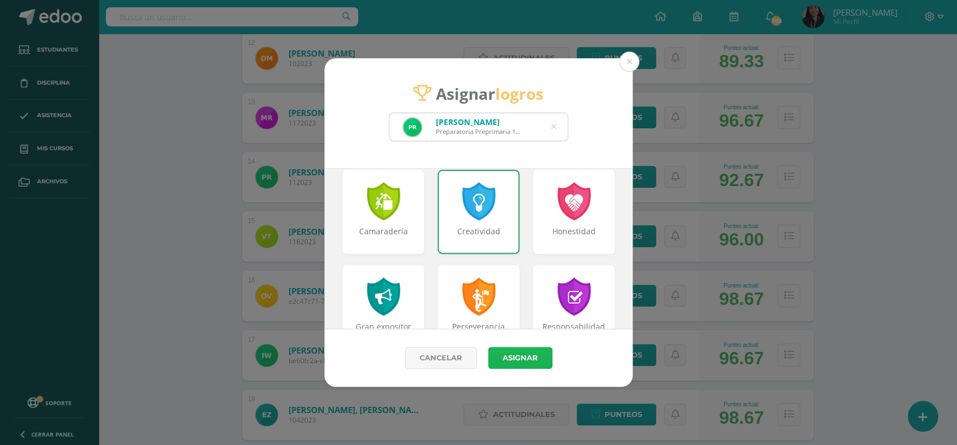
click at [525, 356] on button "Asignar" at bounding box center [520, 358] width 64 height 22
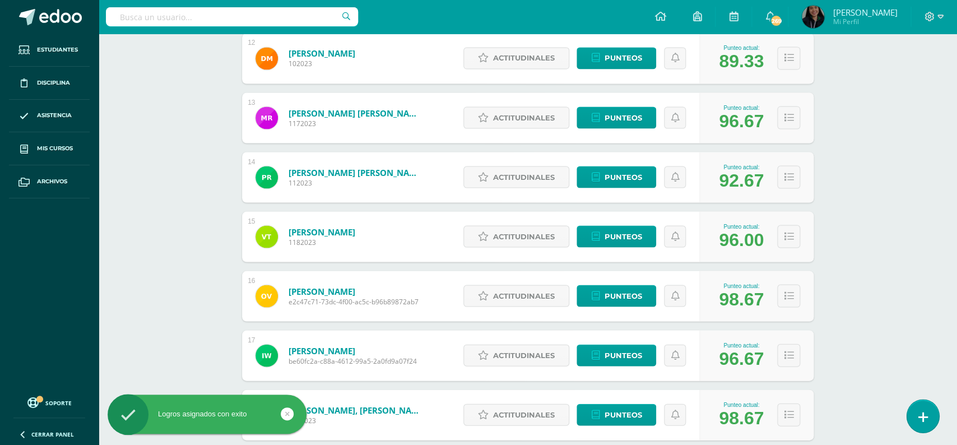
click at [929, 421] on link at bounding box center [922, 415] width 32 height 32
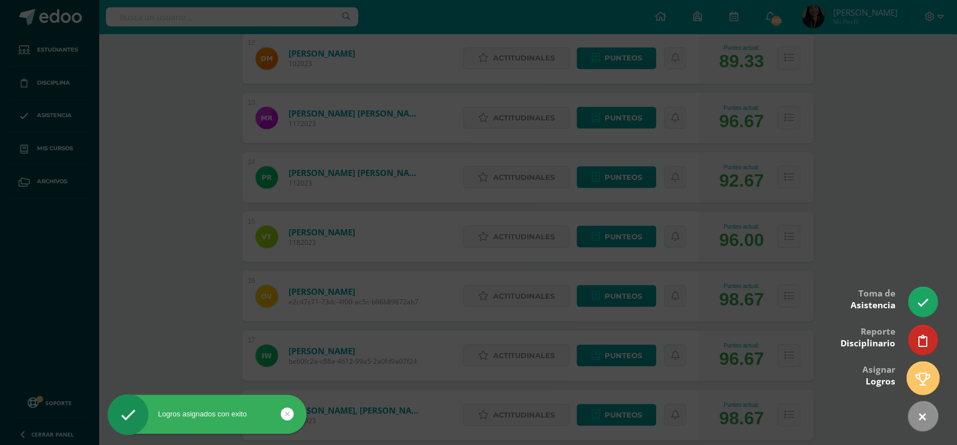
click at [921, 376] on icon at bounding box center [922, 378] width 15 height 13
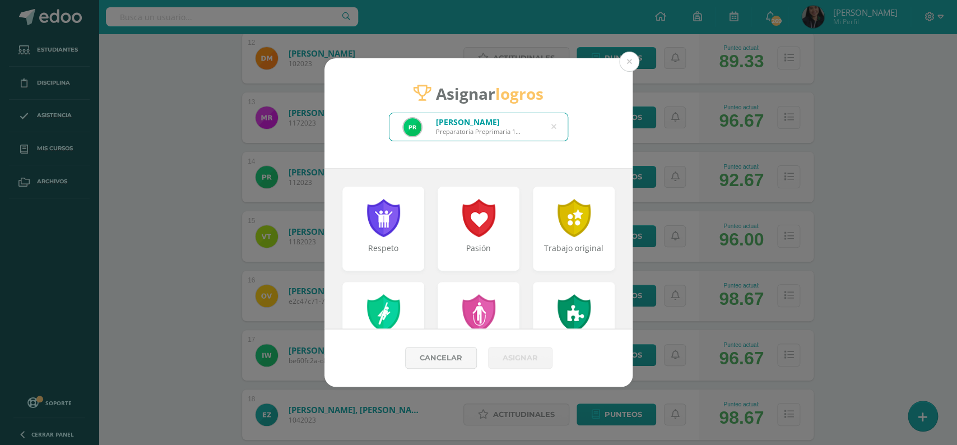
click at [552, 130] on icon at bounding box center [553, 127] width 5 height 29
type input "[PERSON_NAME]"
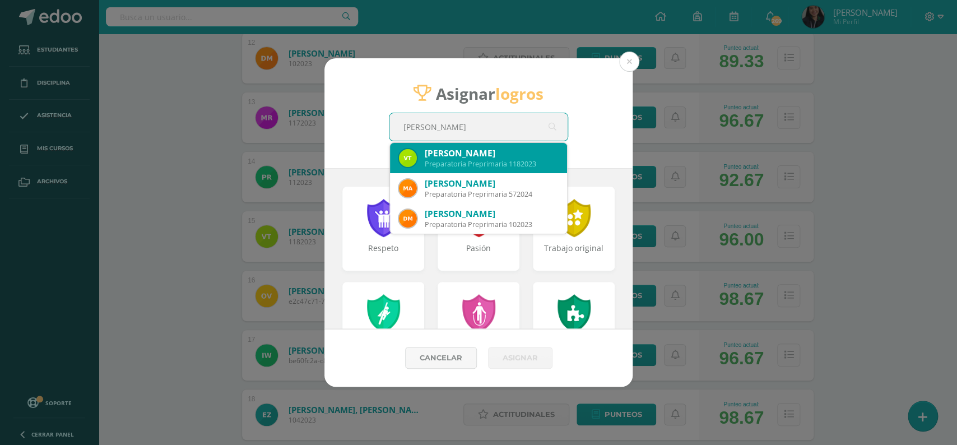
click at [520, 153] on div "[PERSON_NAME]" at bounding box center [491, 153] width 133 height 12
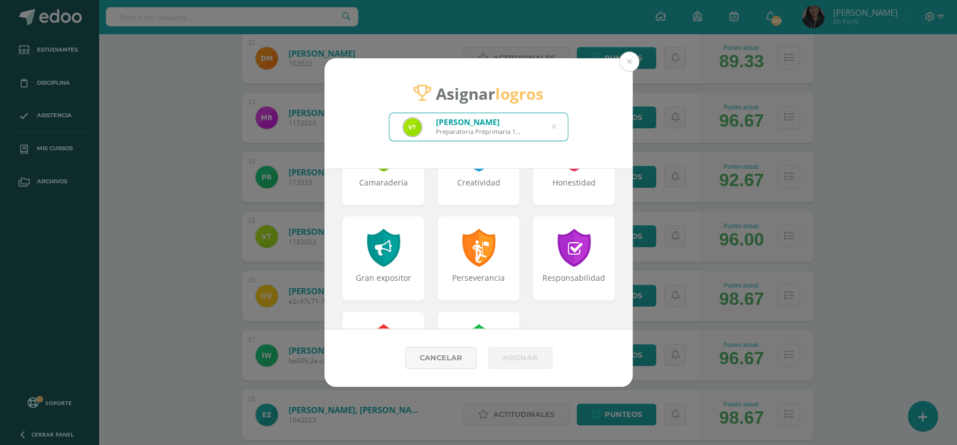
scroll to position [385, 0]
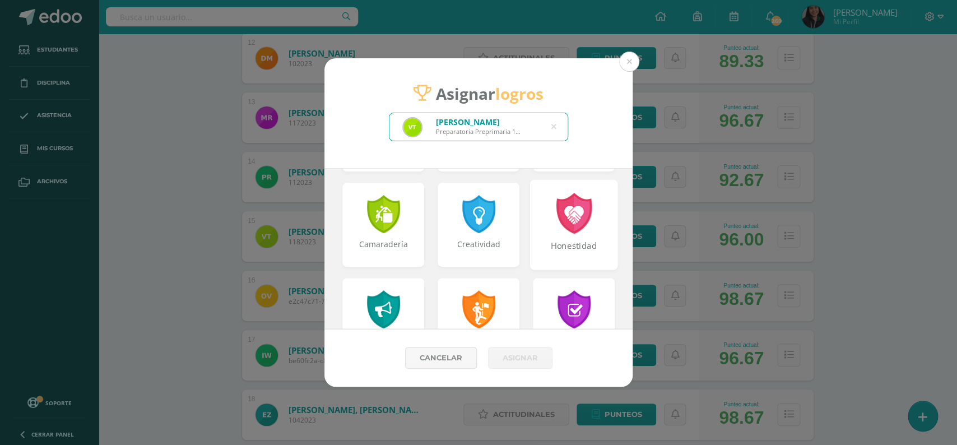
click at [563, 241] on div "Honestidad" at bounding box center [574, 252] width 86 height 24
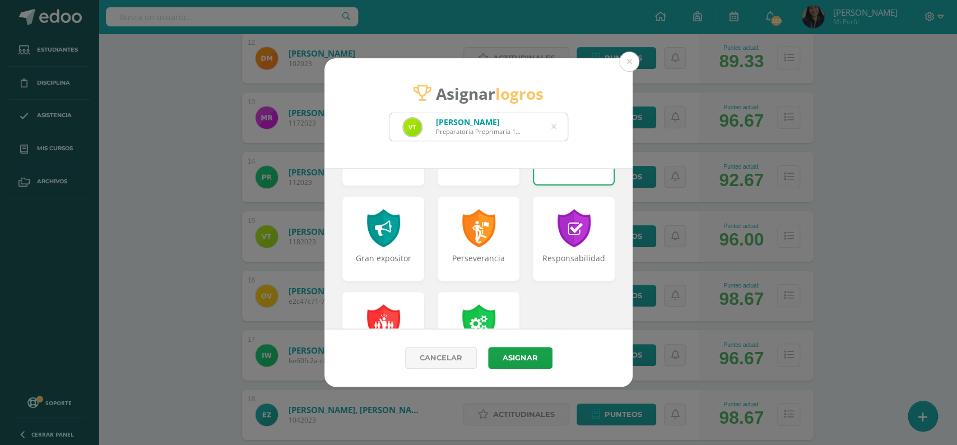
scroll to position [472, 0]
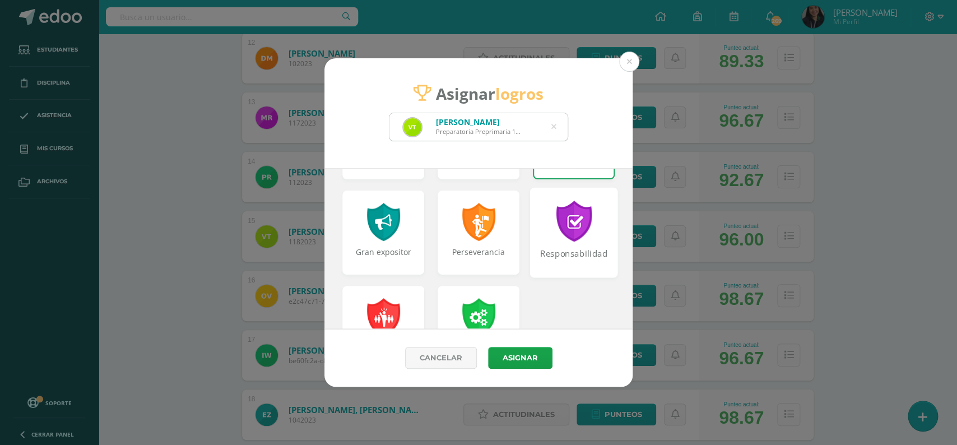
click at [604, 262] on div "Responsabilidad" at bounding box center [574, 260] width 86 height 24
drag, startPoint x: 632, startPoint y: 286, endPoint x: 633, endPoint y: 292, distance: 5.6
click at [633, 292] on div "Asignar logros [PERSON_NAME] Preparatoria Preprimaria 1182023 [PERSON_NAME] Res…" at bounding box center [478, 222] width 948 height 329
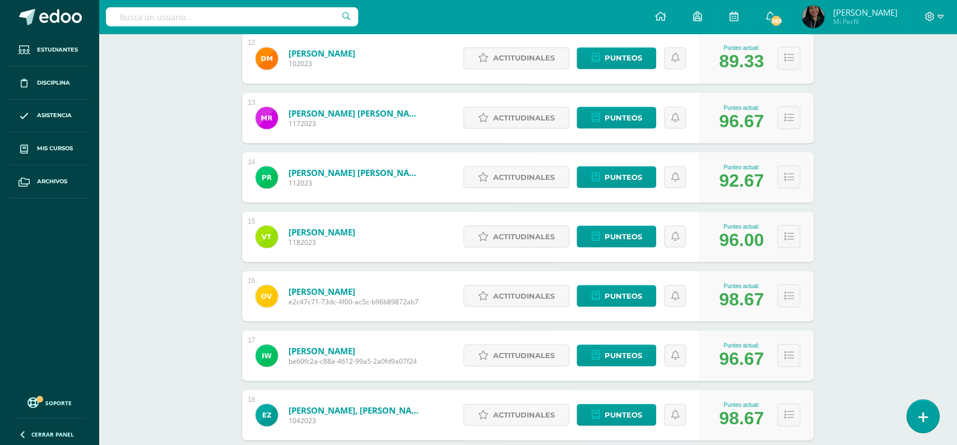
click at [927, 411] on link at bounding box center [922, 415] width 32 height 32
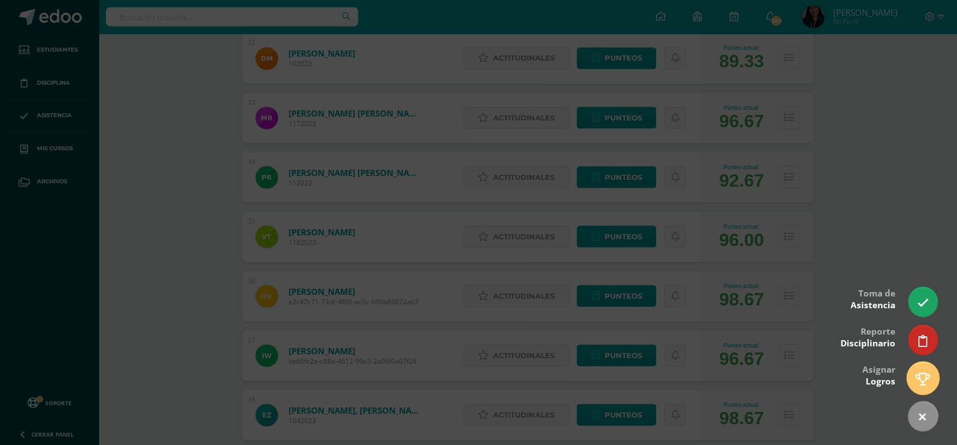
click at [929, 375] on icon at bounding box center [922, 378] width 15 height 13
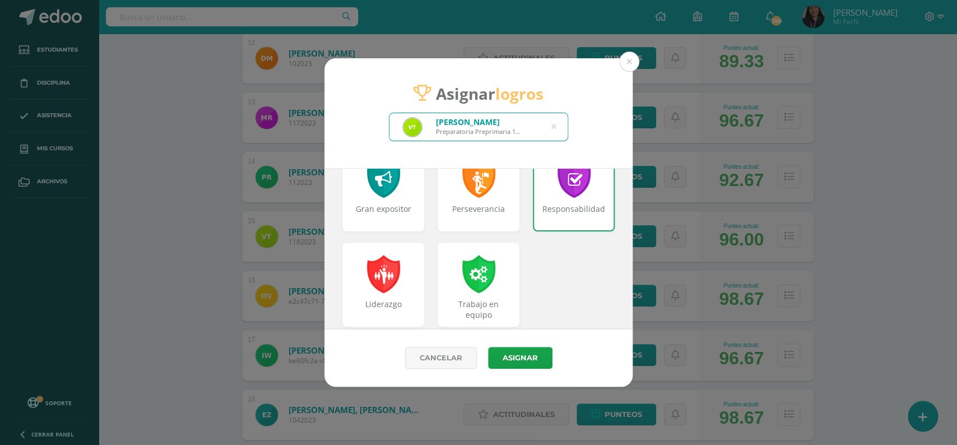
scroll to position [528, 0]
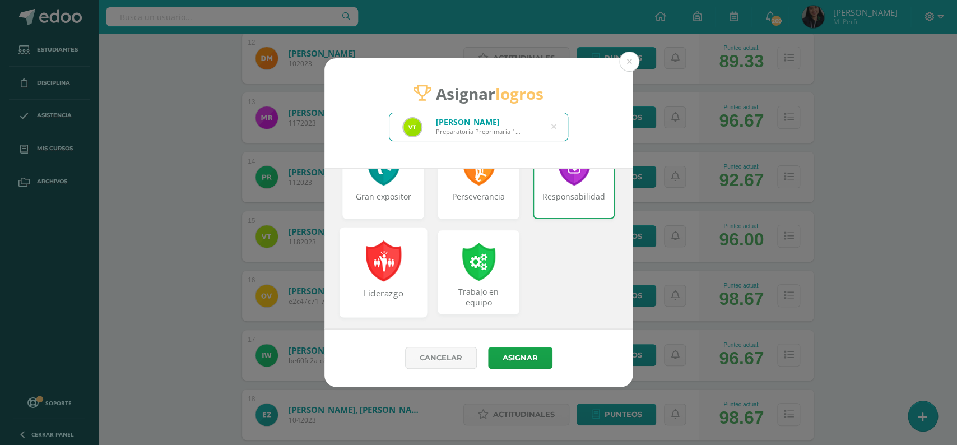
click at [391, 271] on div at bounding box center [383, 260] width 39 height 41
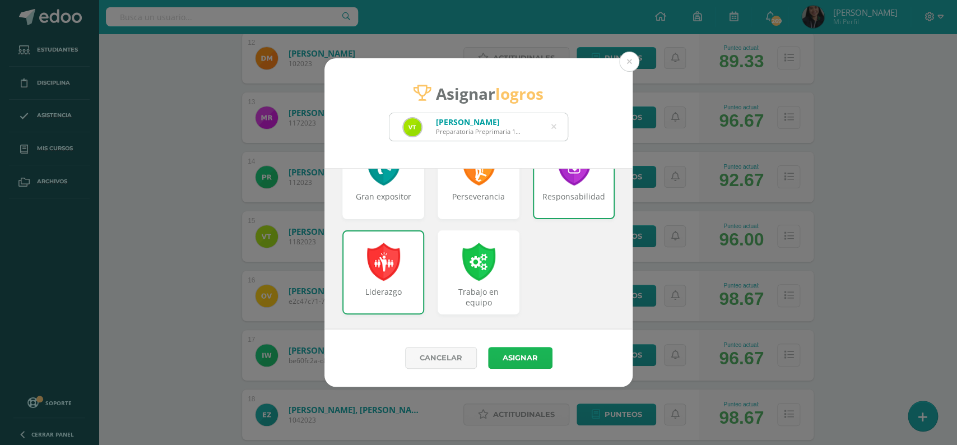
click at [518, 358] on button "Asignar" at bounding box center [520, 358] width 64 height 22
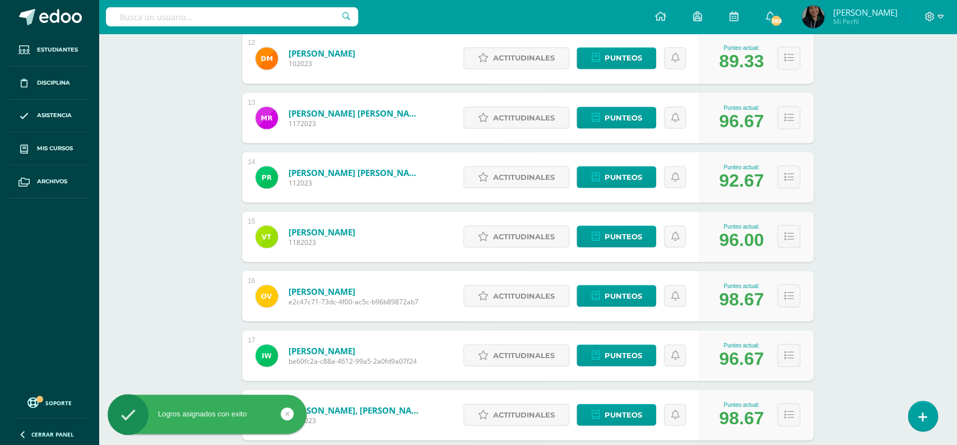
click at [931, 412] on link at bounding box center [922, 416] width 29 height 30
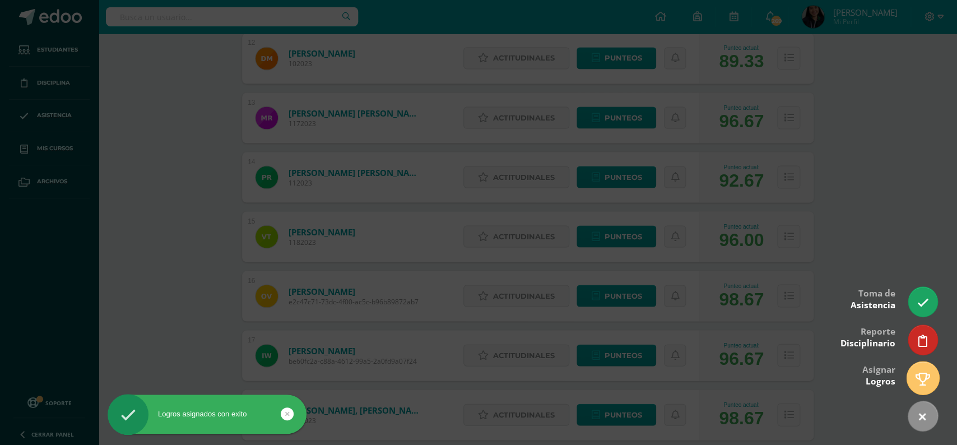
click at [921, 380] on icon at bounding box center [922, 378] width 15 height 13
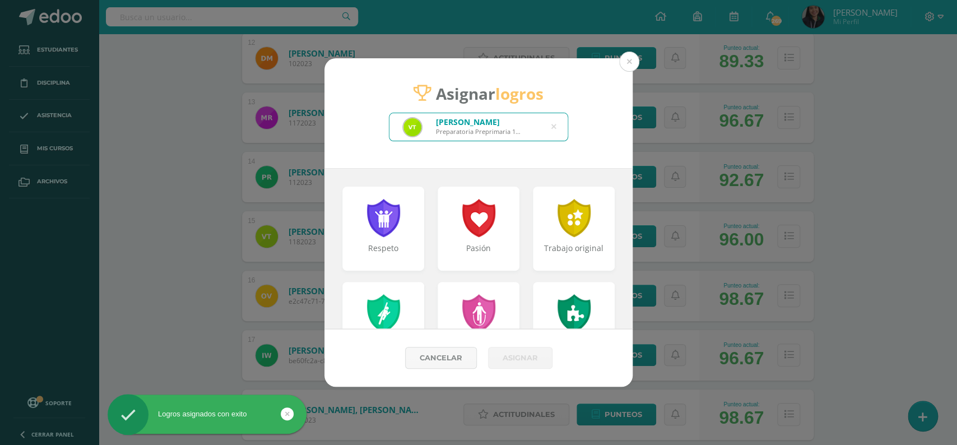
click at [554, 123] on icon at bounding box center [553, 127] width 5 height 29
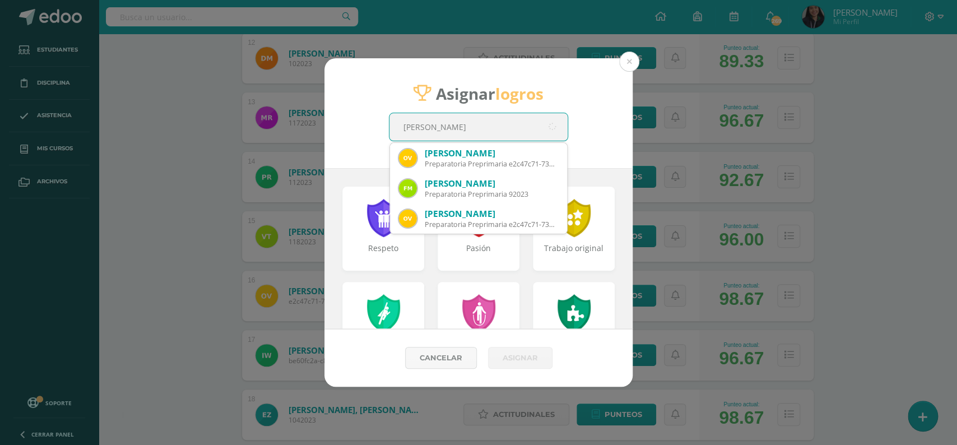
type input "[PERSON_NAME]"
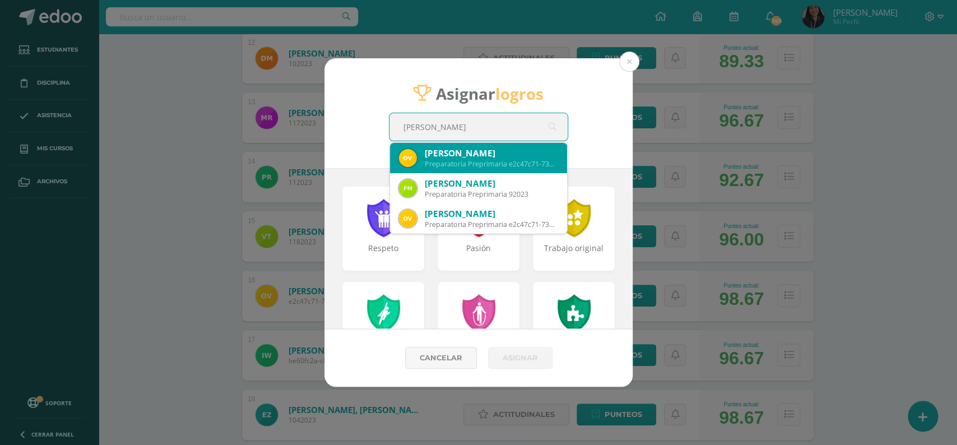
click at [515, 151] on div "[PERSON_NAME]" at bounding box center [491, 153] width 133 height 12
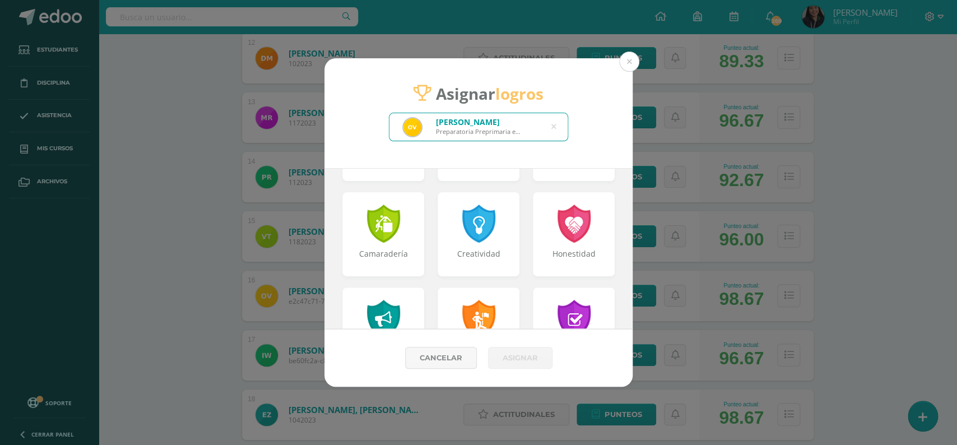
scroll to position [407, 0]
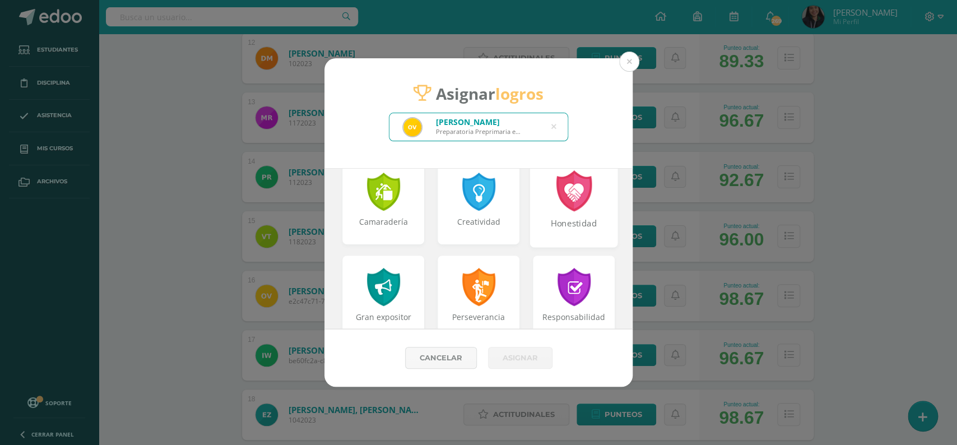
click at [586, 212] on div "Honestidad" at bounding box center [574, 202] width 88 height 90
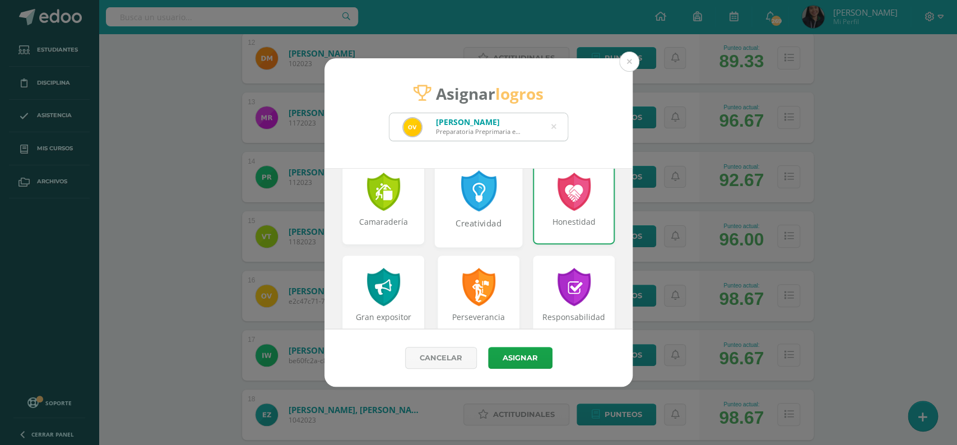
click at [477, 209] on div at bounding box center [478, 190] width 39 height 41
click at [588, 285] on div at bounding box center [573, 285] width 39 height 41
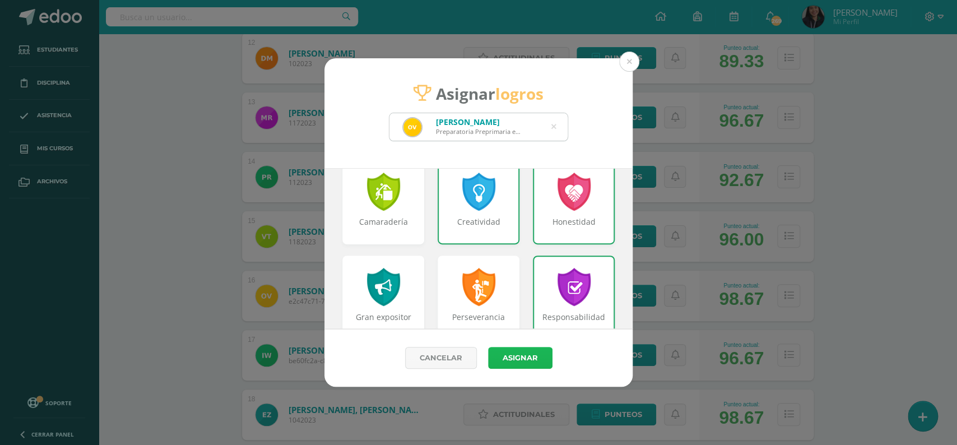
click at [529, 366] on button "Asignar" at bounding box center [520, 358] width 64 height 22
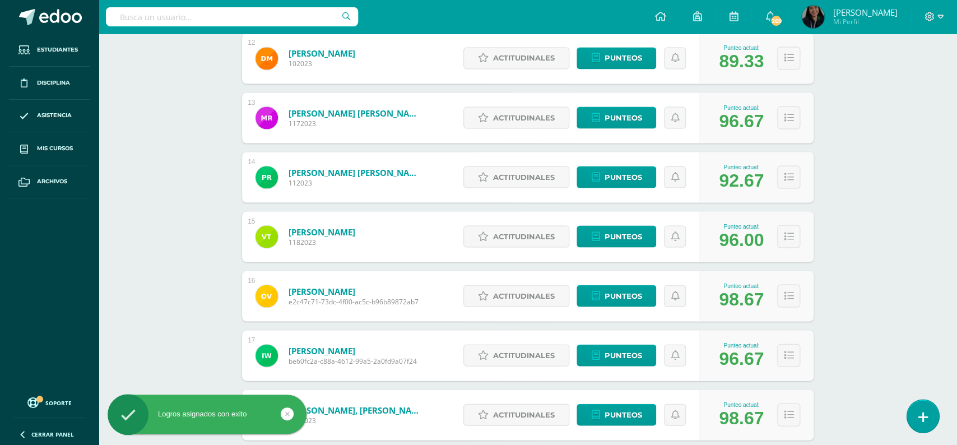
click at [911, 423] on link at bounding box center [922, 415] width 32 height 32
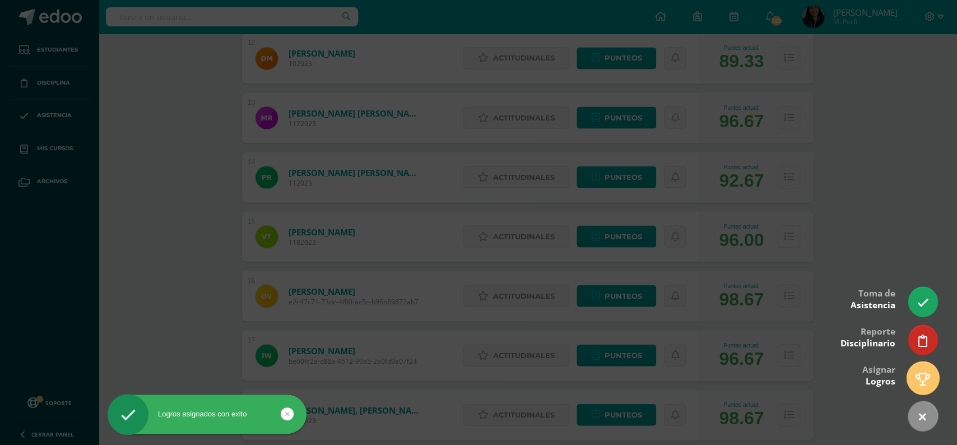
click at [918, 380] on icon at bounding box center [922, 378] width 15 height 13
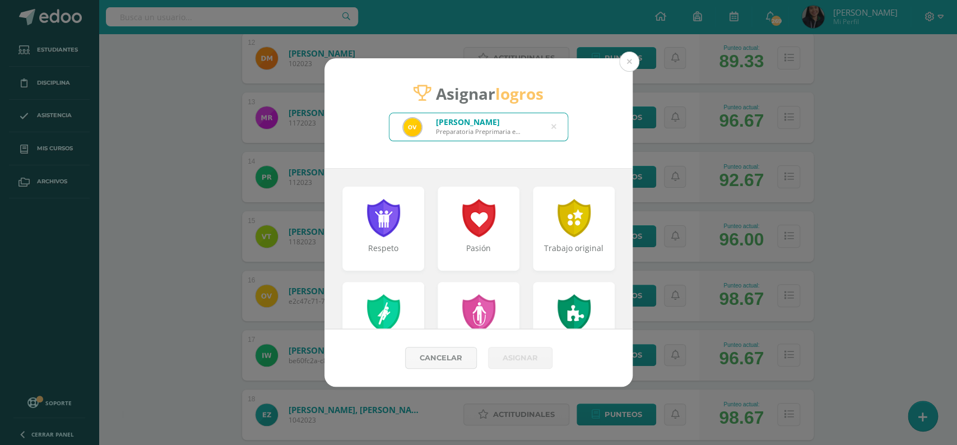
click at [549, 125] on div "[PERSON_NAME] Preparatoria Preprimaria e2c47c71-73dc-4f00-ac5c-b96b89872ab7" at bounding box center [478, 126] width 178 height 27
click at [552, 127] on icon at bounding box center [553, 127] width 5 height 29
type input "[PERSON_NAME]"
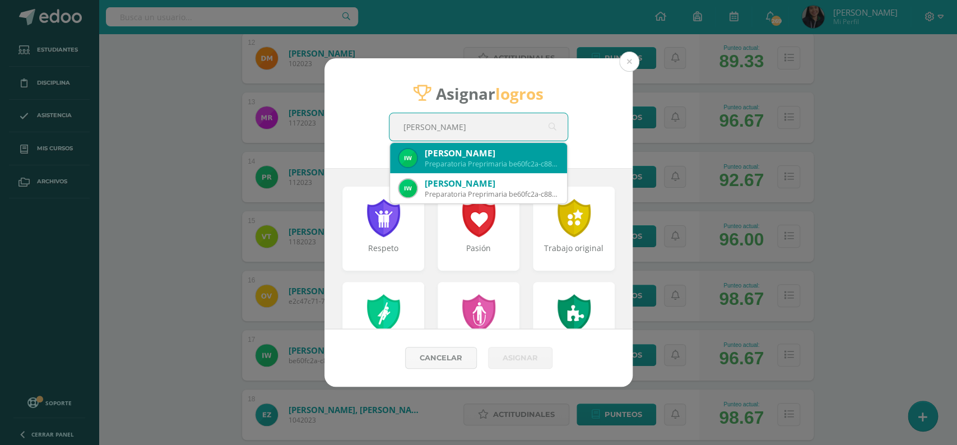
click at [489, 162] on div "Preparatoria Preprimaria be60fc2a-c88a-4612-99a5-2a0fd9a07f24" at bounding box center [491, 164] width 133 height 10
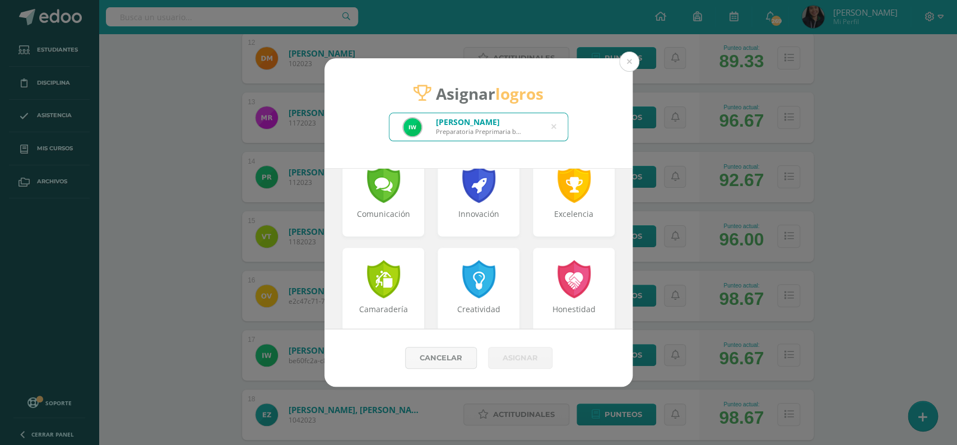
scroll to position [323, 0]
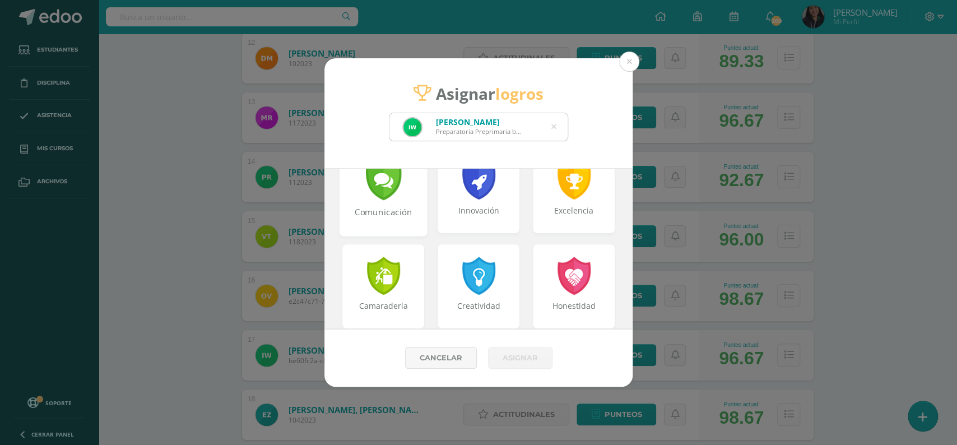
click at [389, 213] on div "Comunicación" at bounding box center [384, 218] width 86 height 24
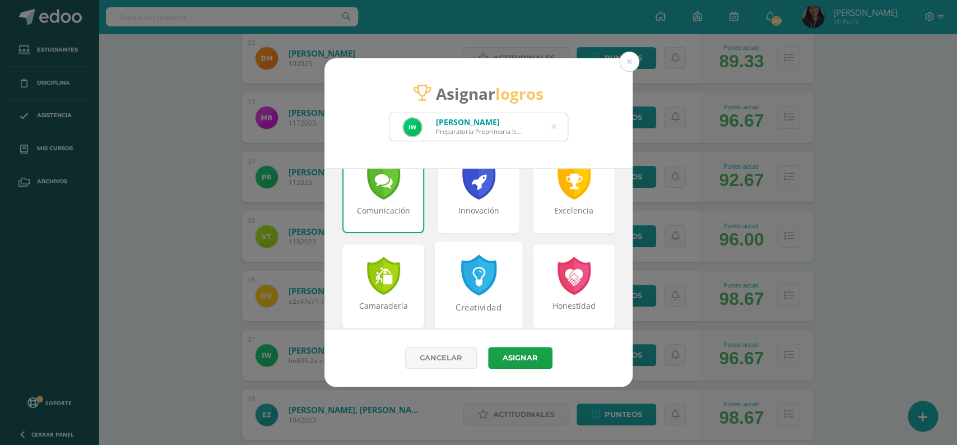
click at [513, 278] on div "Creatividad" at bounding box center [479, 286] width 88 height 90
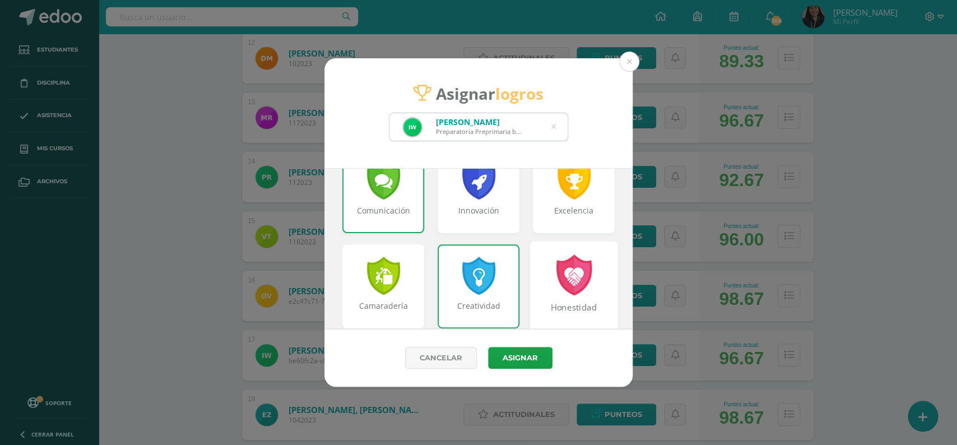
click at [567, 289] on div at bounding box center [573, 274] width 39 height 41
click at [526, 361] on button "Asignar" at bounding box center [520, 358] width 64 height 22
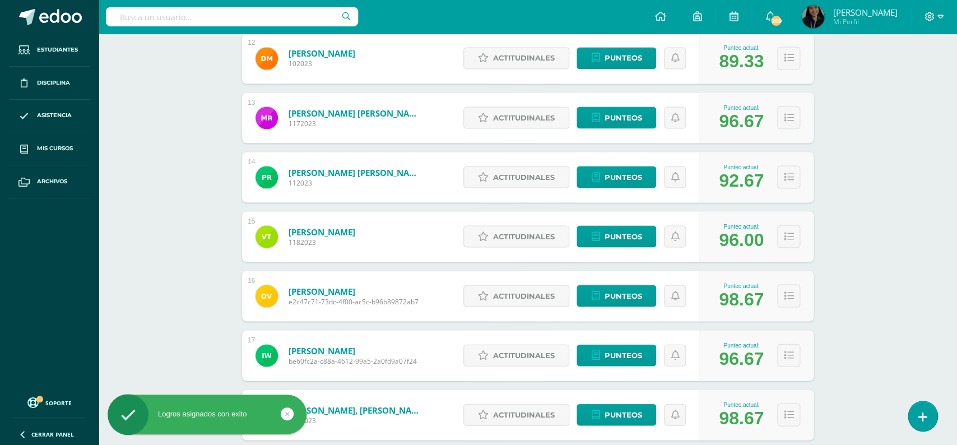
click at [911, 414] on link at bounding box center [922, 416] width 29 height 30
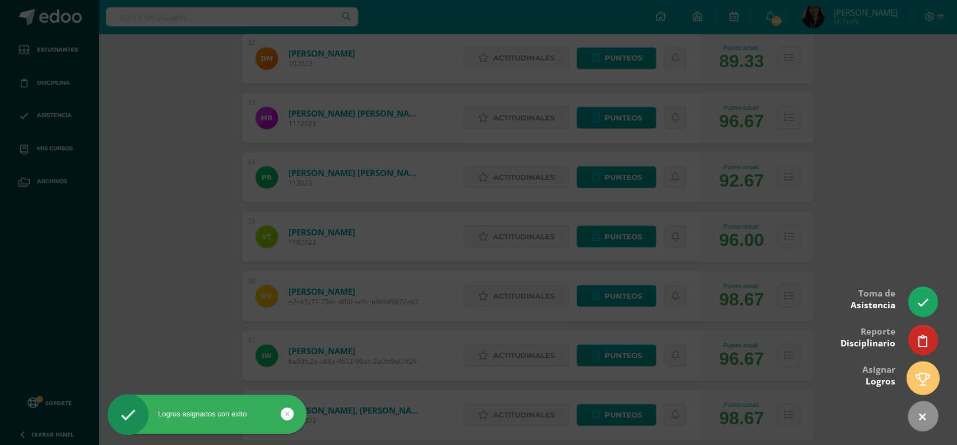
click at [921, 387] on link at bounding box center [922, 377] width 32 height 32
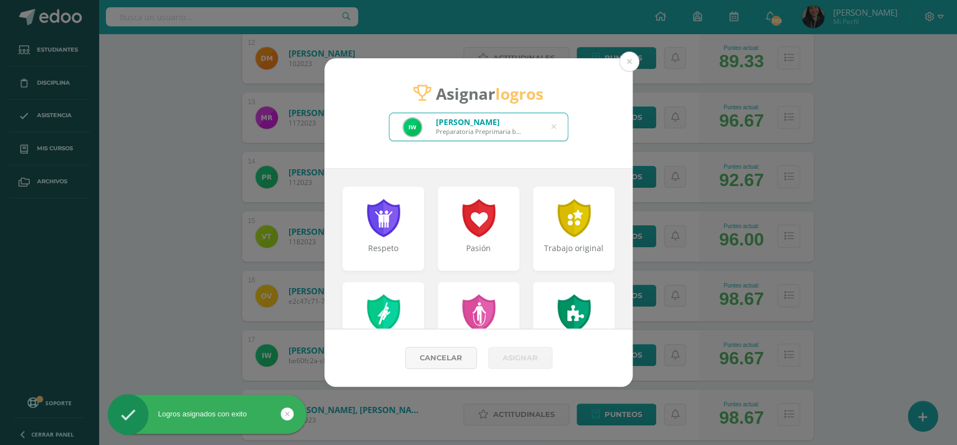
click at [551, 127] on div "[PERSON_NAME] Preparatoria Preprimaria be60fc2a-c88a-4612-99a5-2a0fd9a07f24" at bounding box center [478, 126] width 178 height 27
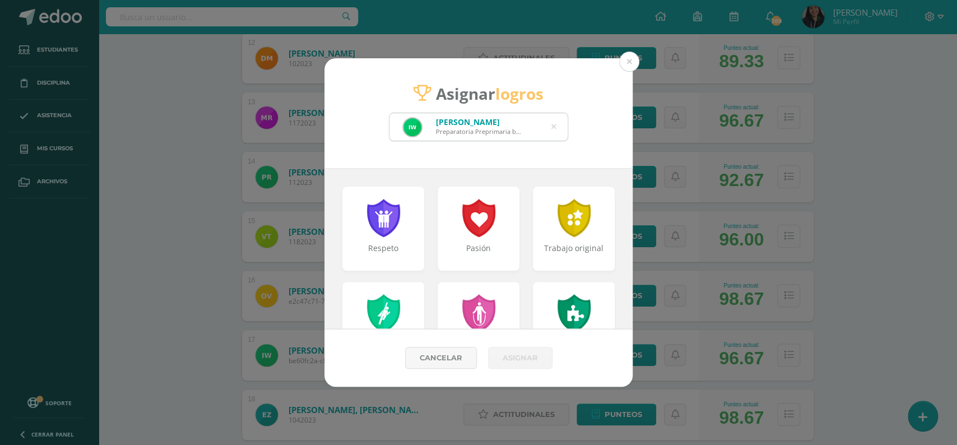
click at [553, 127] on icon at bounding box center [553, 127] width 5 height 29
type input "elhan"
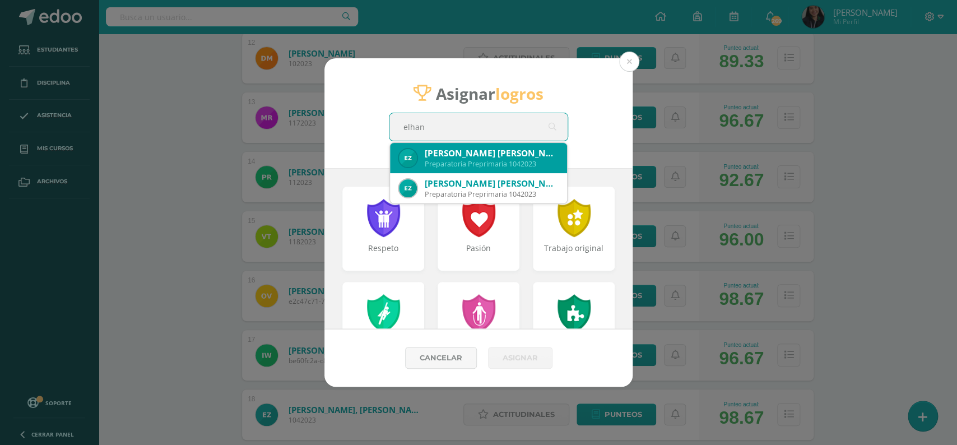
click at [505, 152] on div "[PERSON_NAME] [PERSON_NAME]" at bounding box center [491, 153] width 133 height 12
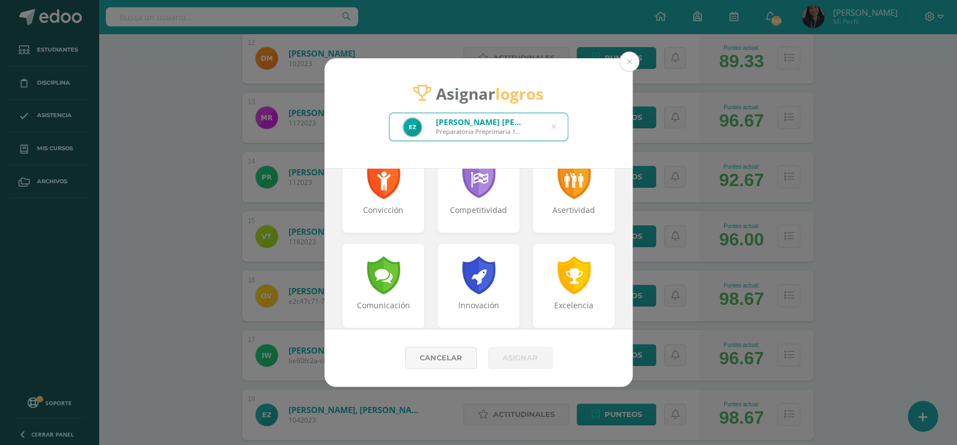
scroll to position [225, 0]
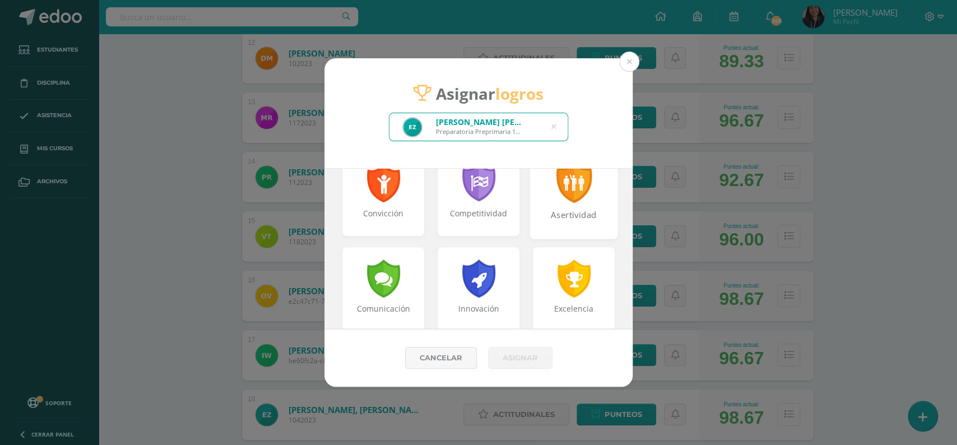
click at [581, 203] on div "Asertividad" at bounding box center [574, 194] width 88 height 90
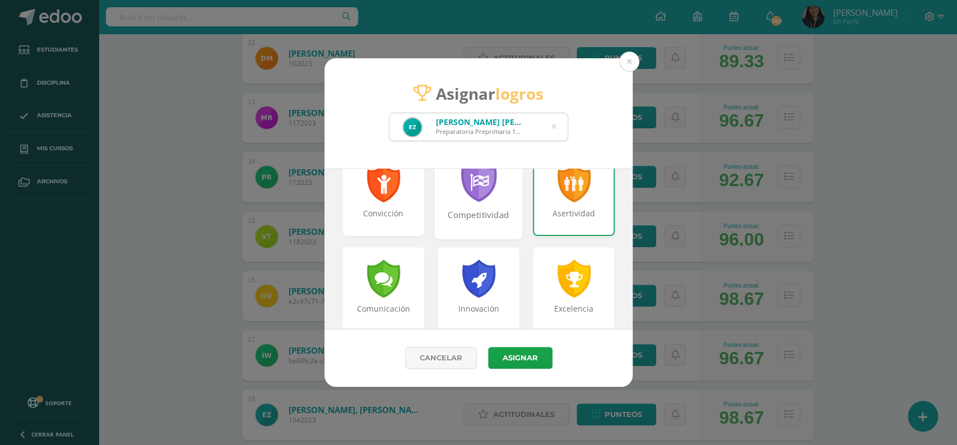
click at [487, 202] on div at bounding box center [478, 182] width 39 height 41
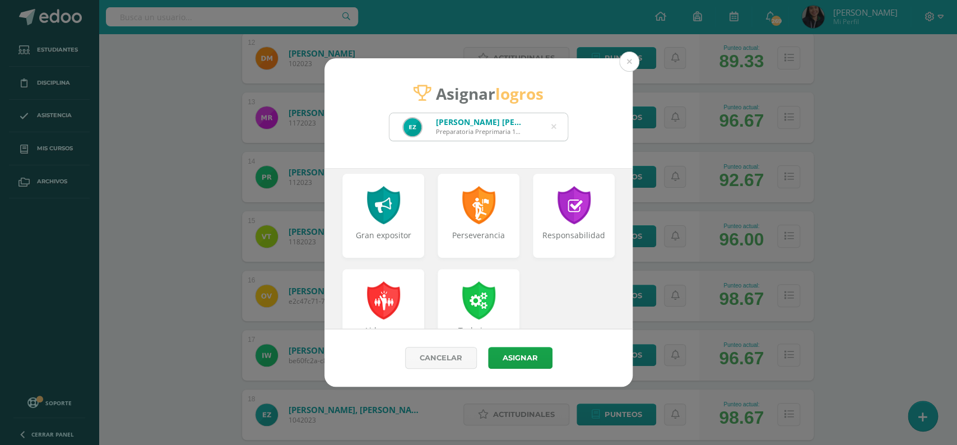
scroll to position [496, 0]
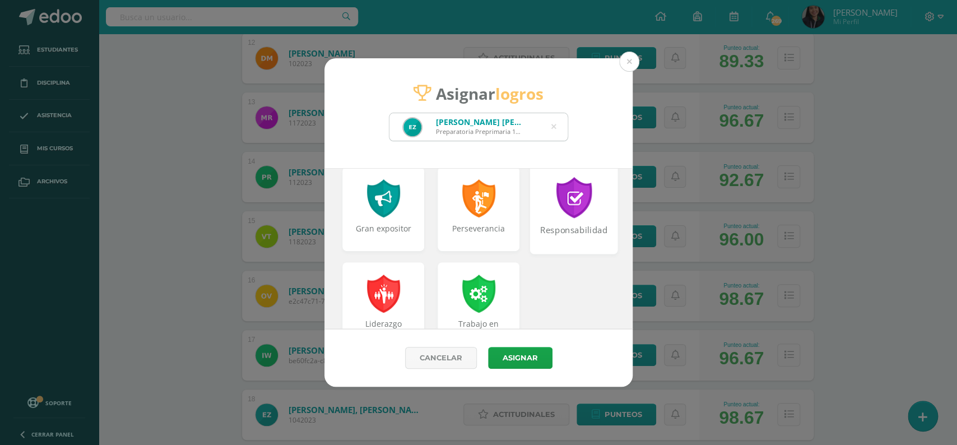
click at [559, 219] on div "Responsabilidad" at bounding box center [574, 209] width 88 height 90
click at [518, 355] on button "Asignar" at bounding box center [520, 358] width 64 height 22
